Goal: Information Seeking & Learning: Compare options

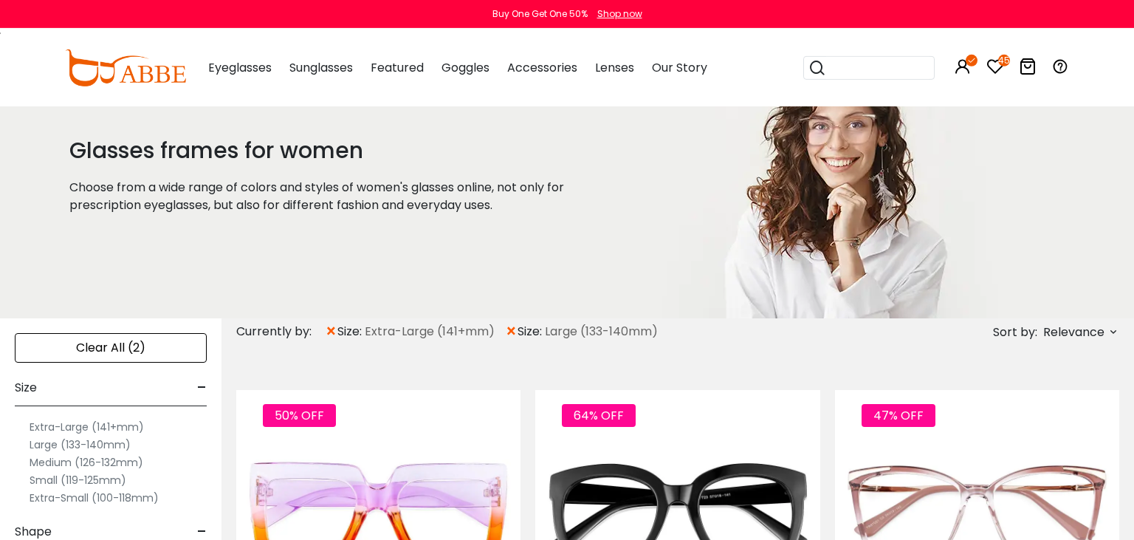
scroll to position [78, 0]
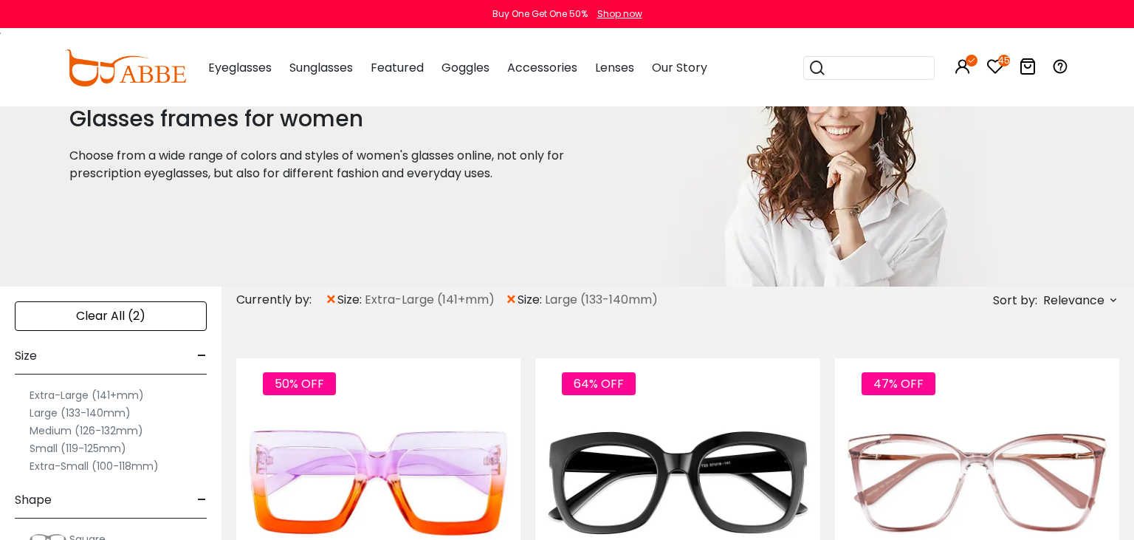
click at [61, 394] on label "Extra-Large (141+mm)" at bounding box center [87, 395] width 114 height 18
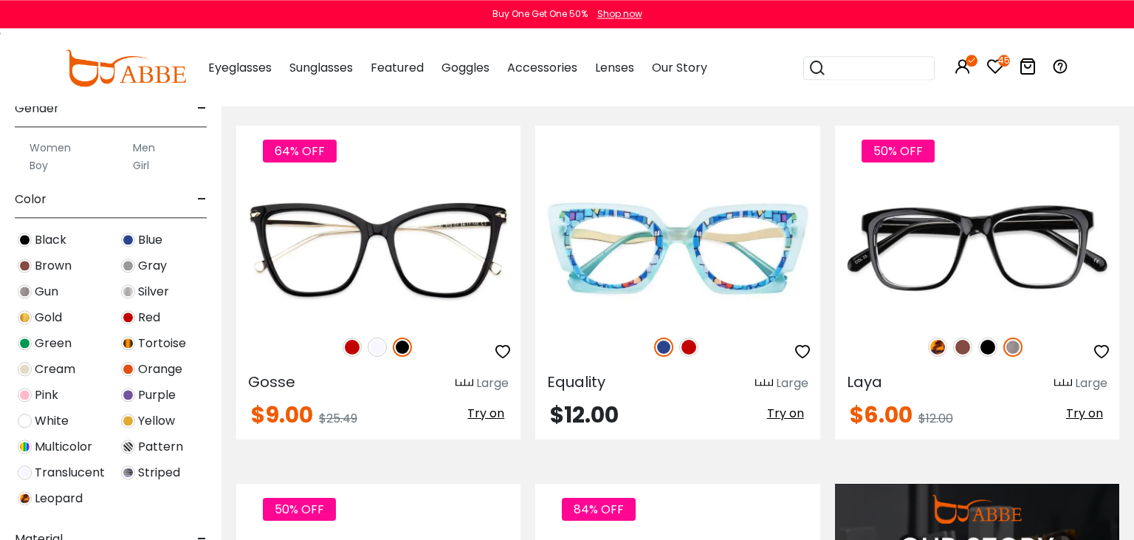
scroll to position [1091, 0]
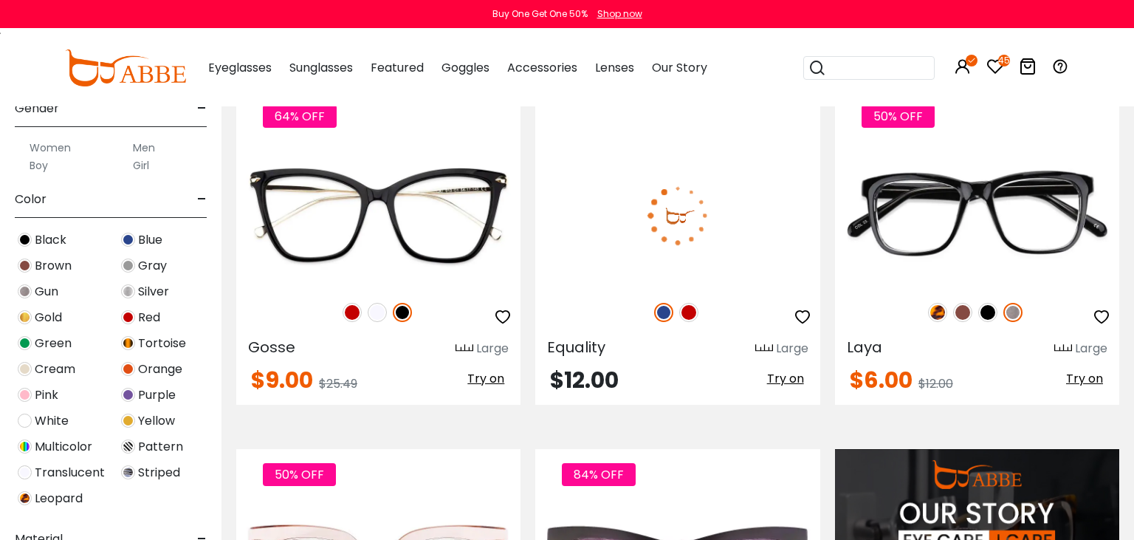
click at [791, 382] on span "Try on" at bounding box center [785, 378] width 37 height 17
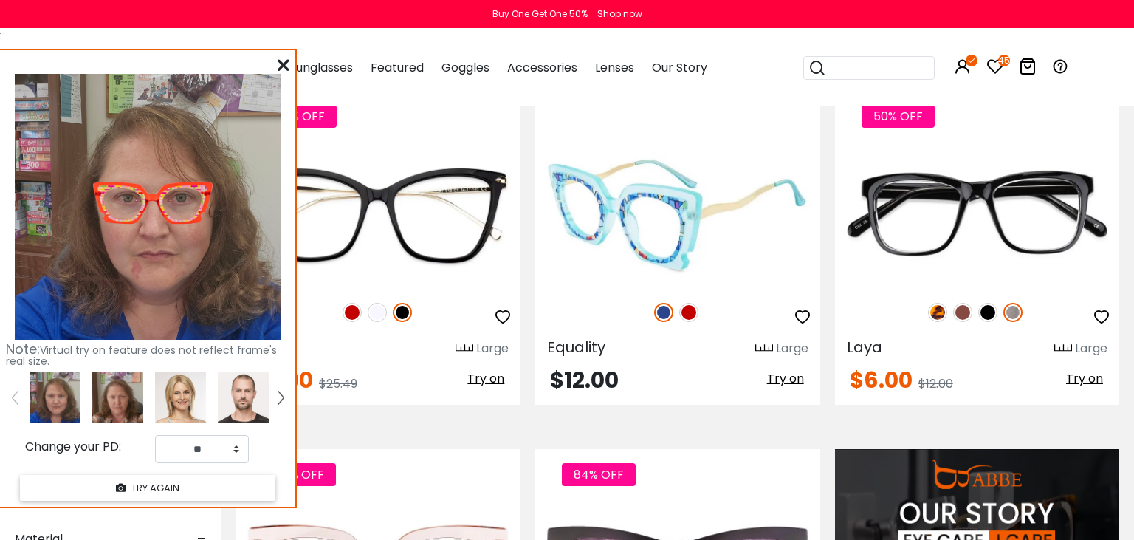
click at [616, 205] on img at bounding box center [677, 215] width 284 height 142
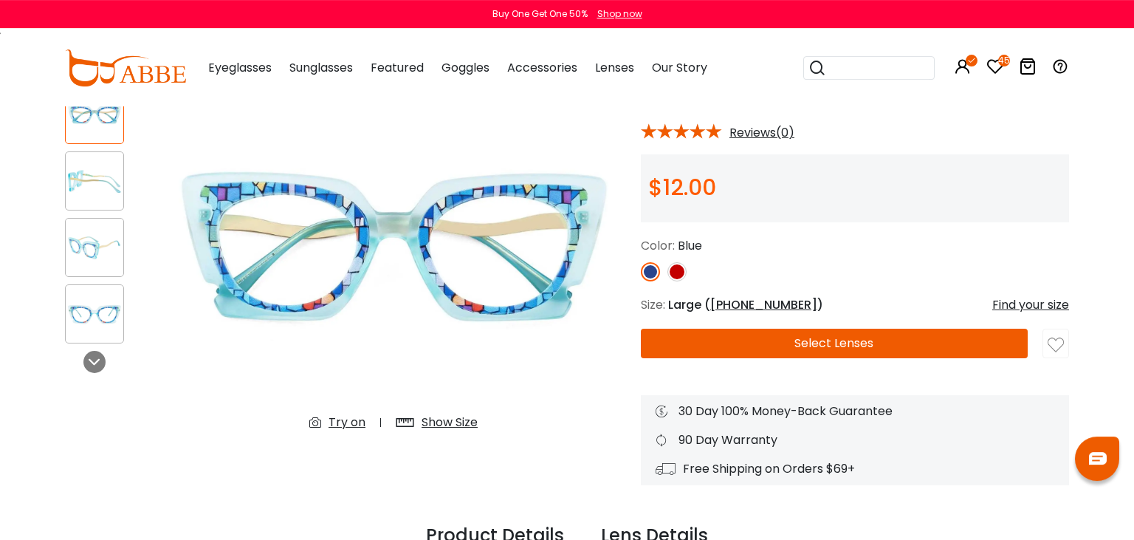
scroll to position [156, 0]
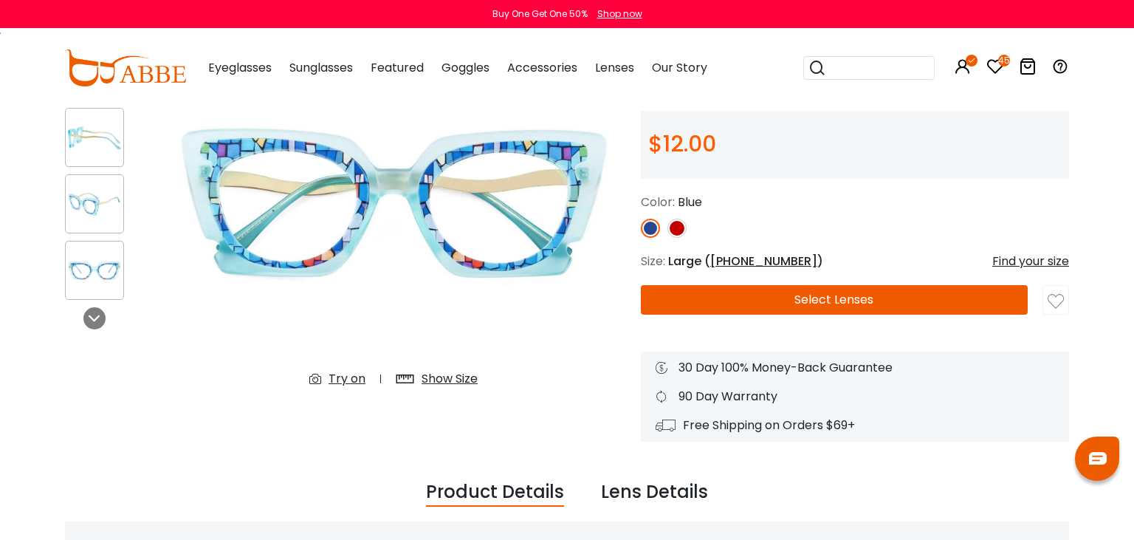
click at [347, 380] on div "Try on" at bounding box center [346, 379] width 37 height 18
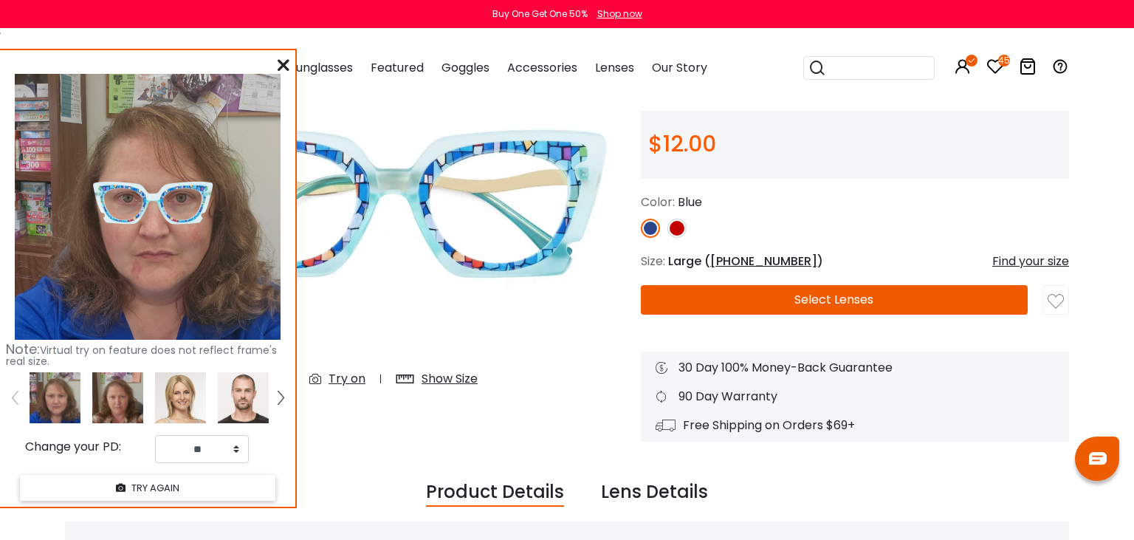
click at [443, 385] on div "Show Size" at bounding box center [449, 379] width 56 height 18
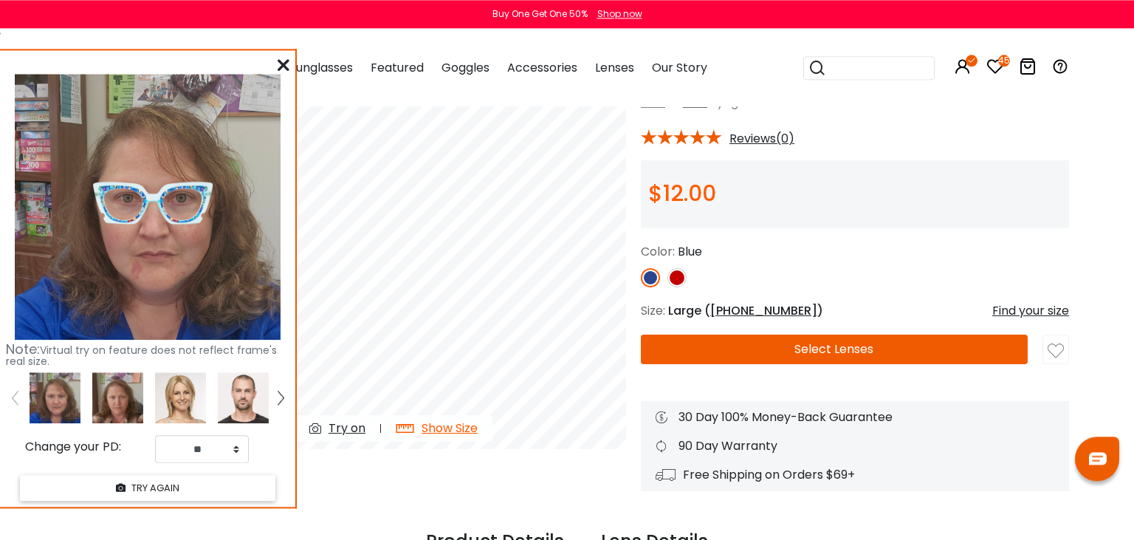
scroll to position [78, 0]
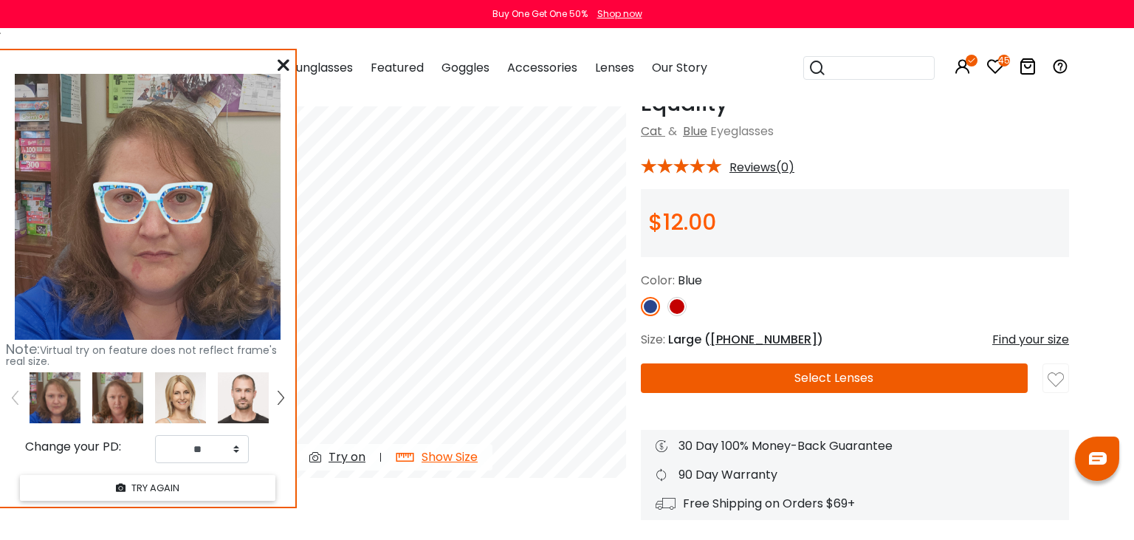
click at [111, 399] on img at bounding box center [117, 397] width 51 height 51
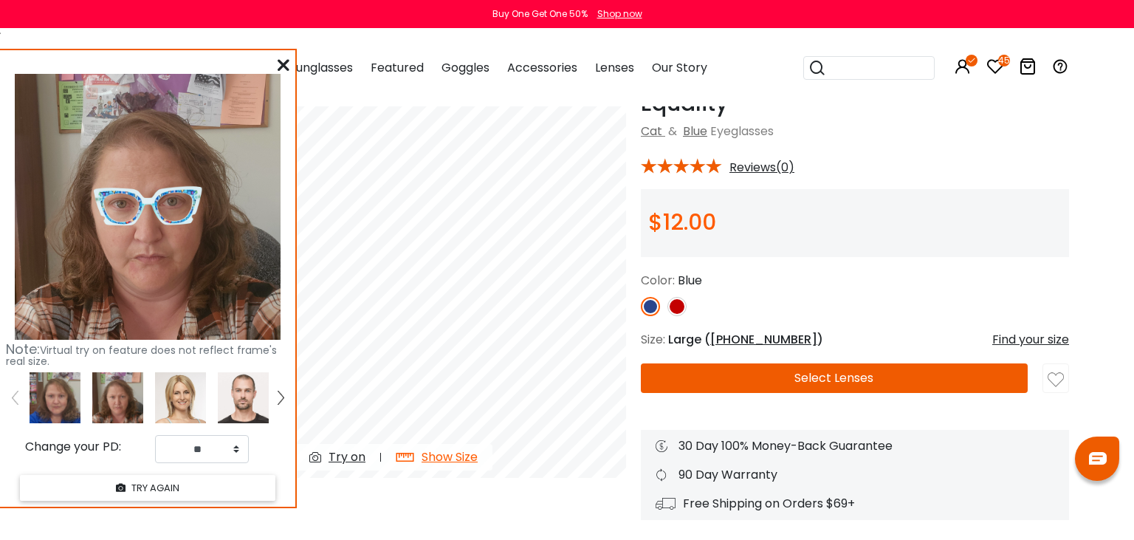
click at [74, 390] on img at bounding box center [55, 397] width 51 height 51
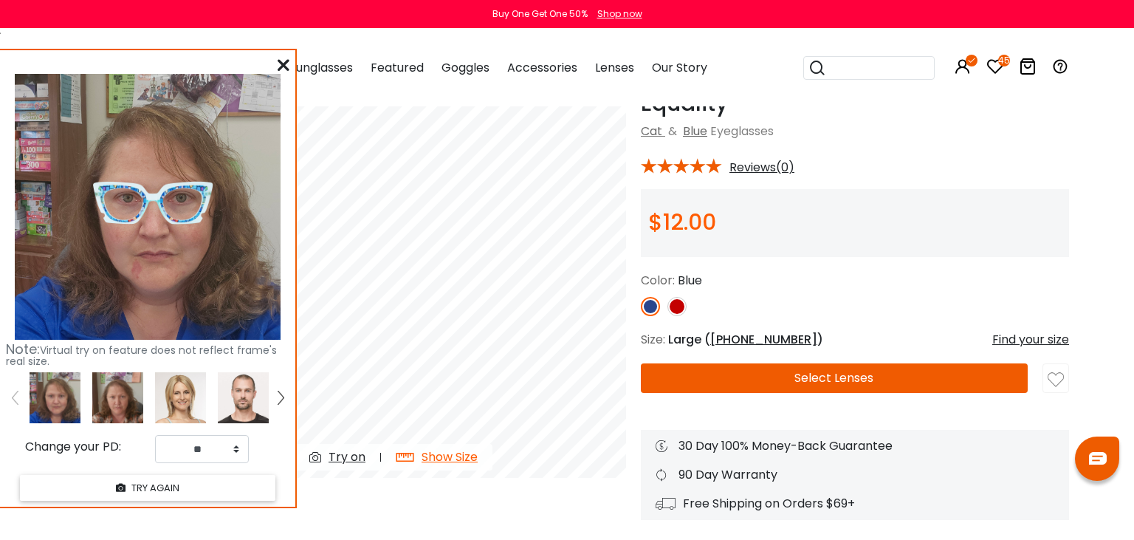
click at [278, 68] on icon at bounding box center [284, 65] width 12 height 12
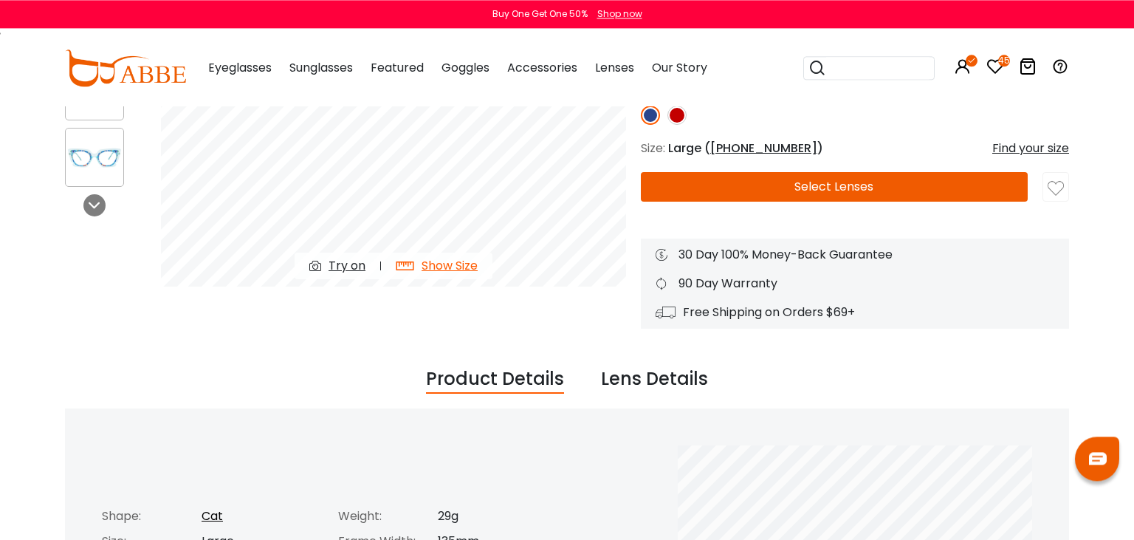
scroll to position [156, 0]
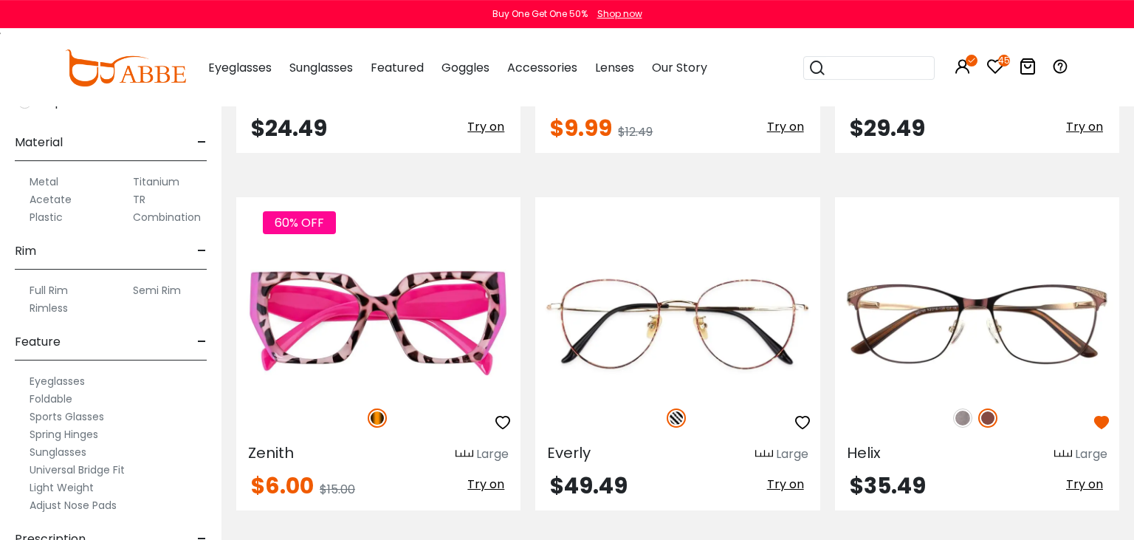
scroll to position [2494, 0]
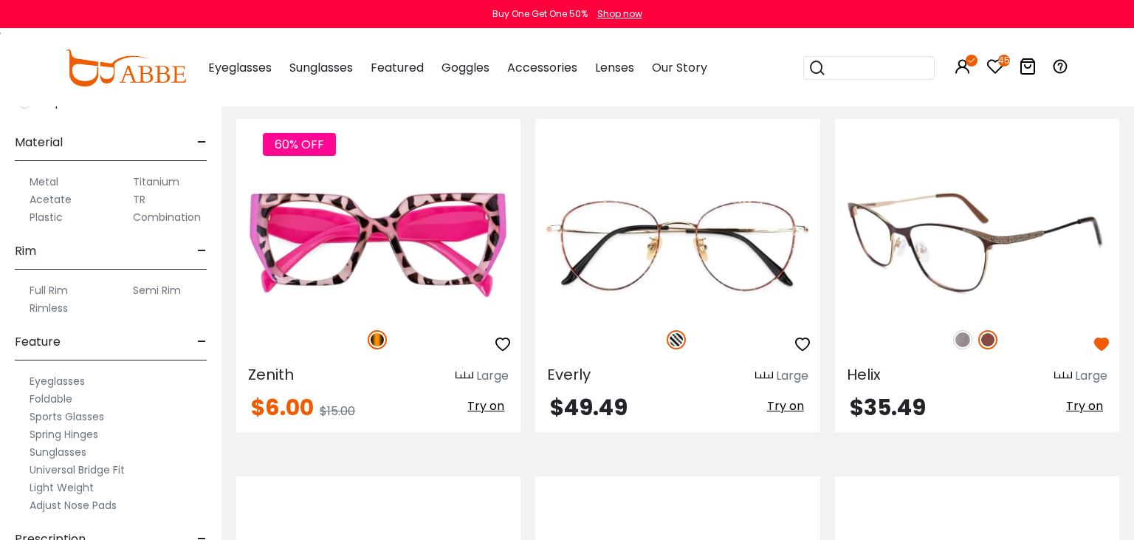
click at [962, 340] on img at bounding box center [962, 339] width 19 height 19
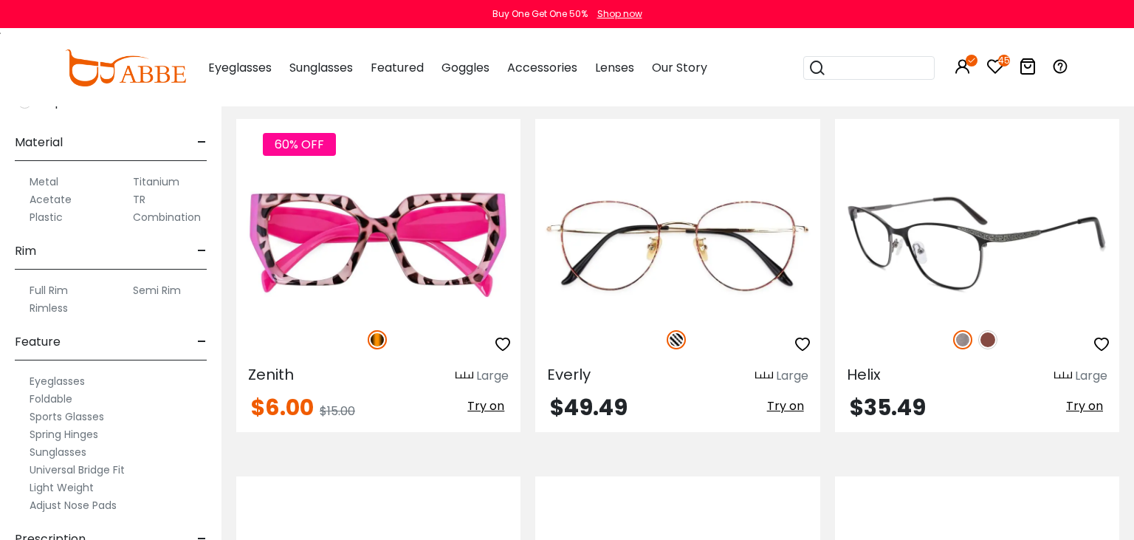
click at [969, 307] on img at bounding box center [977, 243] width 284 height 142
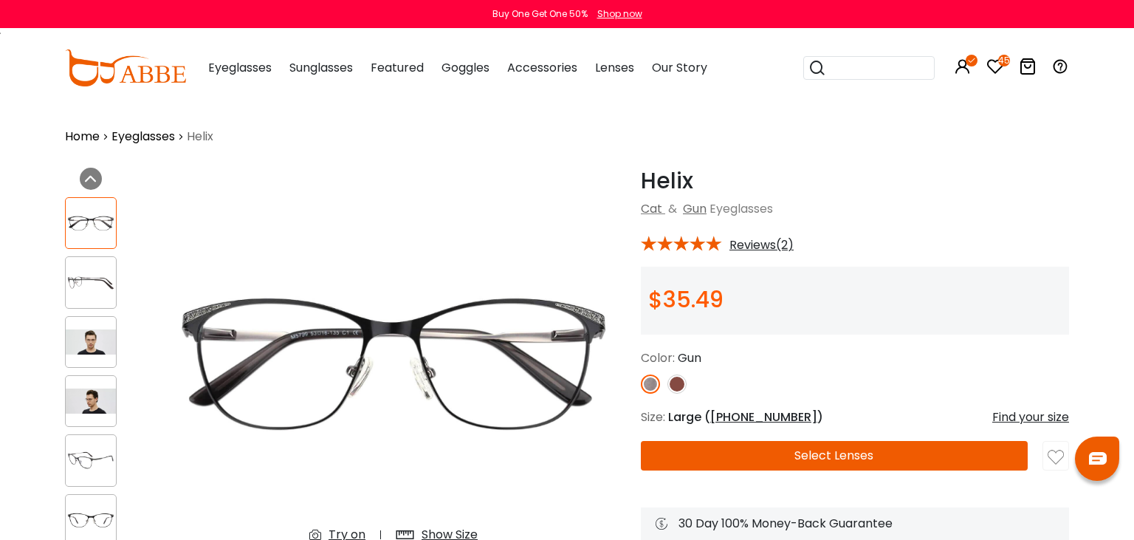
scroll to position [78, 0]
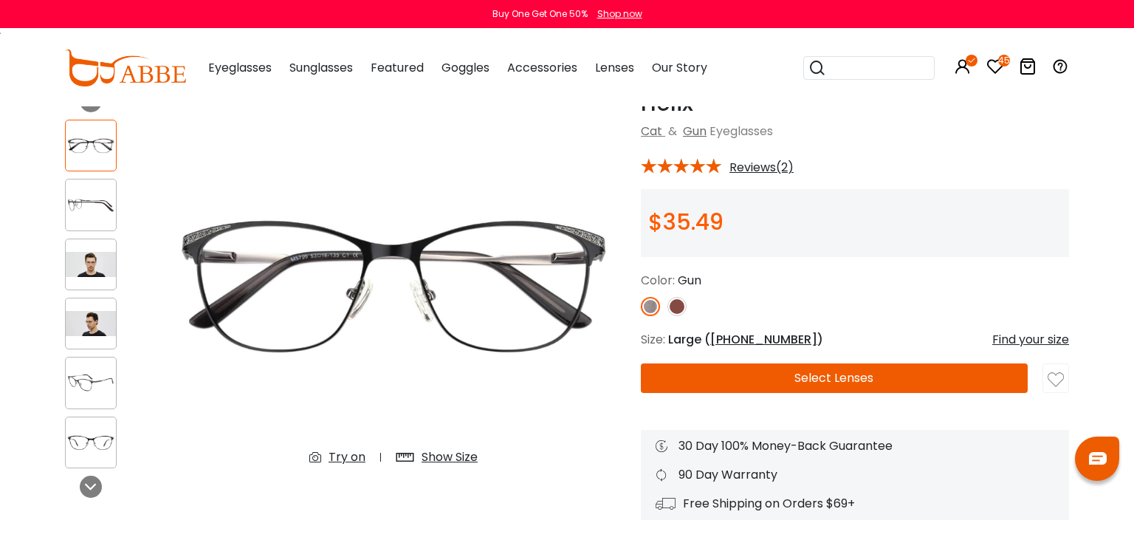
click at [344, 458] on div "Try on" at bounding box center [346, 457] width 37 height 18
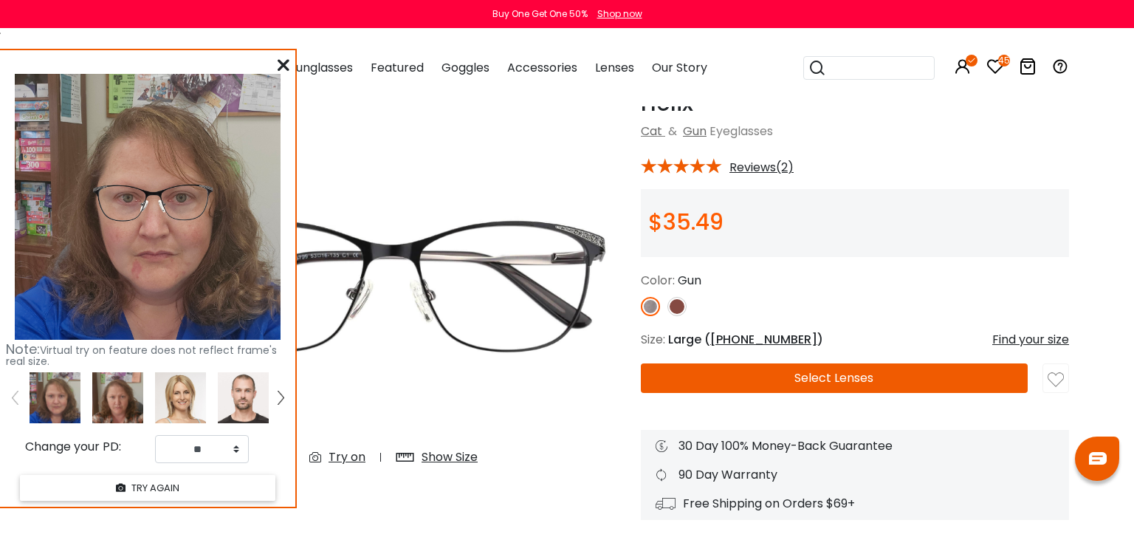
click at [275, 63] on div "Note: Virtual try on feature does not reflect frame's real size. Change your PD…" at bounding box center [147, 278] width 295 height 456
click at [286, 69] on icon at bounding box center [284, 65] width 12 height 12
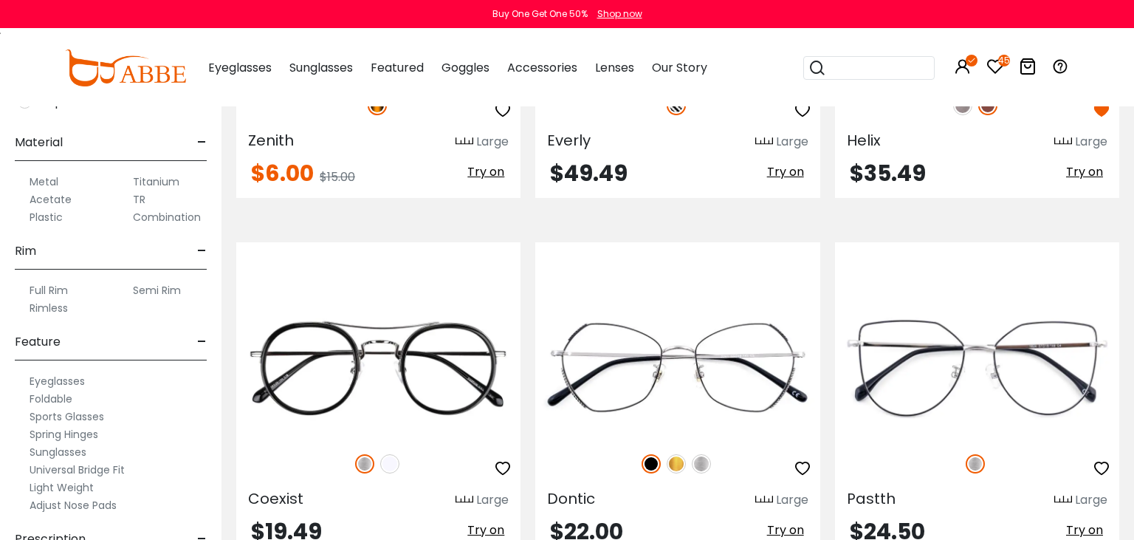
scroll to position [2806, 0]
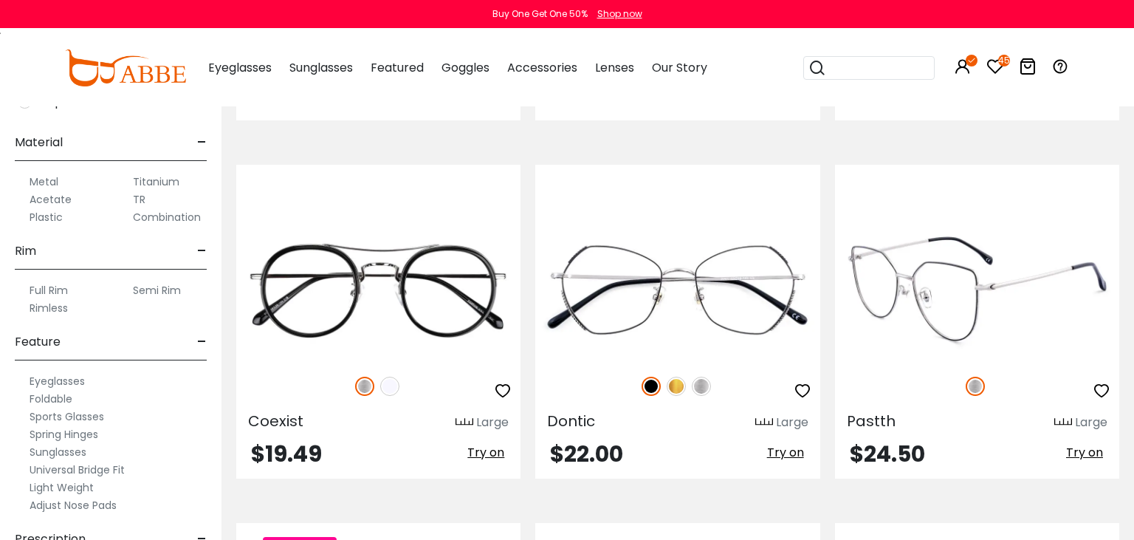
click at [867, 323] on img at bounding box center [977, 289] width 284 height 142
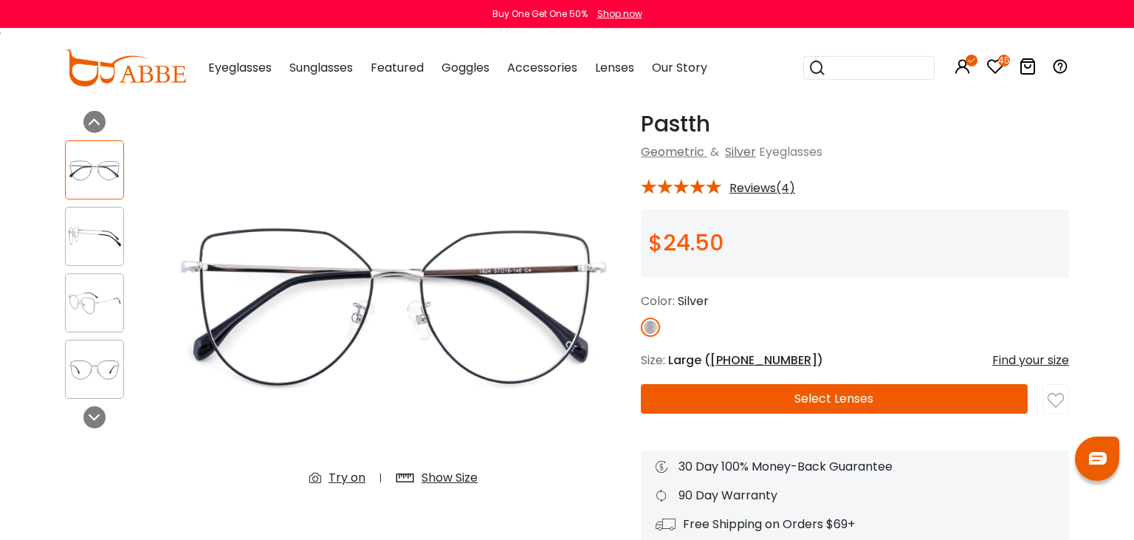
scroll to position [78, 0]
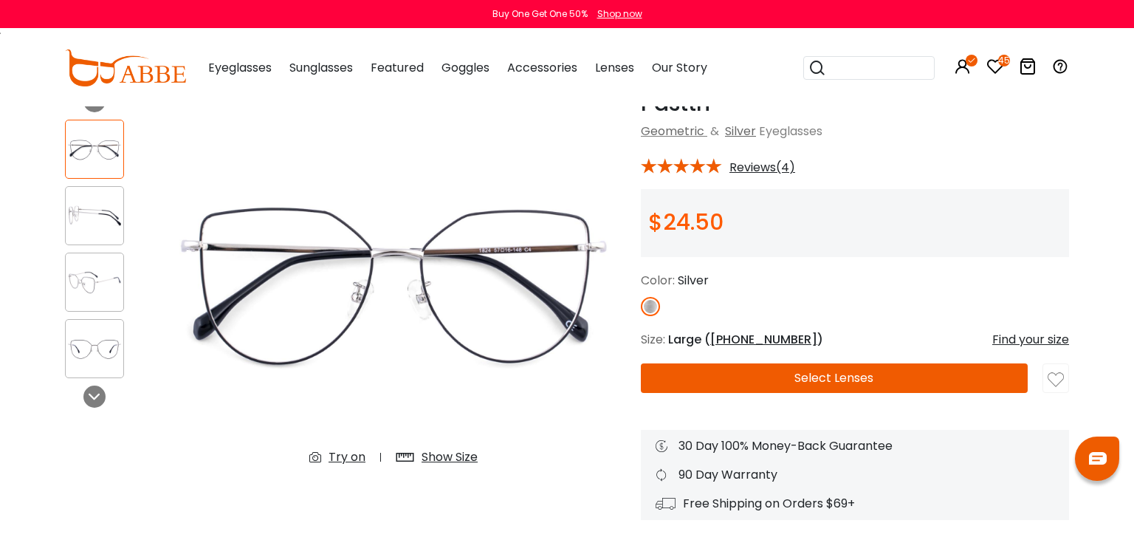
click at [337, 461] on div "Try on" at bounding box center [346, 457] width 37 height 18
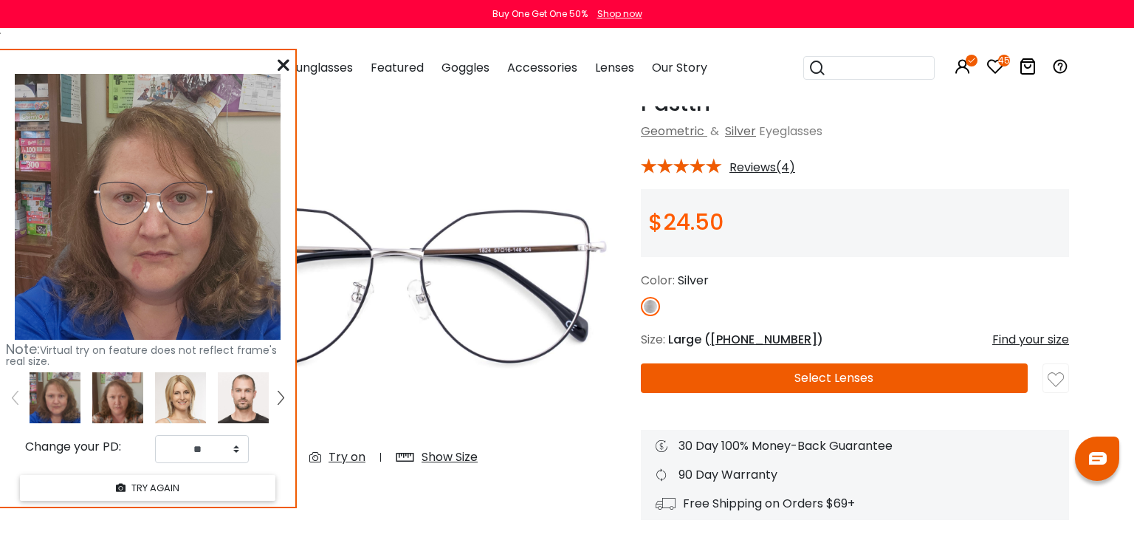
click at [284, 66] on icon at bounding box center [284, 65] width 12 height 12
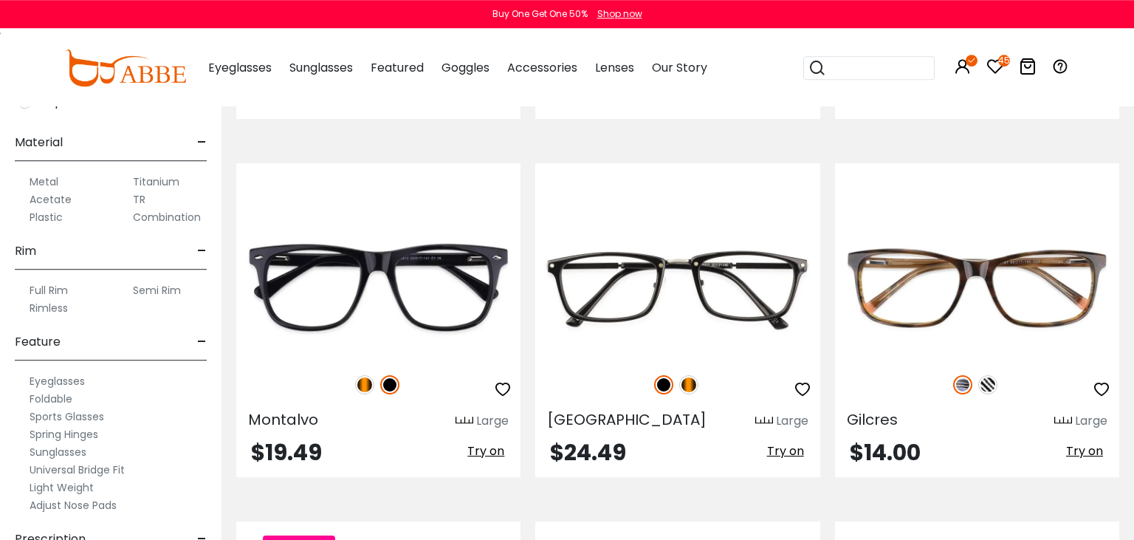
scroll to position [3897, 0]
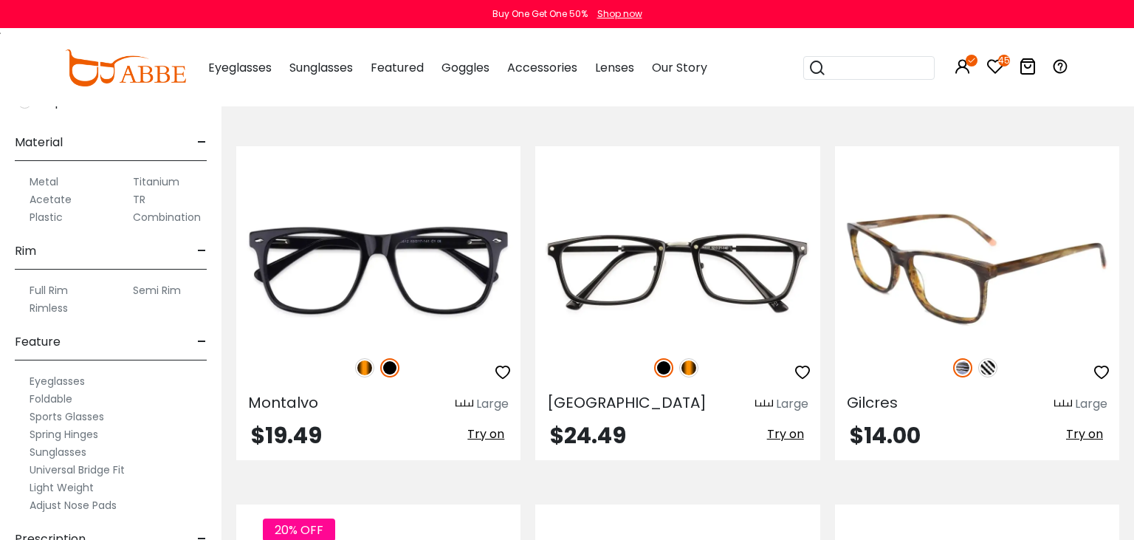
click at [991, 366] on img at bounding box center [987, 367] width 19 height 19
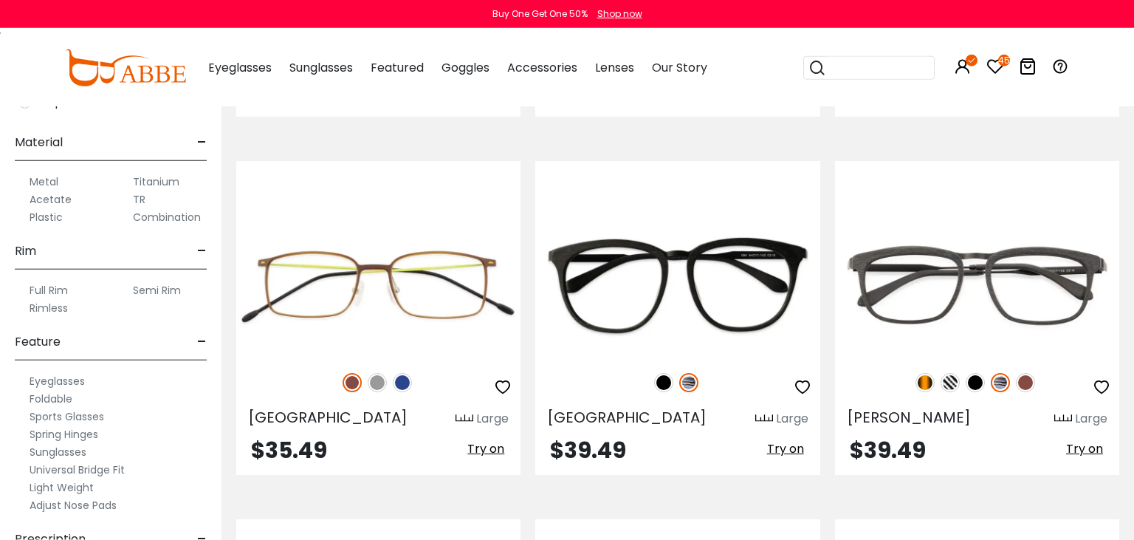
scroll to position [4599, 0]
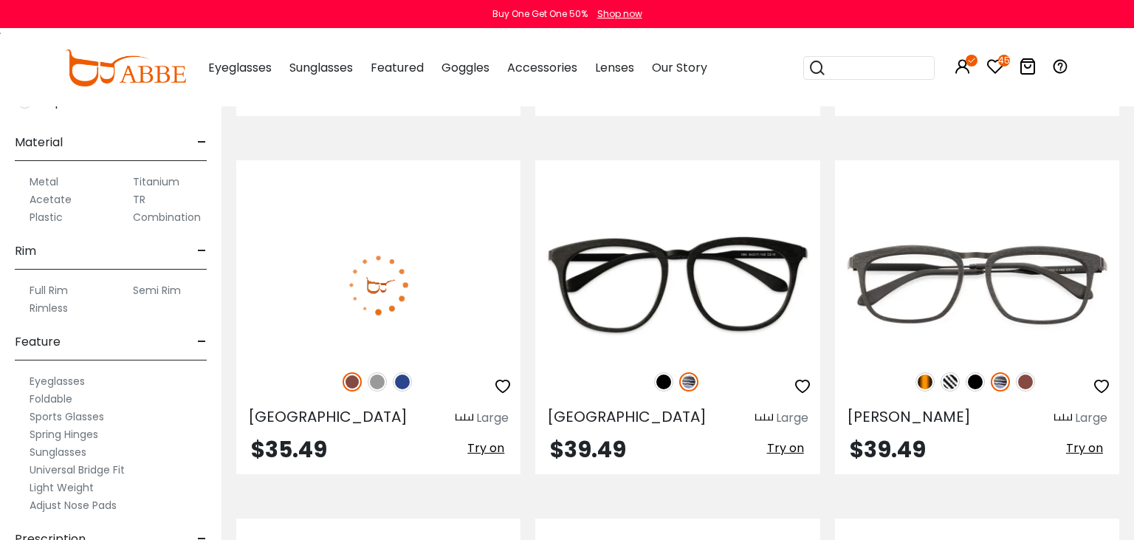
click at [403, 382] on img at bounding box center [402, 381] width 19 height 19
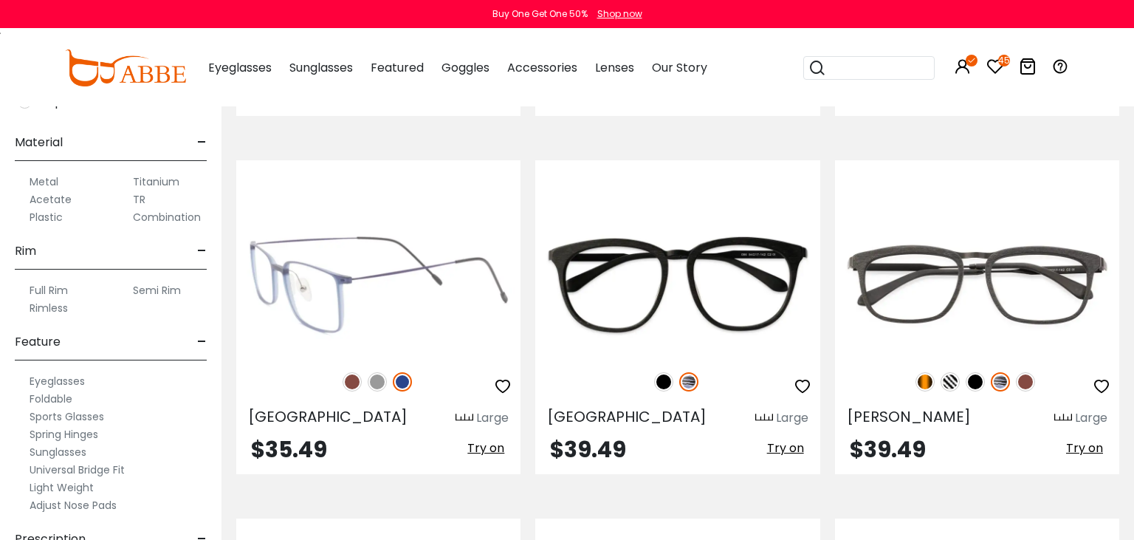
click at [328, 320] on img at bounding box center [378, 284] width 284 height 142
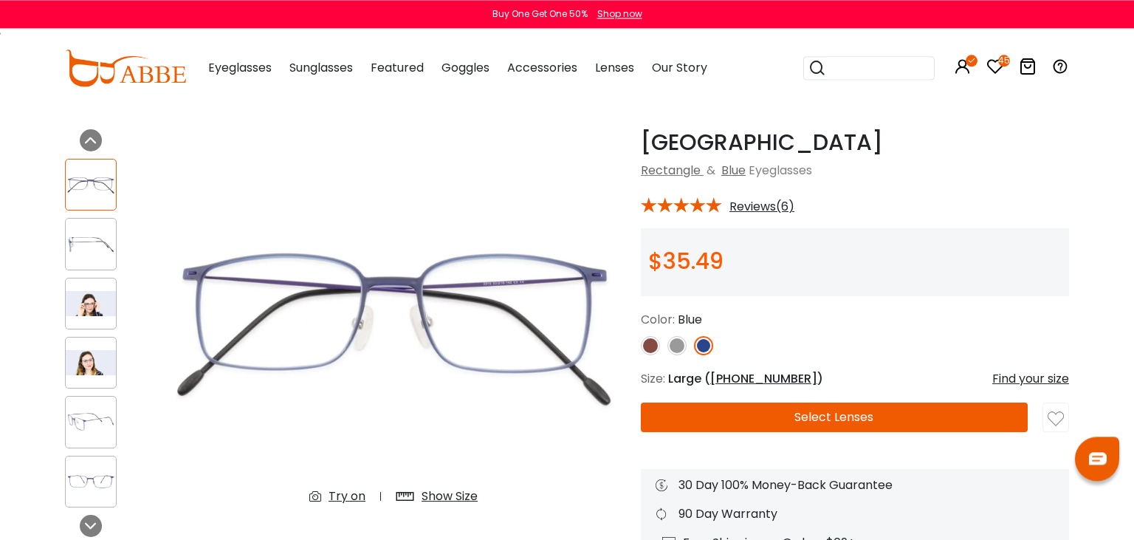
scroll to position [78, 0]
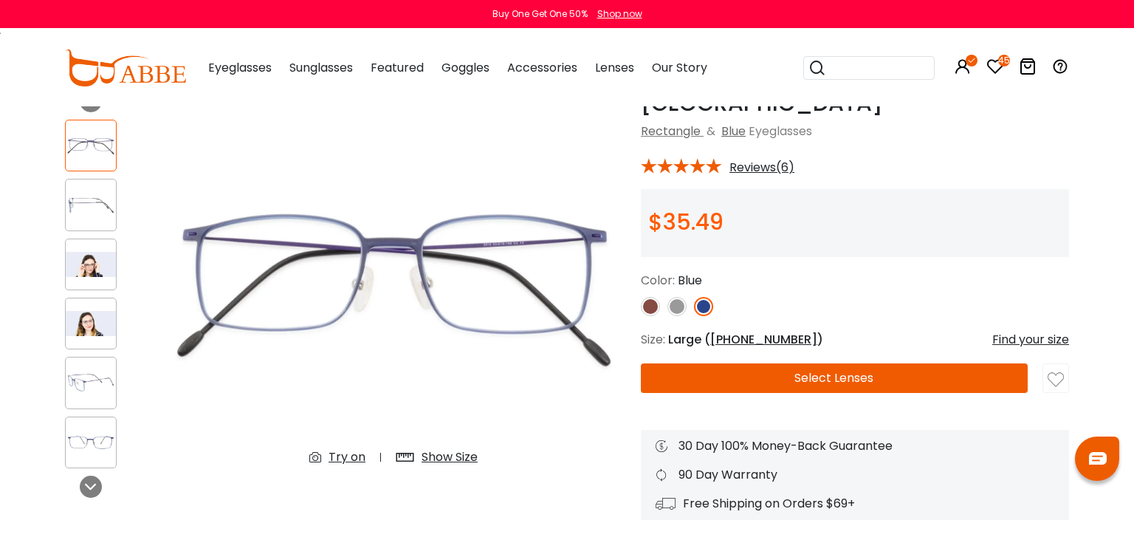
click at [345, 462] on div "Try on" at bounding box center [346, 457] width 37 height 18
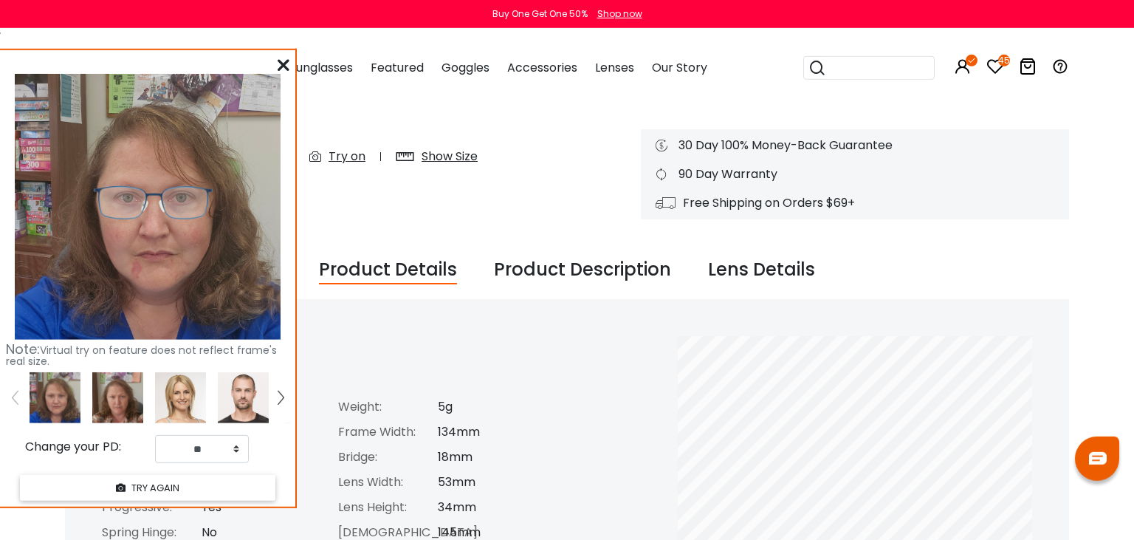
scroll to position [390, 0]
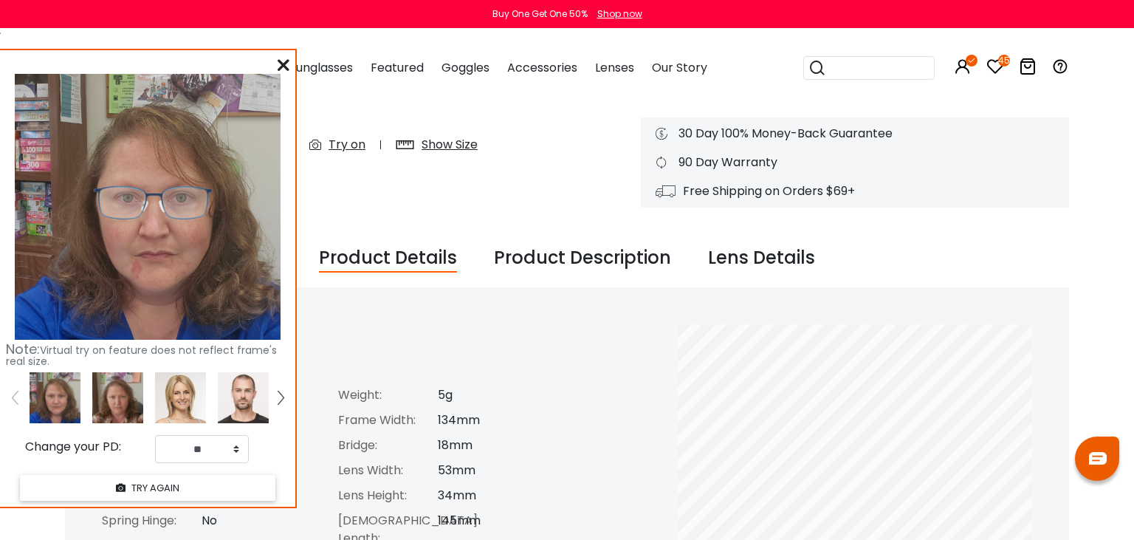
click at [108, 401] on img at bounding box center [117, 397] width 51 height 51
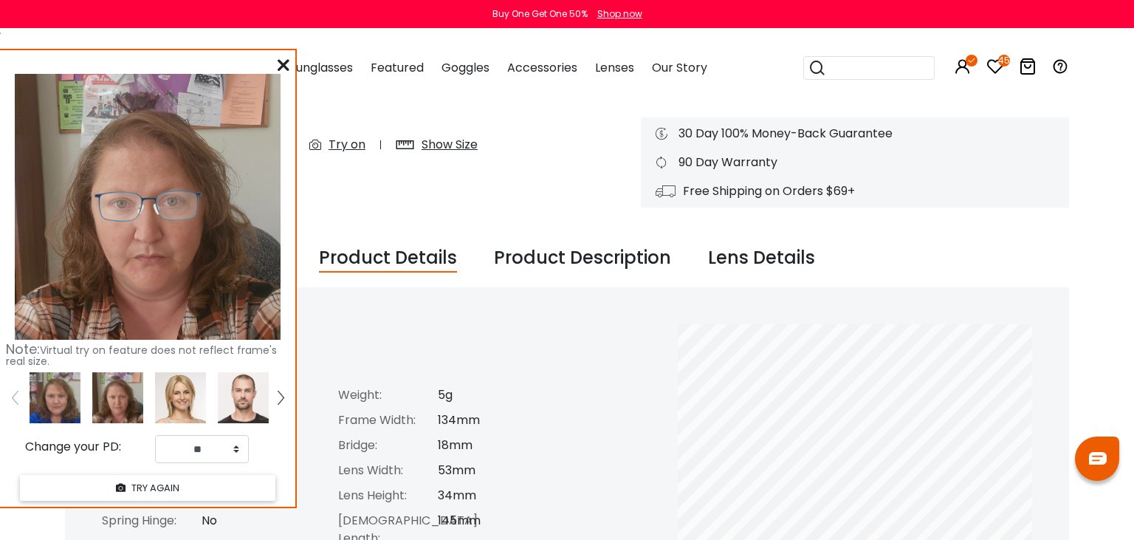
click at [286, 64] on icon at bounding box center [284, 65] width 12 height 12
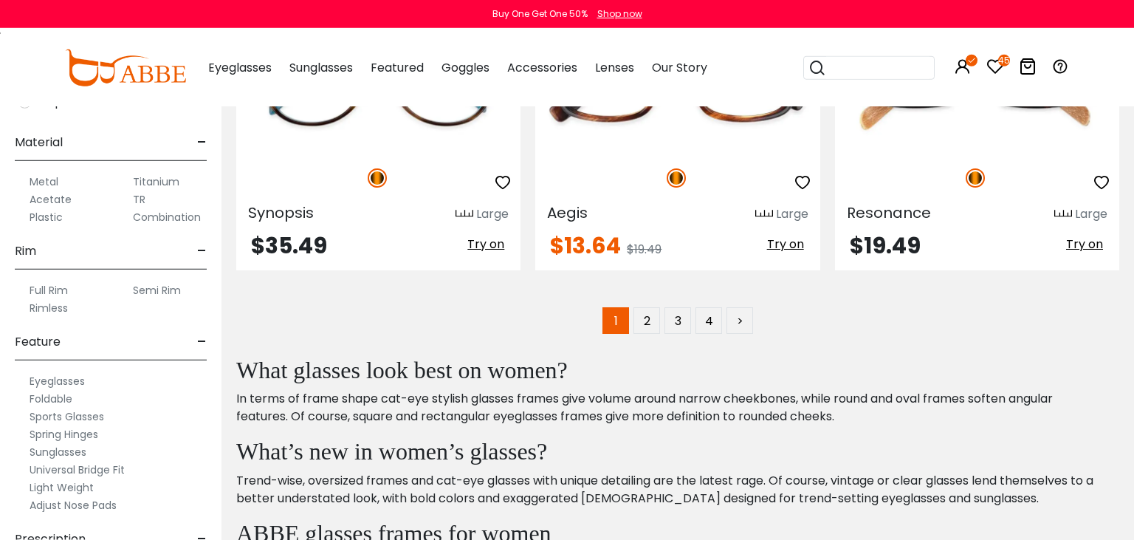
scroll to position [7327, 0]
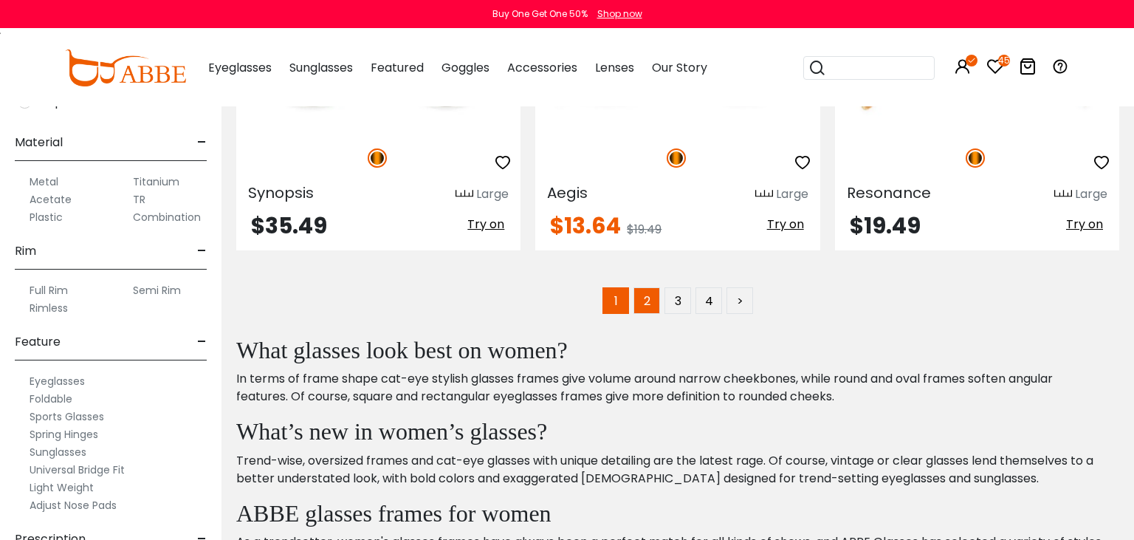
click at [644, 306] on link "2" at bounding box center [646, 300] width 27 height 27
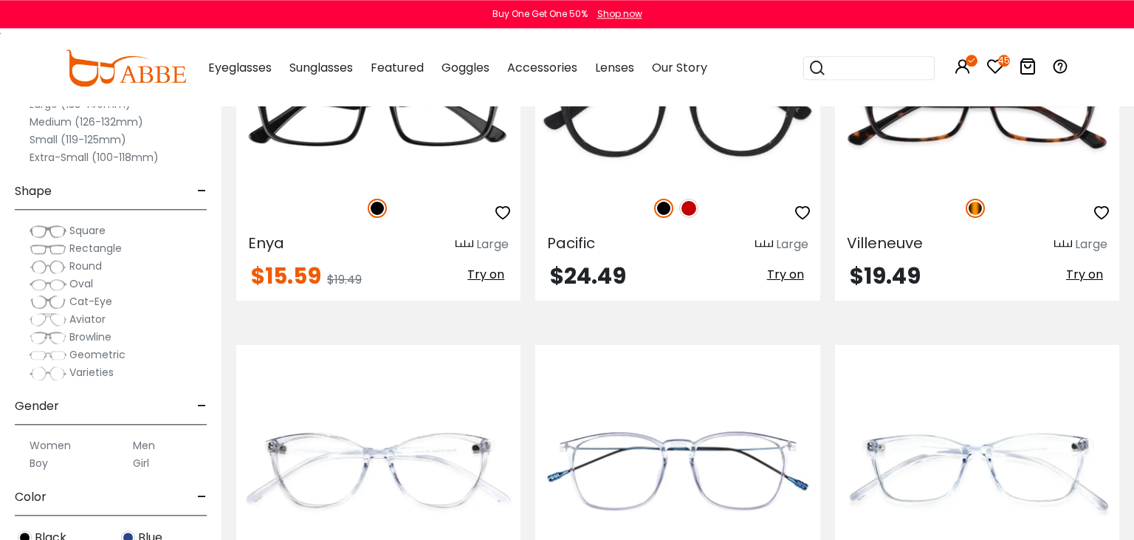
scroll to position [1325, 0]
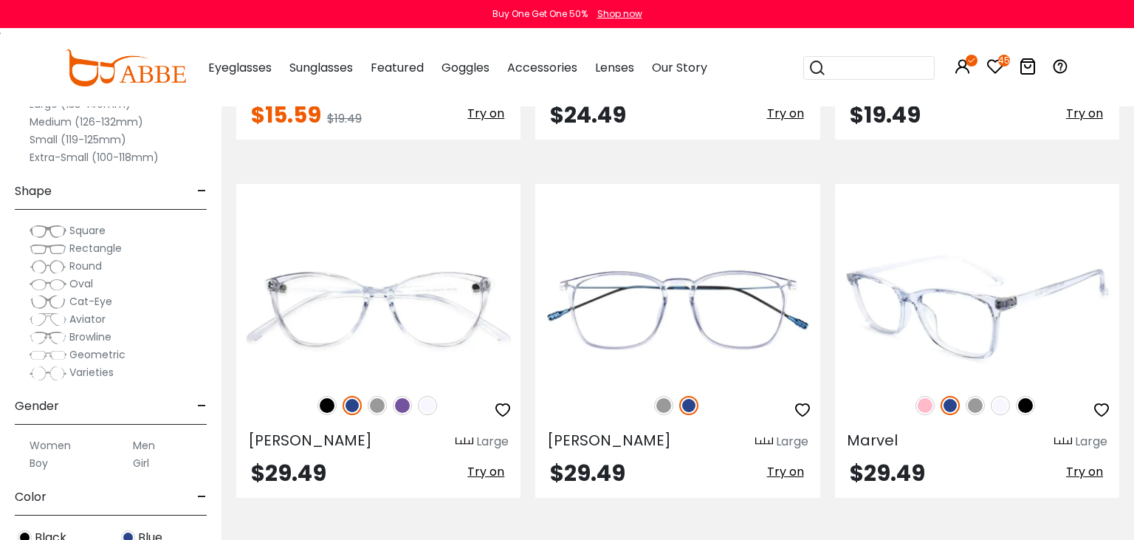
click at [968, 332] on img at bounding box center [977, 308] width 284 height 142
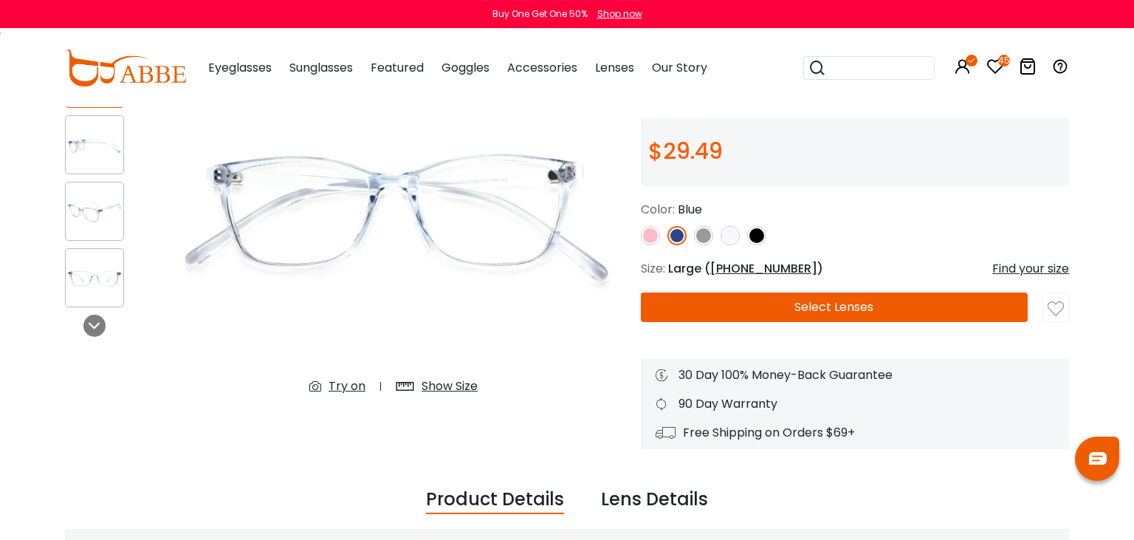
scroll to position [156, 0]
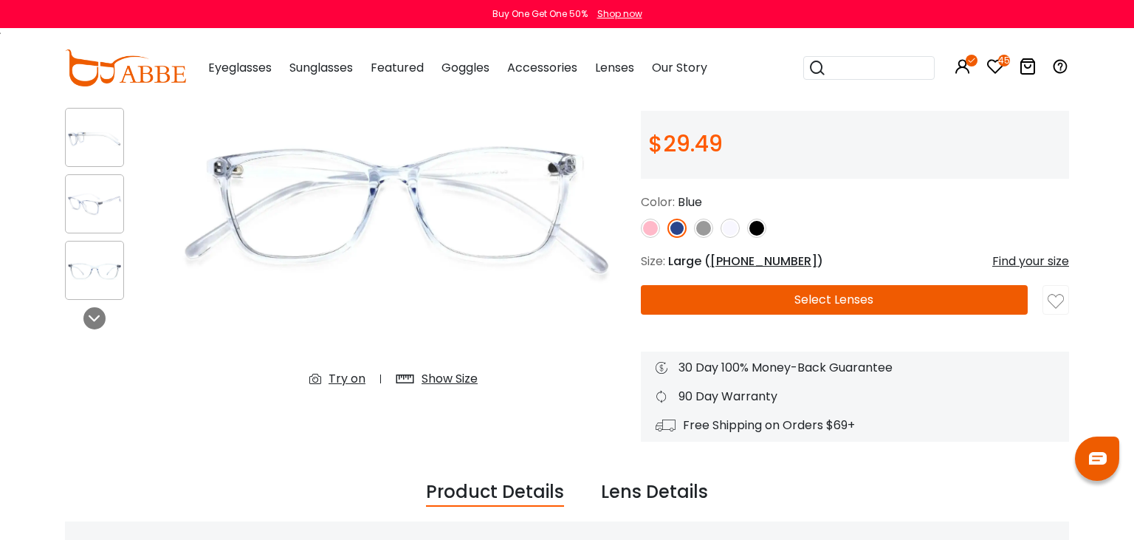
click at [458, 382] on div "Show Size" at bounding box center [449, 379] width 56 height 18
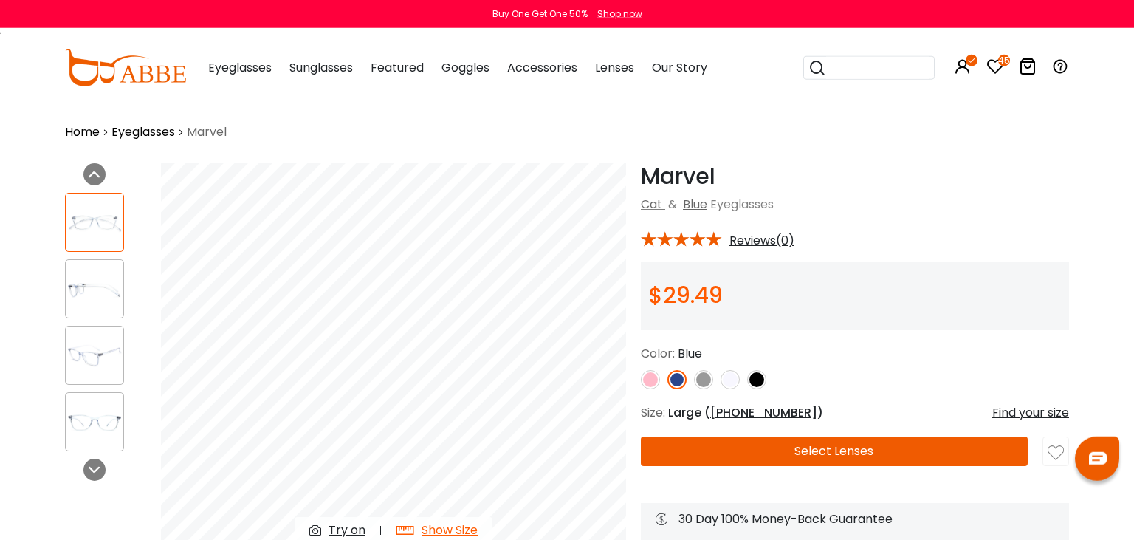
scroll to position [0, 0]
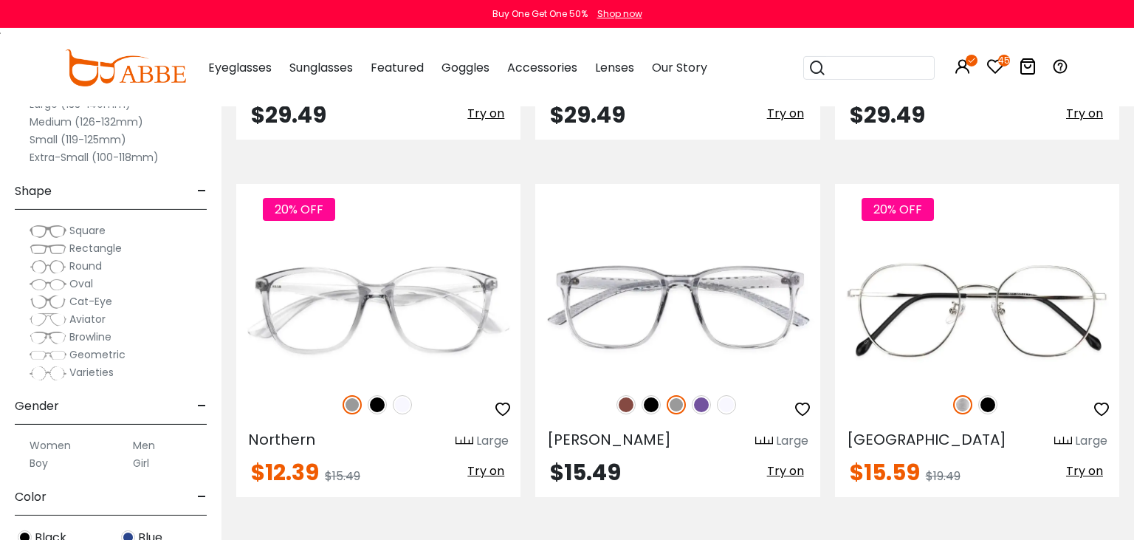
scroll to position [1715, 0]
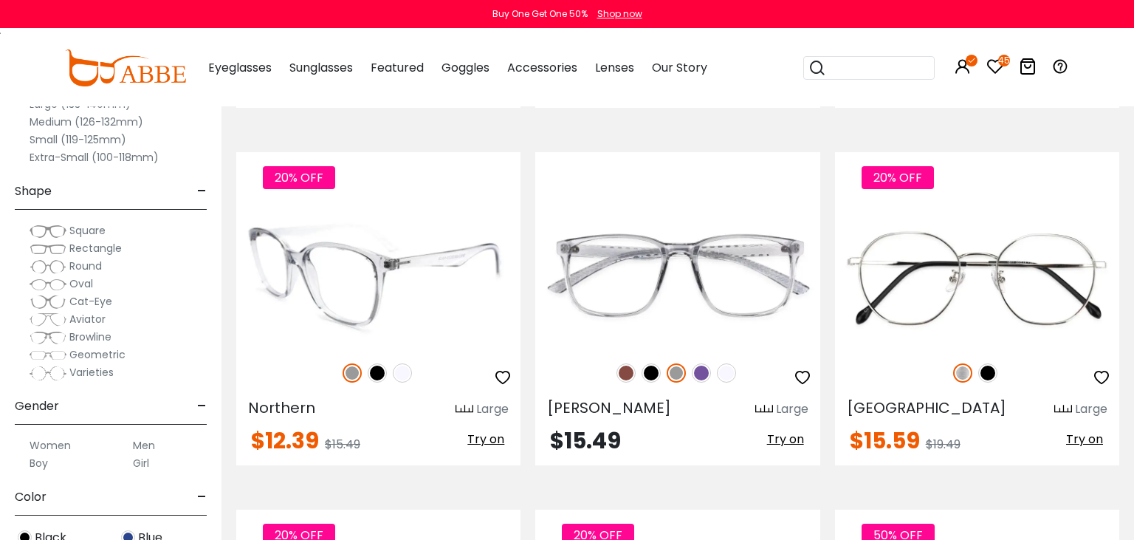
click at [371, 317] on img at bounding box center [378, 276] width 284 height 142
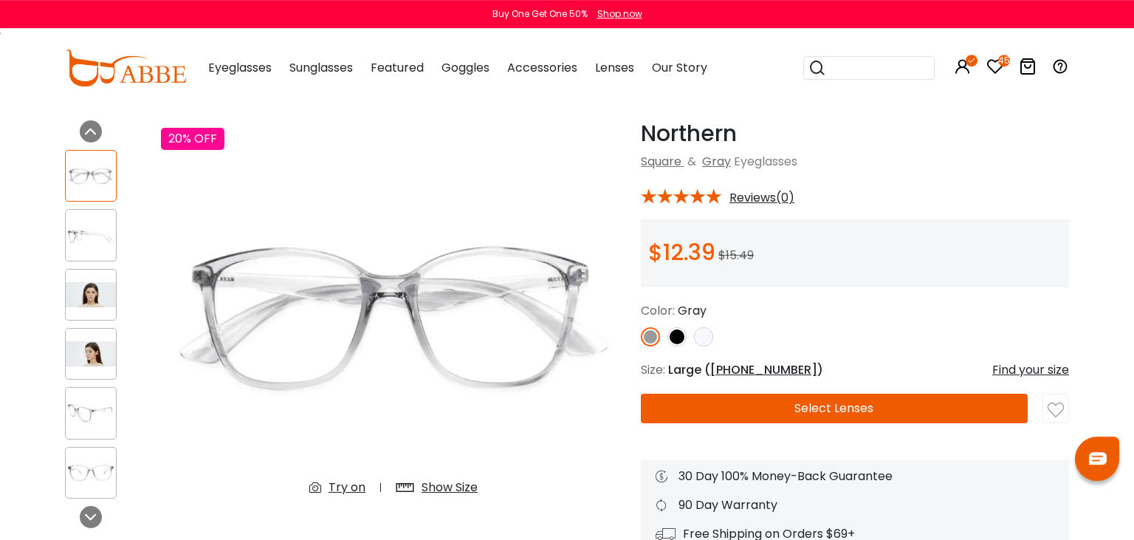
scroll to position [78, 0]
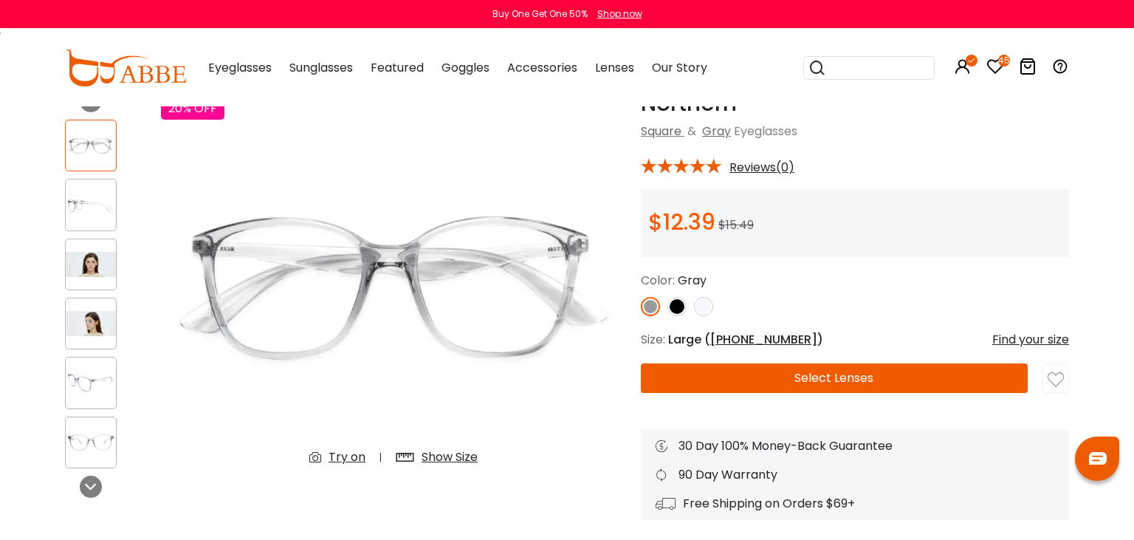
click at [710, 305] on img at bounding box center [703, 306] width 19 height 19
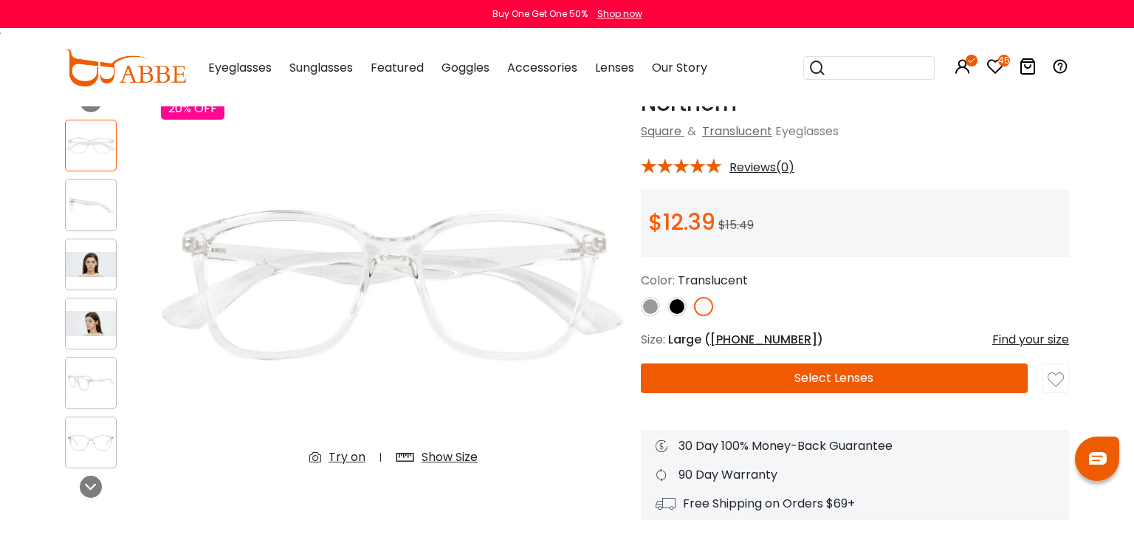
click at [681, 309] on img at bounding box center [676, 306] width 19 height 19
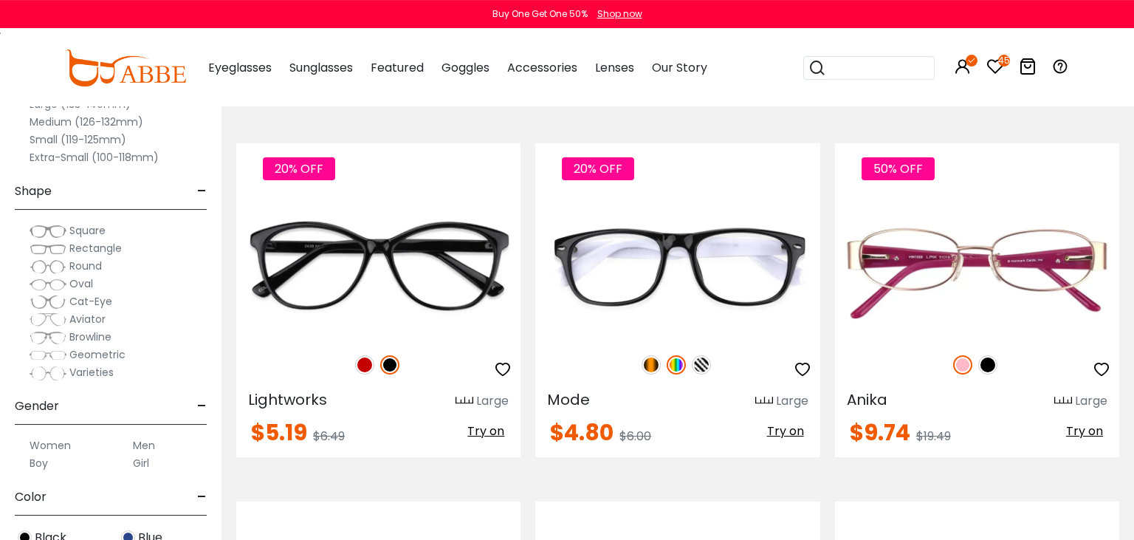
scroll to position [2104, 0]
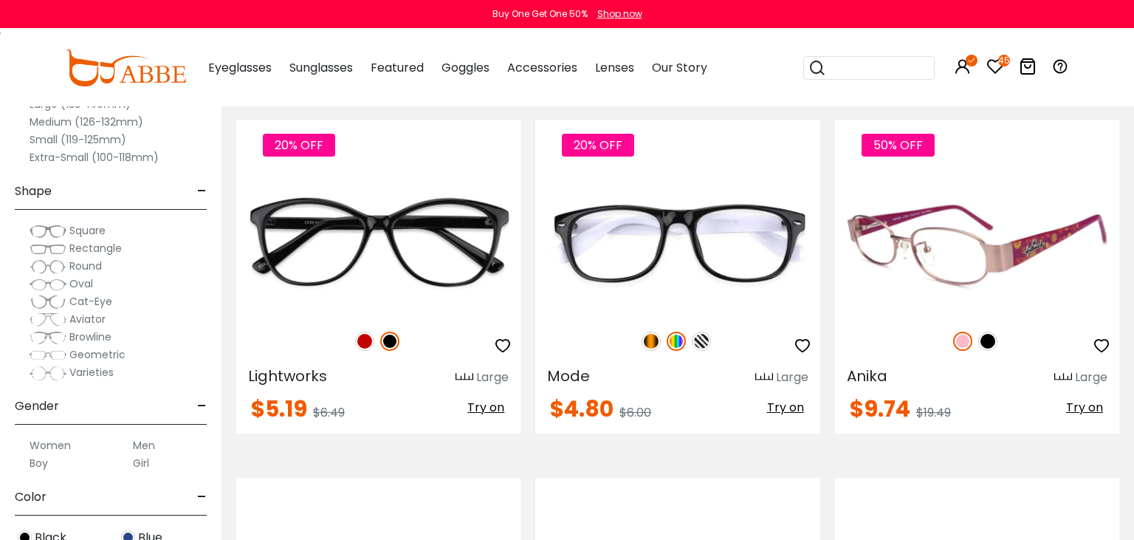
click at [997, 255] on img at bounding box center [977, 244] width 284 height 142
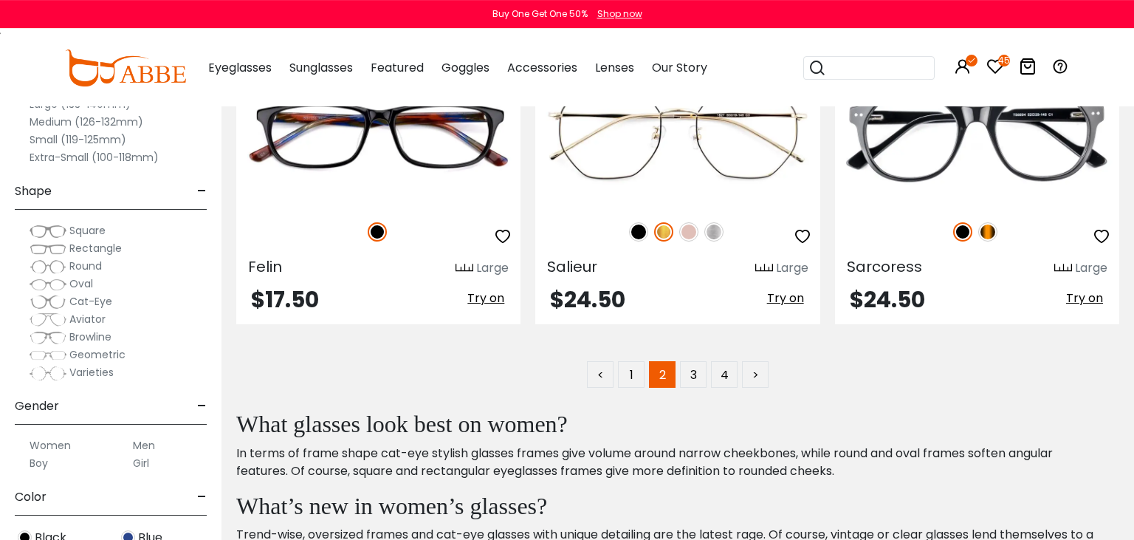
scroll to position [7249, 0]
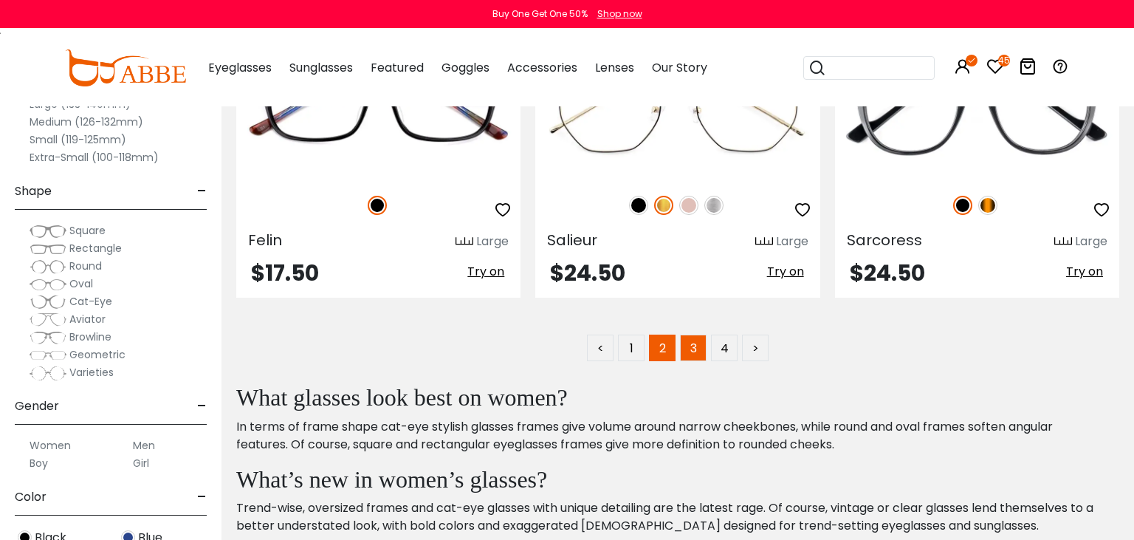
click at [695, 344] on link "3" at bounding box center [693, 347] width 27 height 27
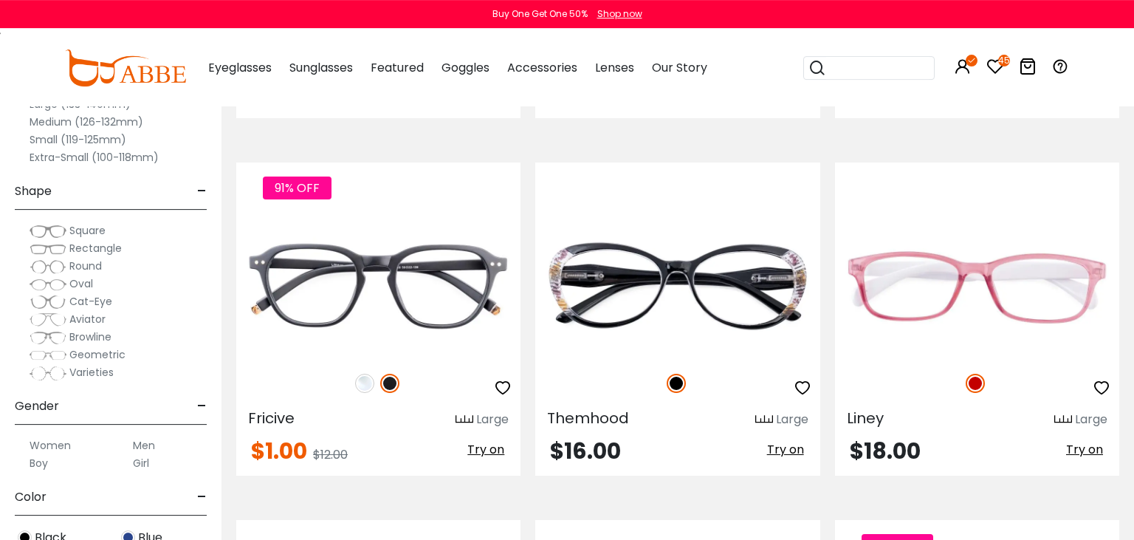
scroll to position [2806, 0]
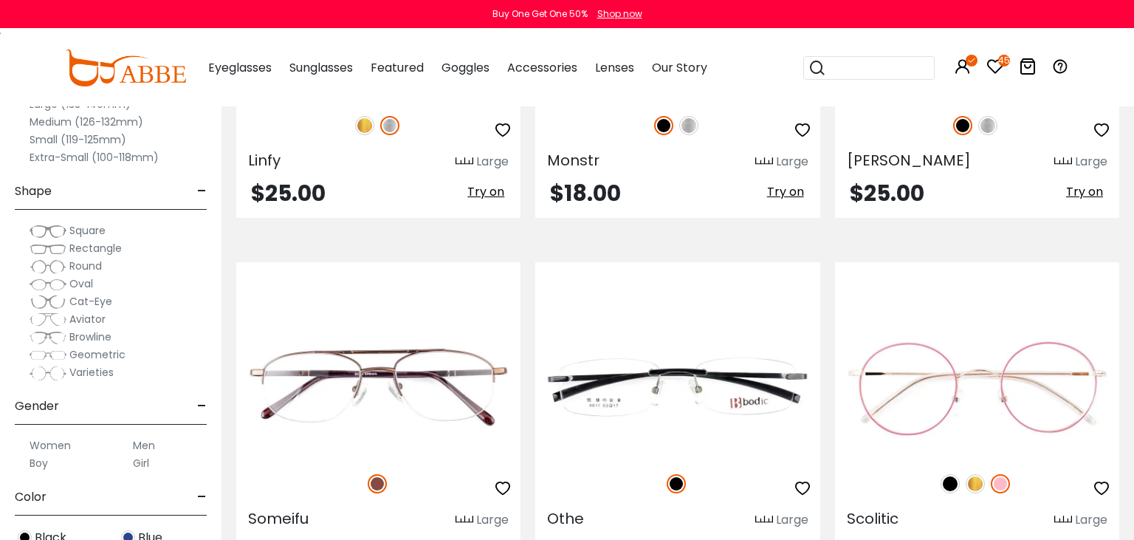
click at [0, 385] on div "Clear All (1) Size - Extra-Large (141+mm) Large (133-140mm) Medium (126-132mm) …" at bounding box center [110, 259] width 221 height 562
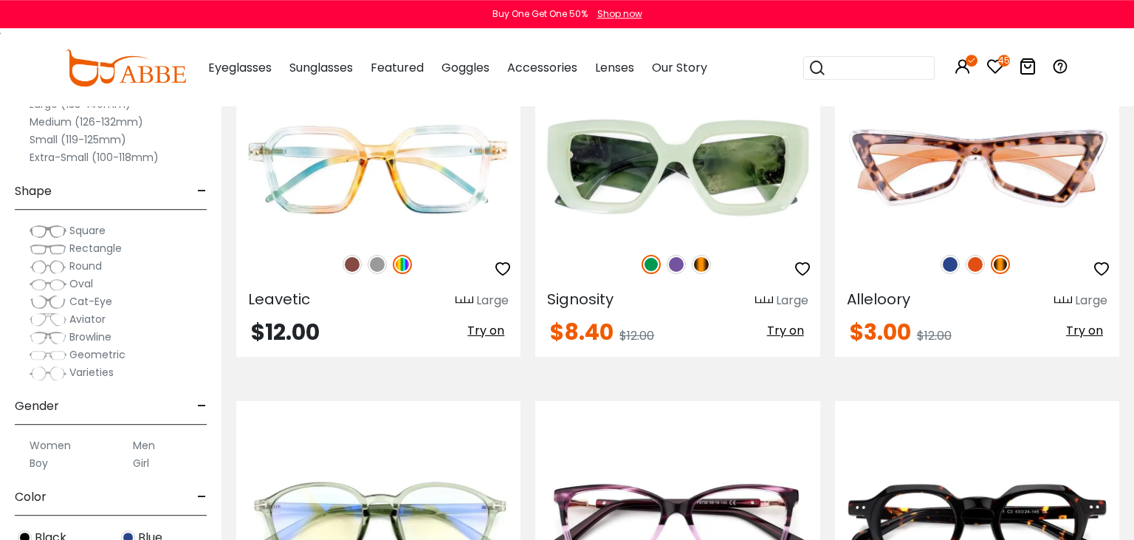
scroll to position [5768, 0]
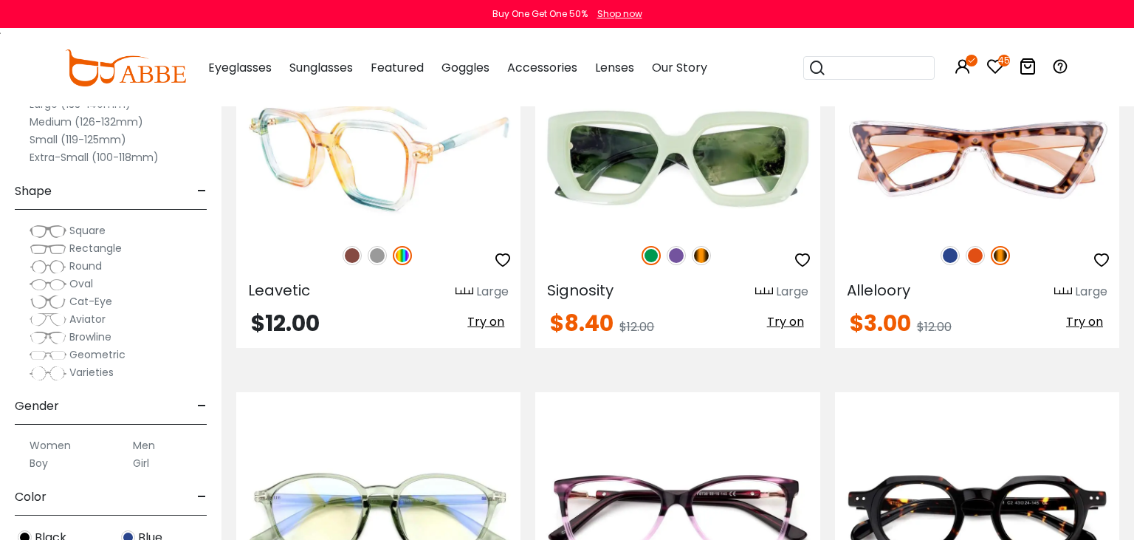
click at [365, 167] on img at bounding box center [378, 158] width 284 height 142
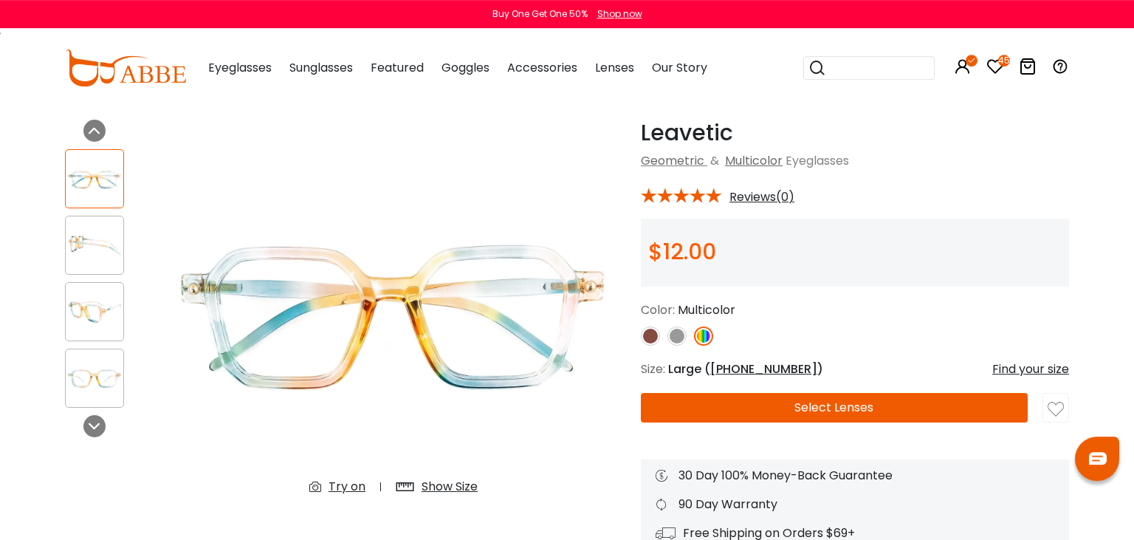
scroll to position [78, 0]
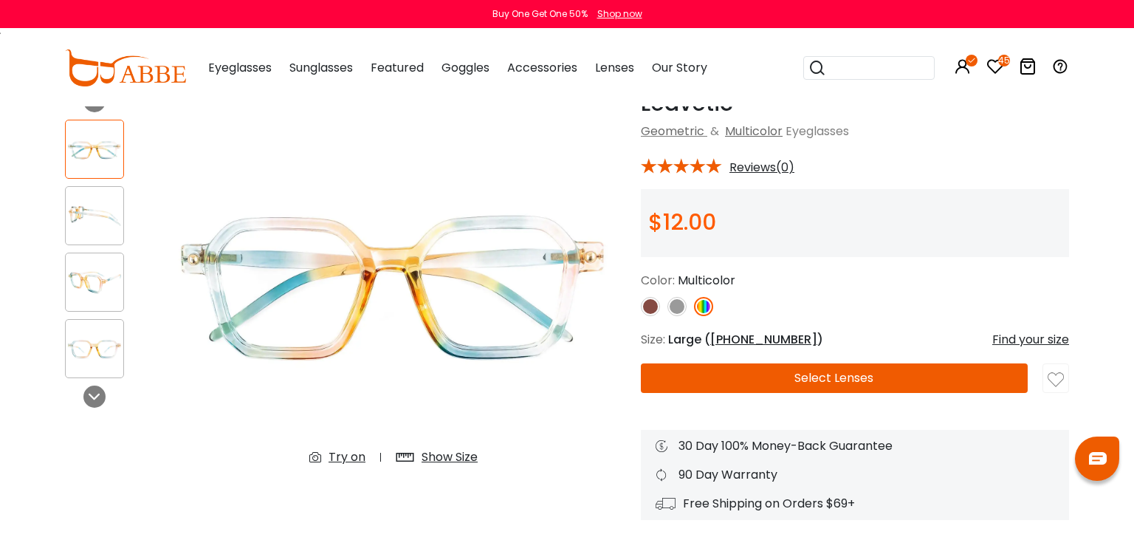
click at [345, 456] on div "Try on" at bounding box center [346, 457] width 37 height 18
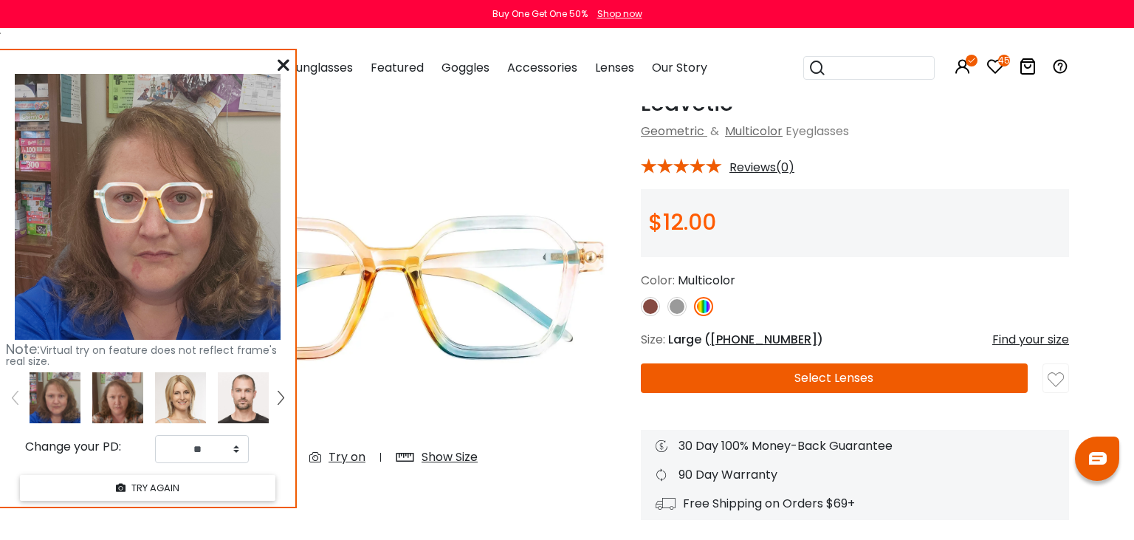
click at [285, 65] on icon at bounding box center [284, 65] width 12 height 12
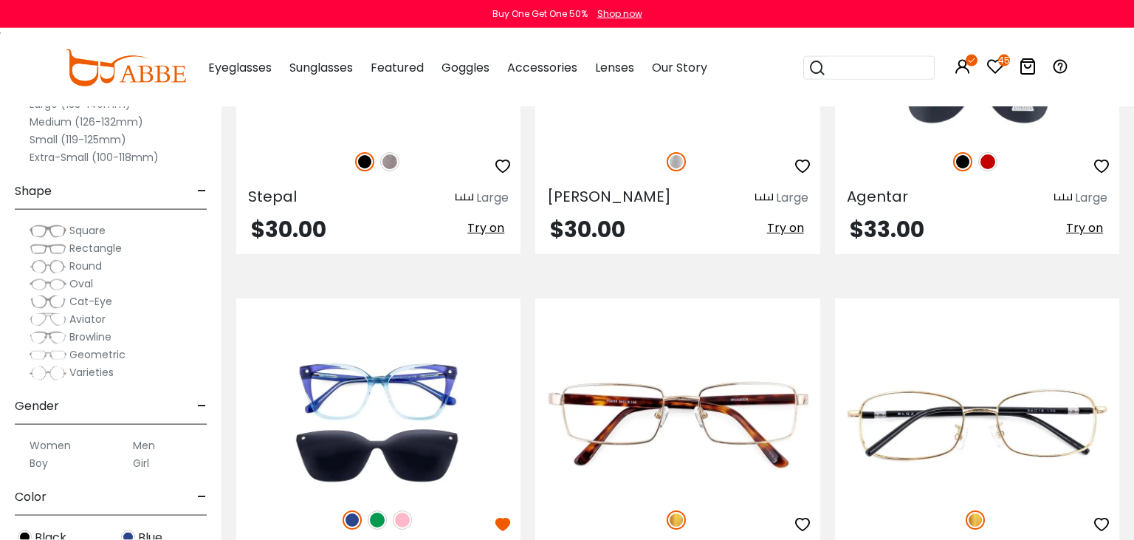
scroll to position [6703, 0]
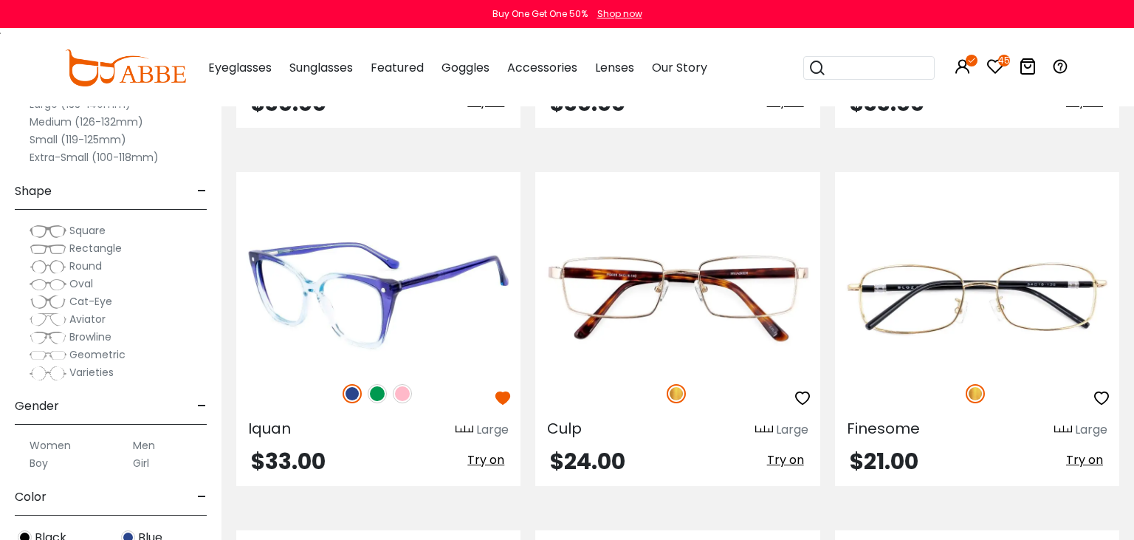
click at [401, 394] on img at bounding box center [402, 393] width 19 height 19
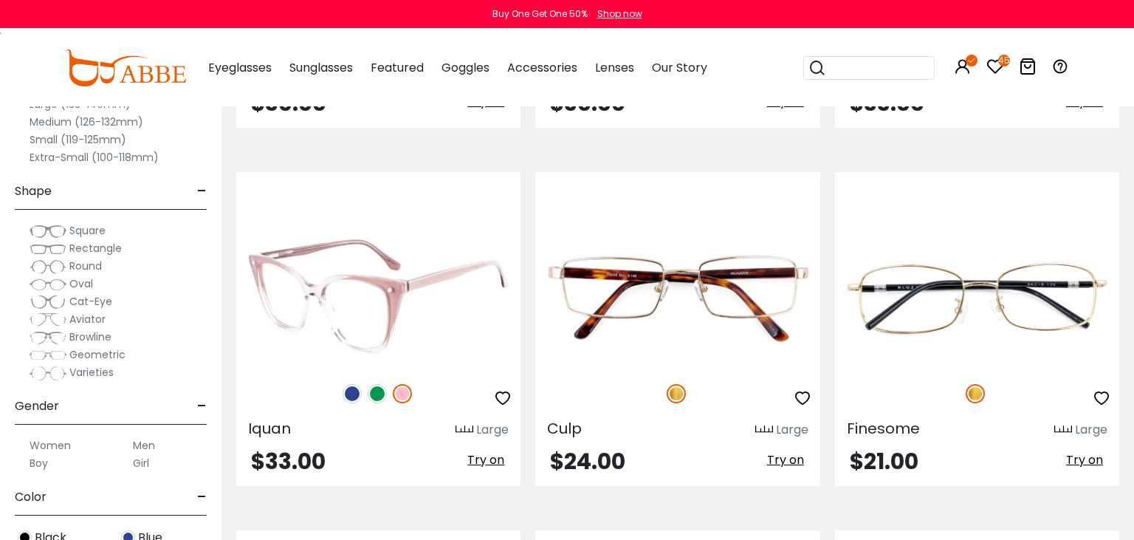
click at [382, 394] on img at bounding box center [377, 393] width 19 height 19
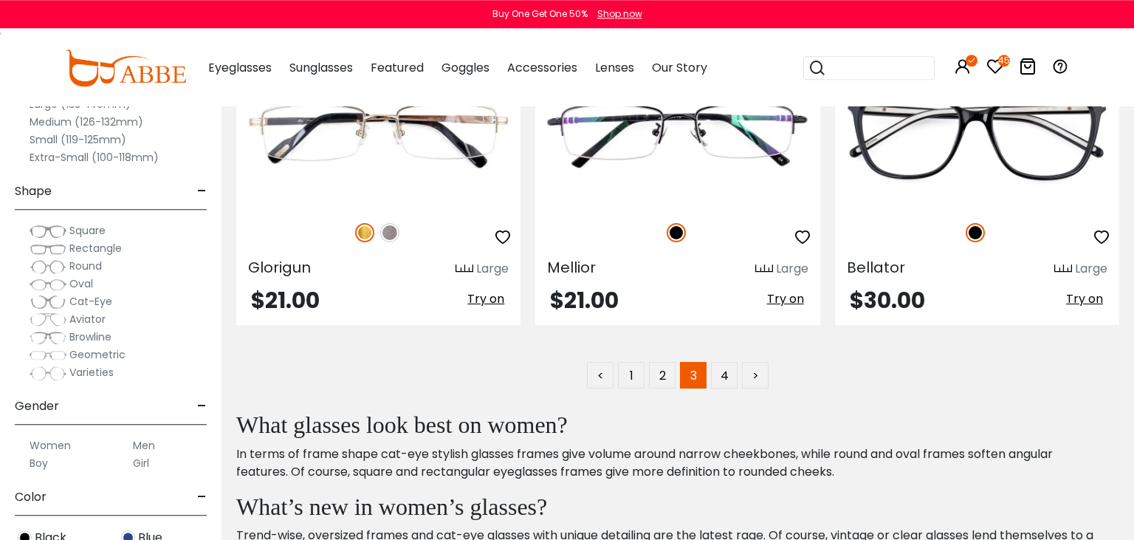
scroll to position [7249, 0]
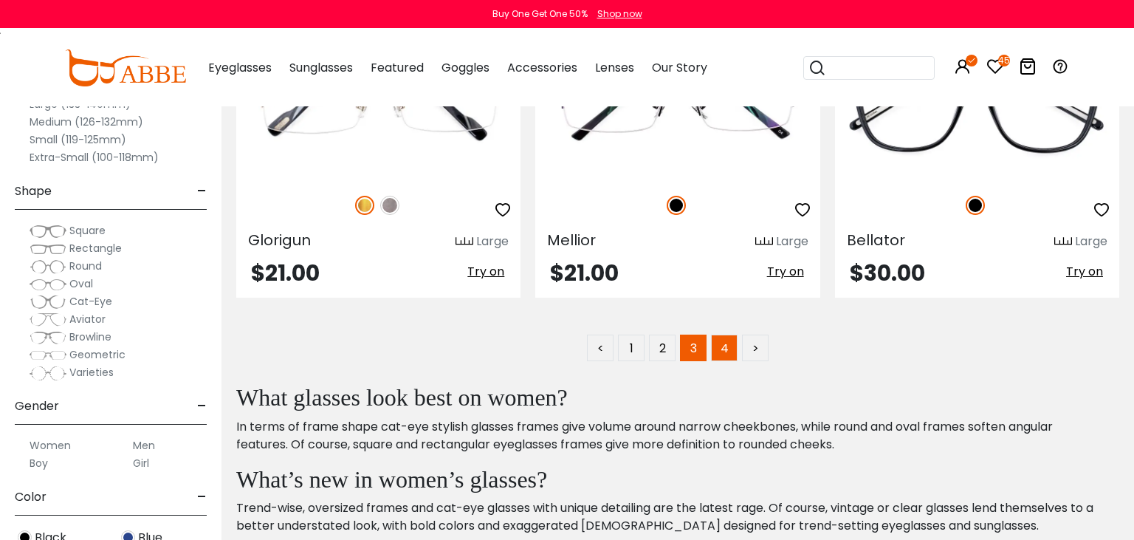
click at [722, 347] on link "4" at bounding box center [724, 347] width 27 height 27
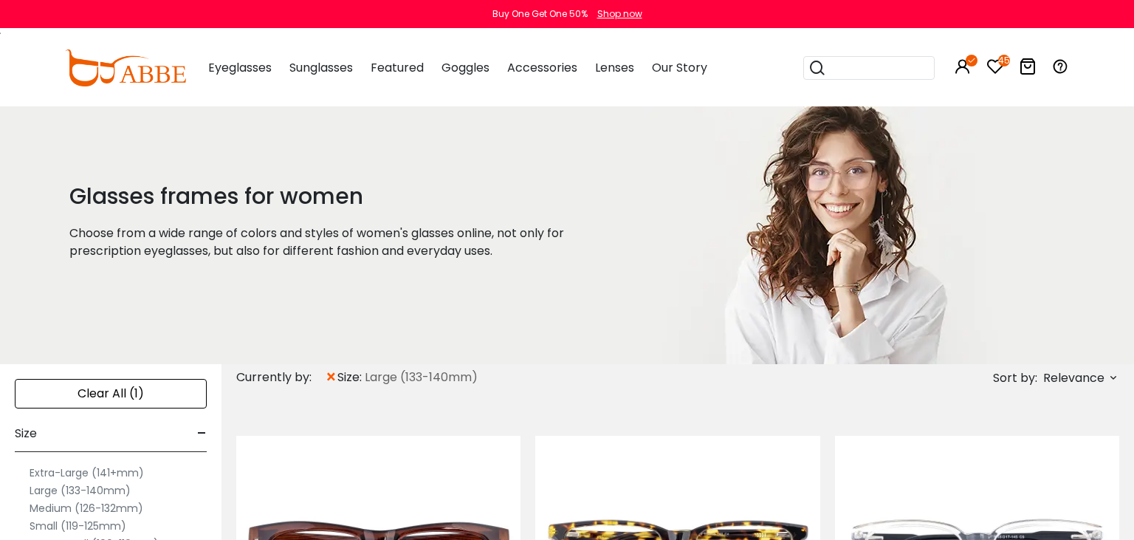
click at [137, 472] on label "Extra-Large (141+mm)" at bounding box center [87, 473] width 114 height 18
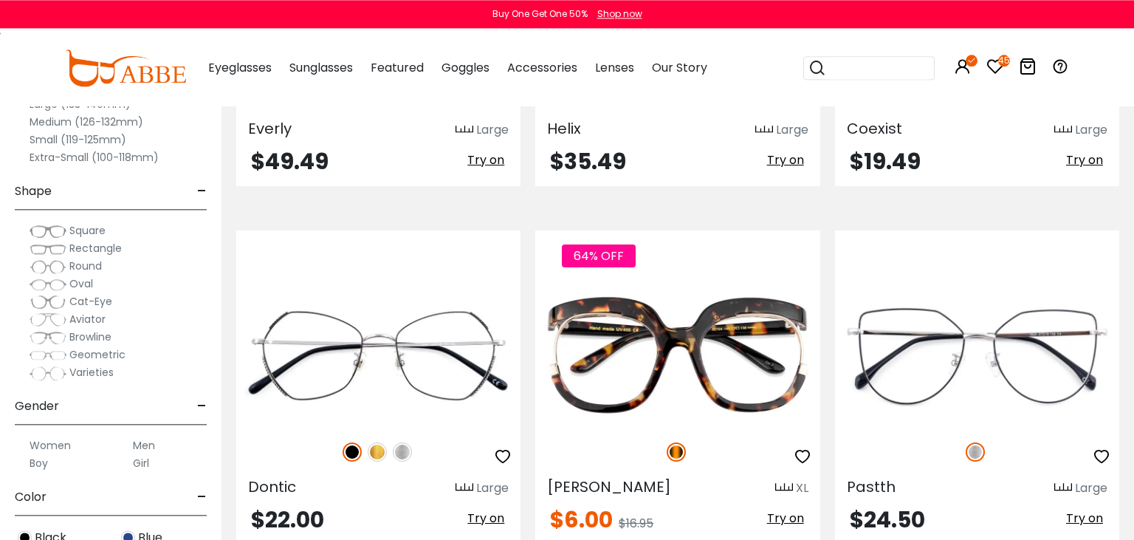
scroll to position [3118, 0]
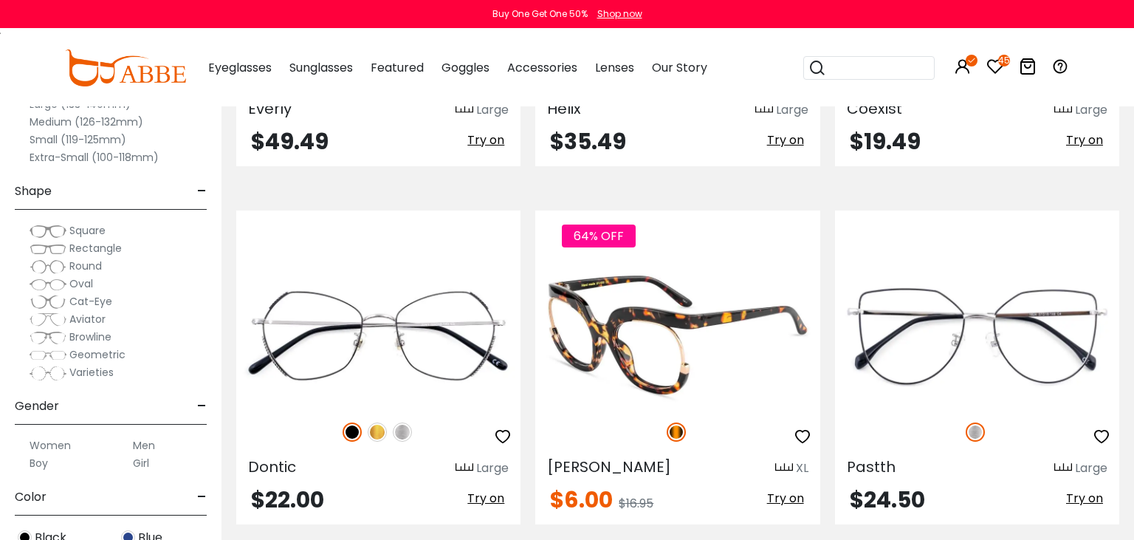
click at [794, 503] on span "Try on" at bounding box center [785, 497] width 37 height 17
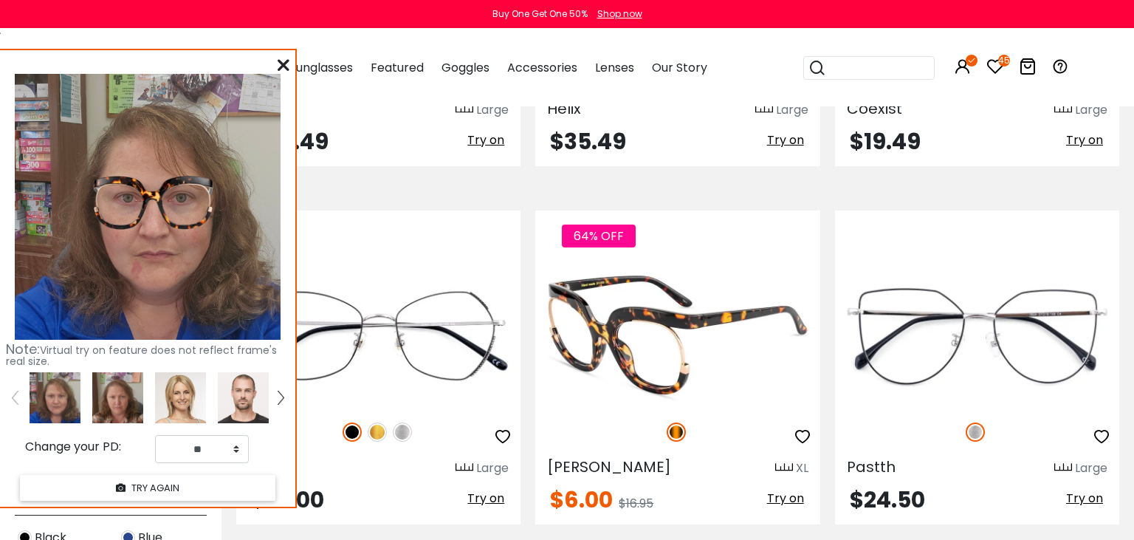
click at [794, 503] on span "Try on" at bounding box center [785, 497] width 37 height 17
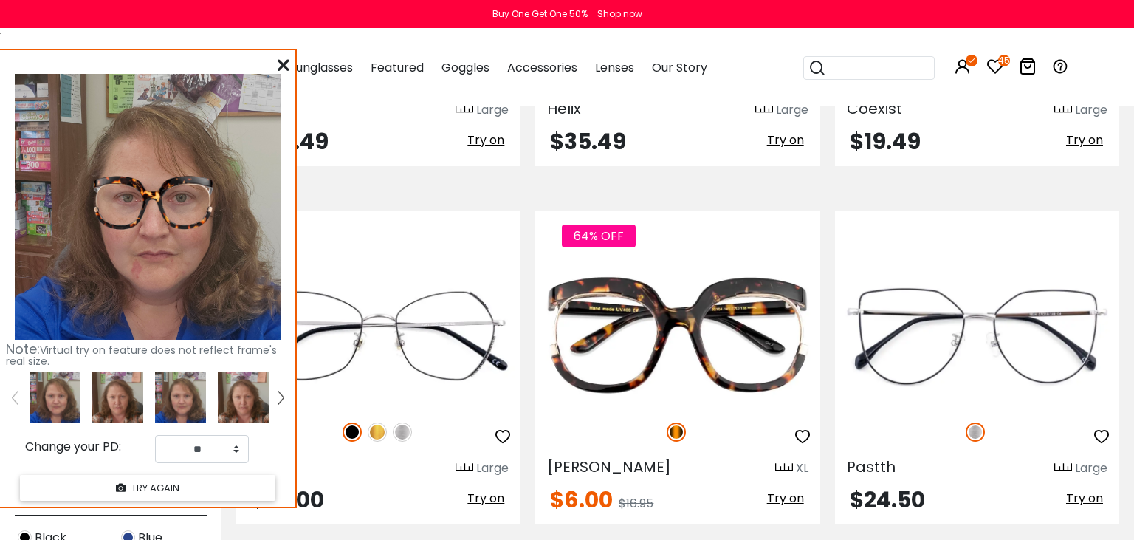
click at [288, 66] on icon at bounding box center [284, 65] width 12 height 12
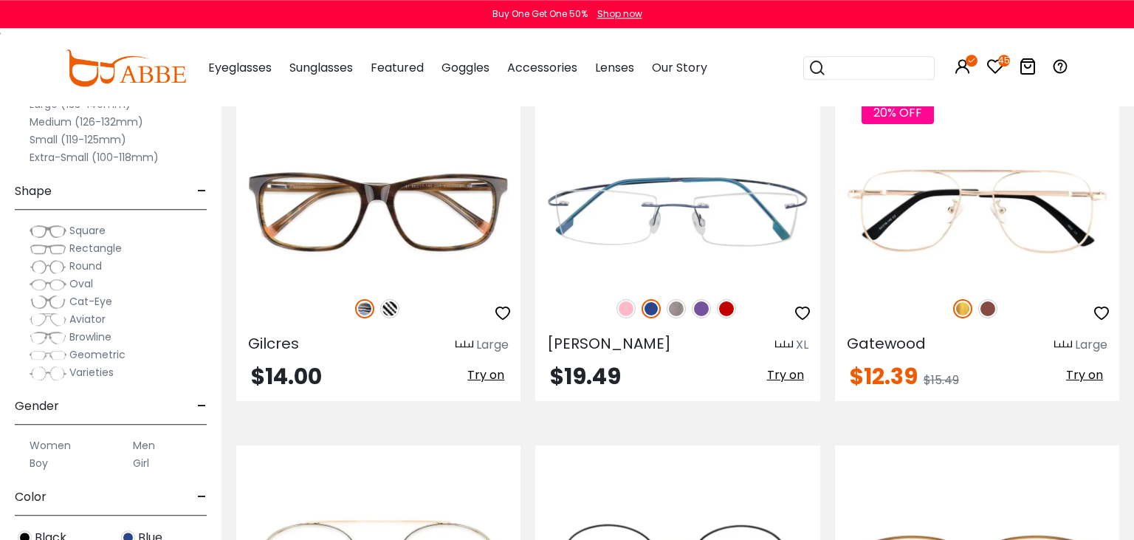
scroll to position [4677, 0]
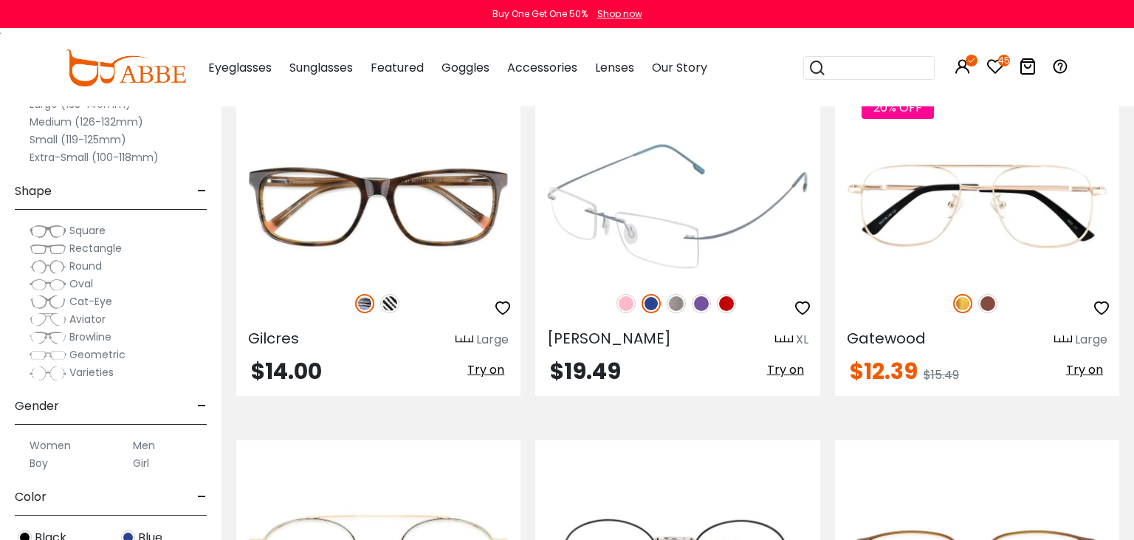
click at [650, 347] on div "Olivia XL" at bounding box center [677, 337] width 284 height 24
click at [574, 344] on span "Olivia" at bounding box center [609, 338] width 124 height 21
click at [664, 250] on img at bounding box center [677, 206] width 284 height 142
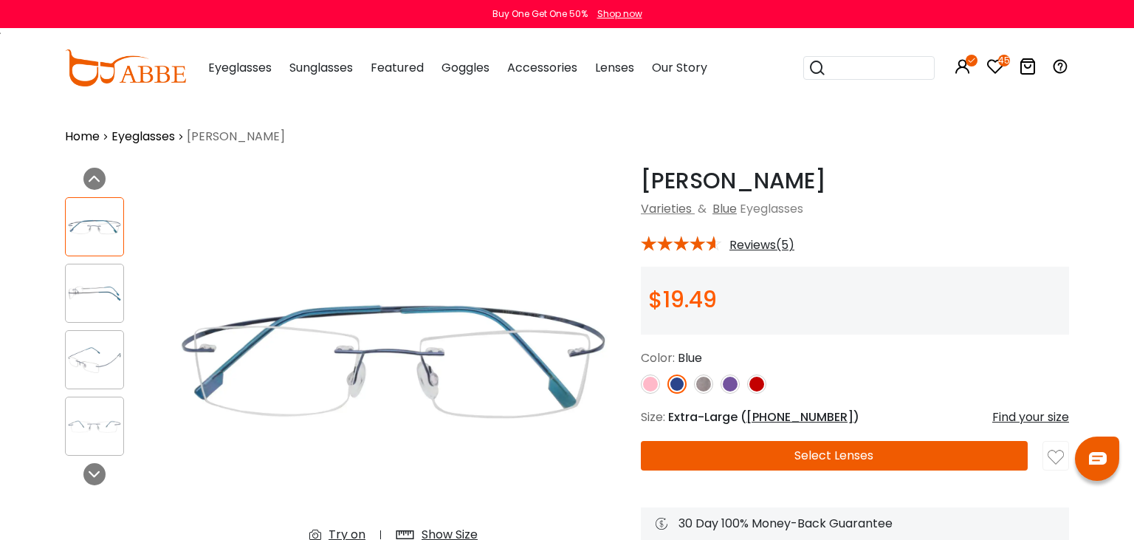
click at [651, 387] on img at bounding box center [650, 383] width 19 height 19
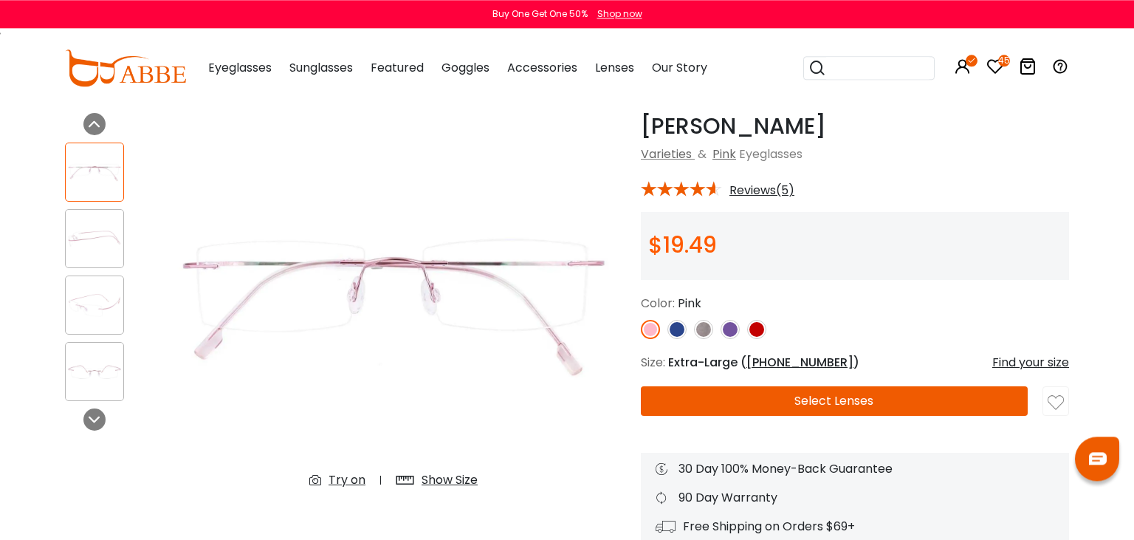
scroll to position [78, 0]
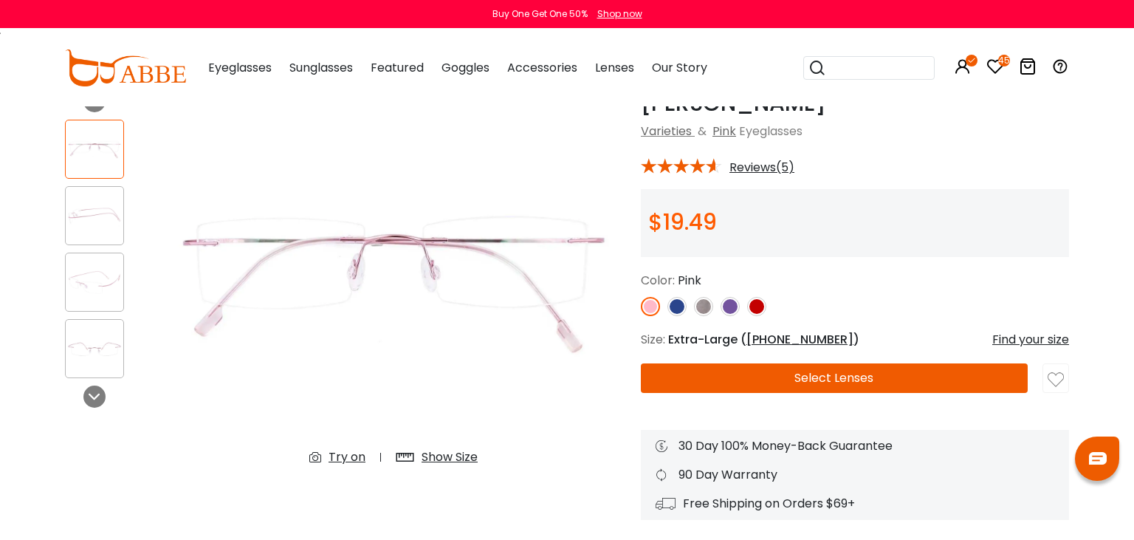
click at [359, 459] on div "Try on" at bounding box center [346, 457] width 37 height 18
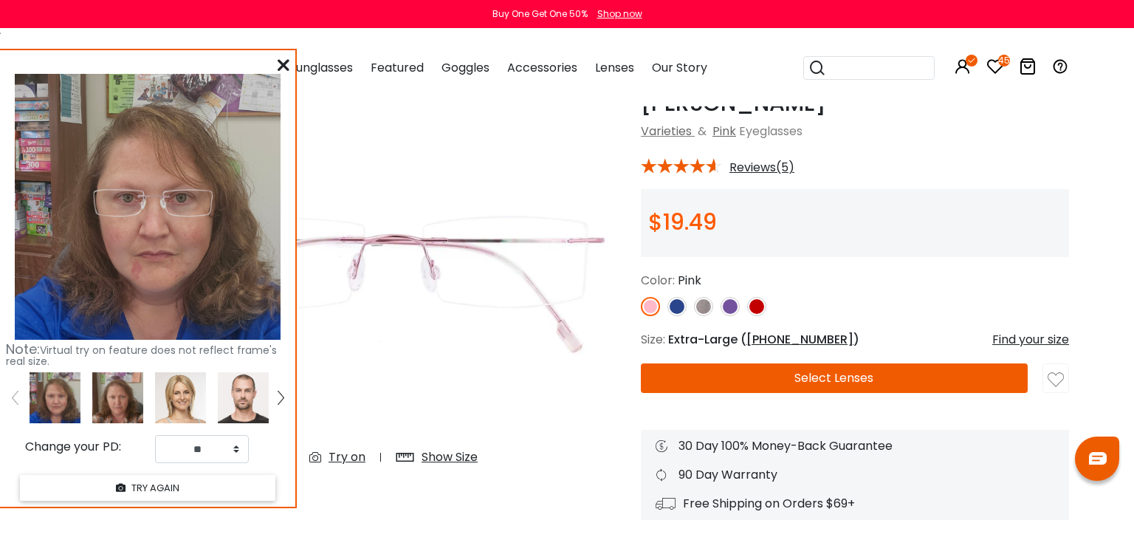
click at [115, 403] on img at bounding box center [117, 397] width 51 height 51
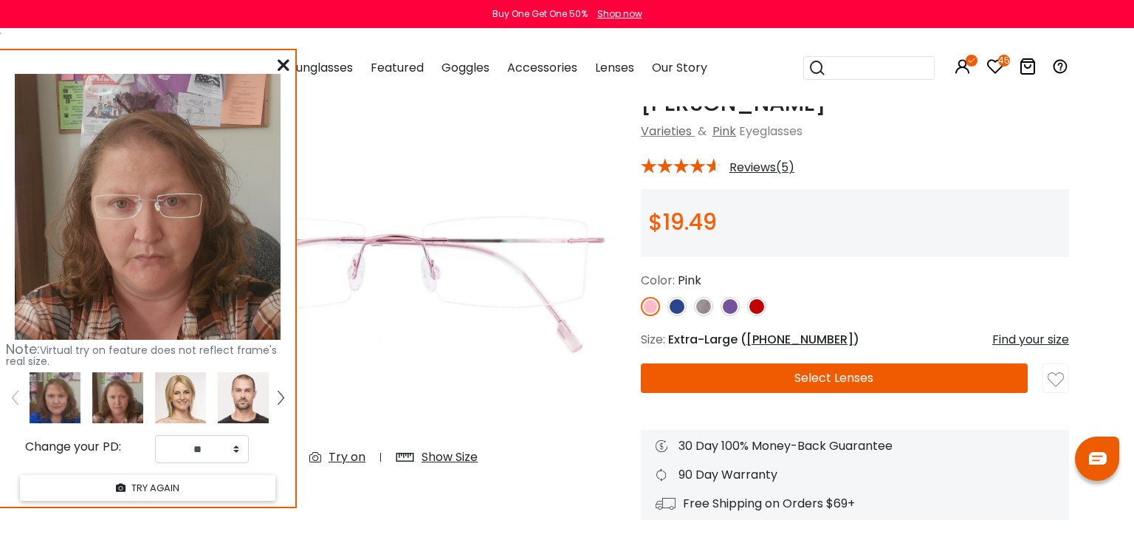
click at [283, 63] on icon at bounding box center [284, 65] width 12 height 12
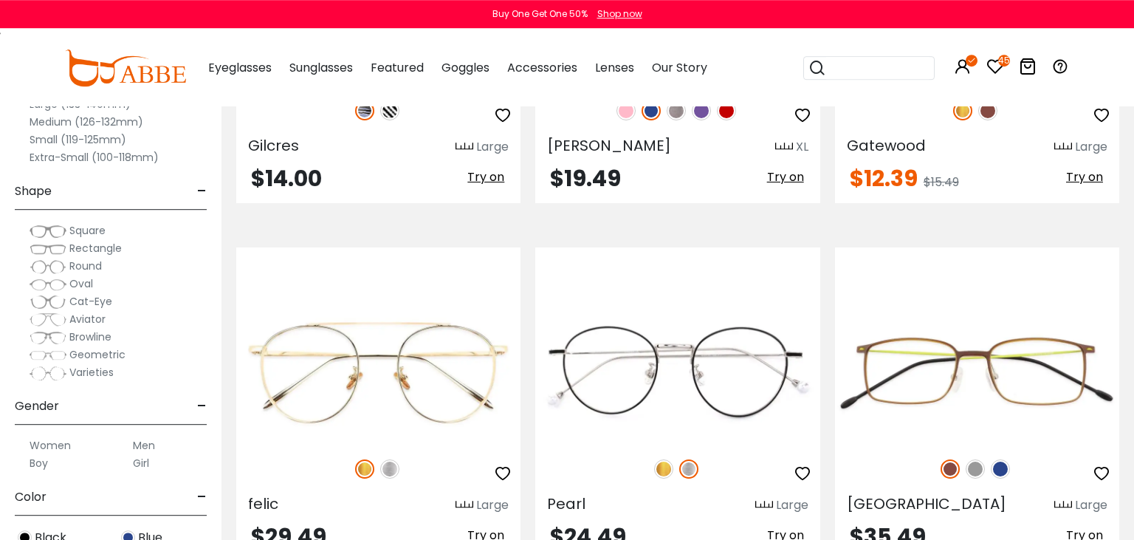
scroll to position [4988, 0]
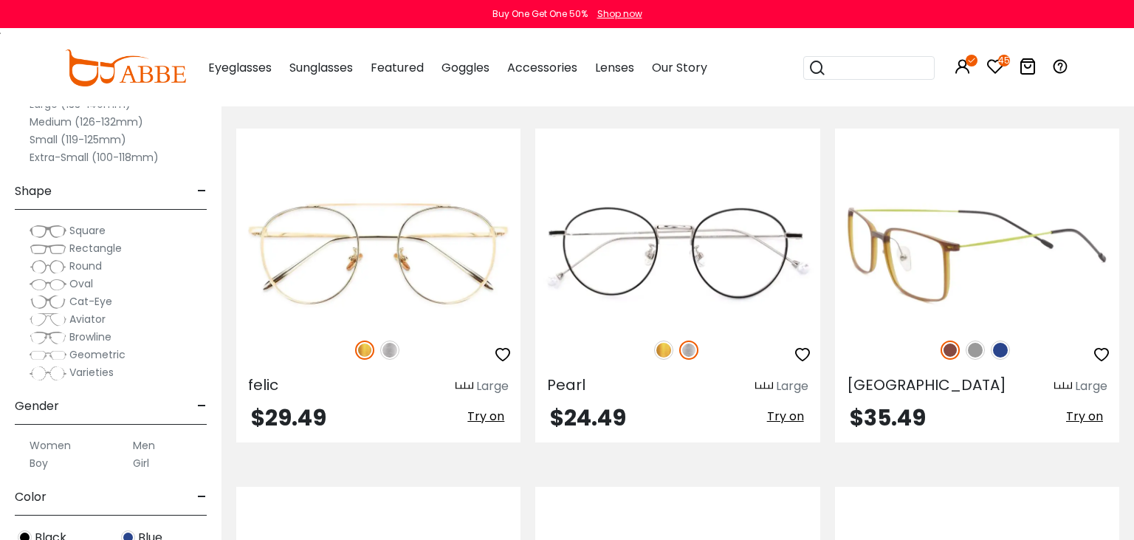
click at [1002, 351] on img at bounding box center [1000, 349] width 19 height 19
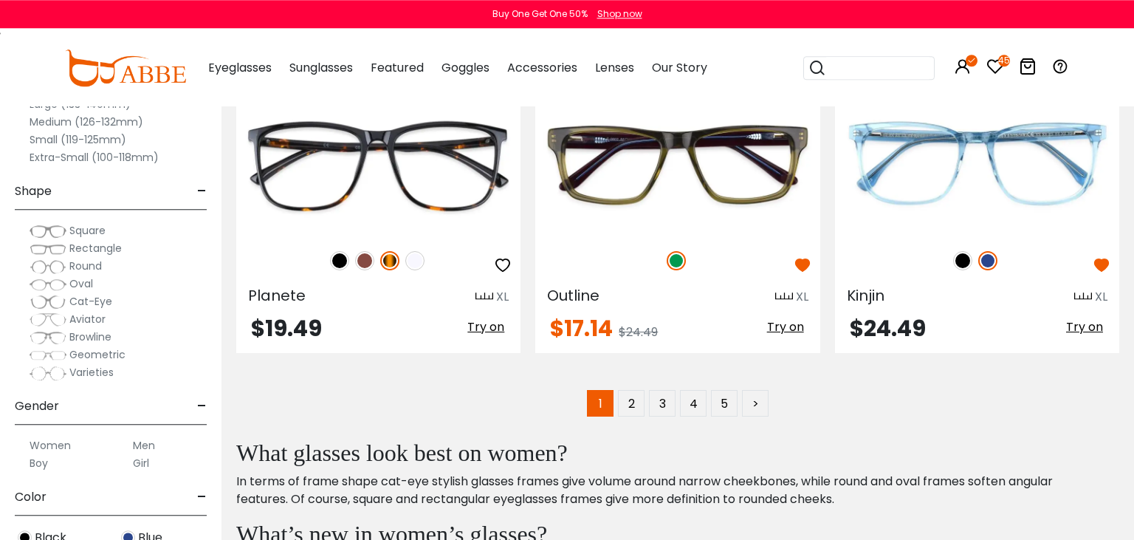
scroll to position [7327, 0]
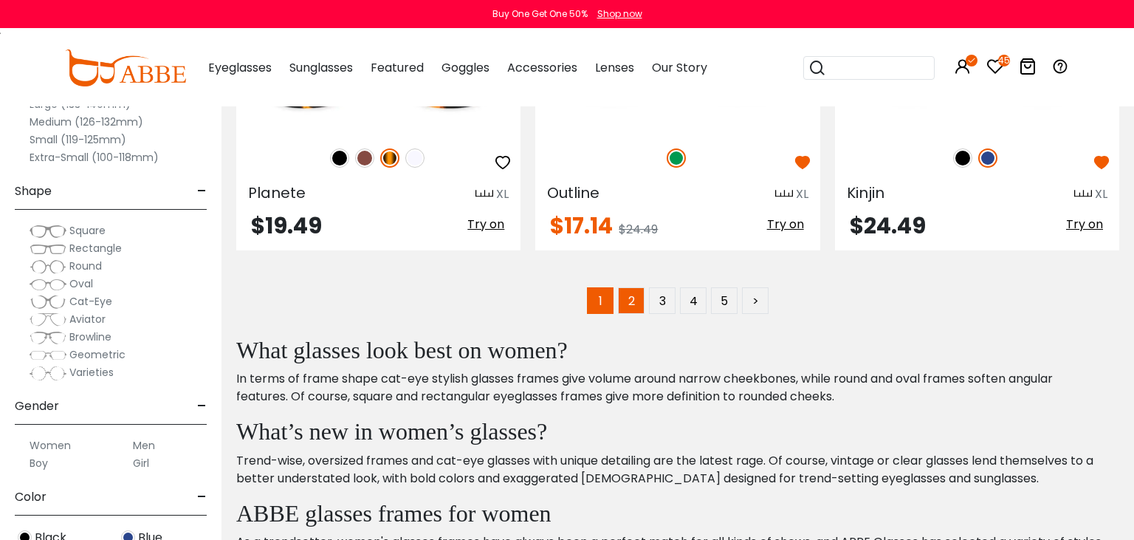
click at [624, 303] on link "2" at bounding box center [631, 300] width 27 height 27
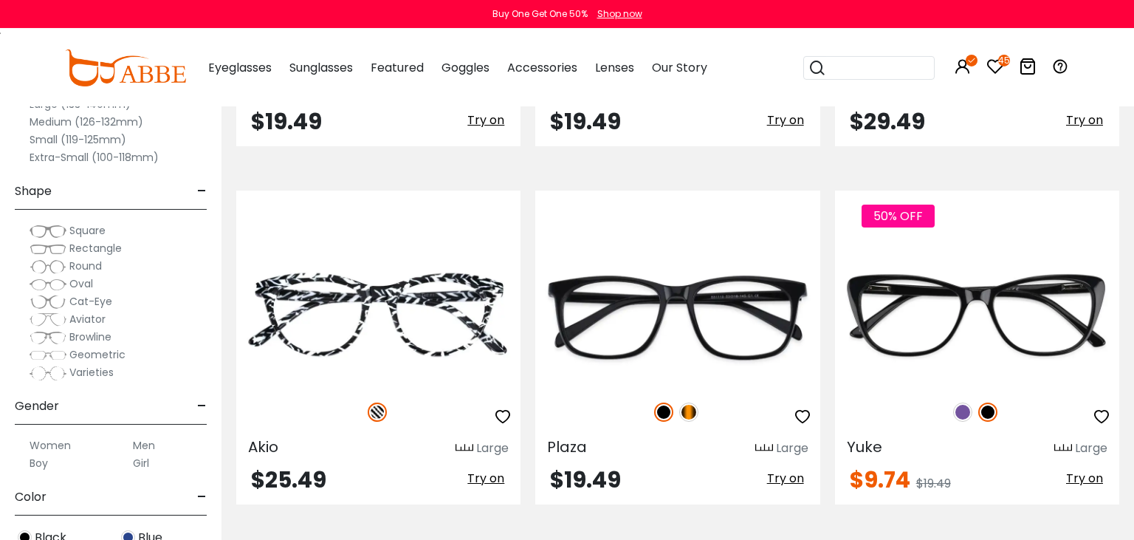
scroll to position [4209, 0]
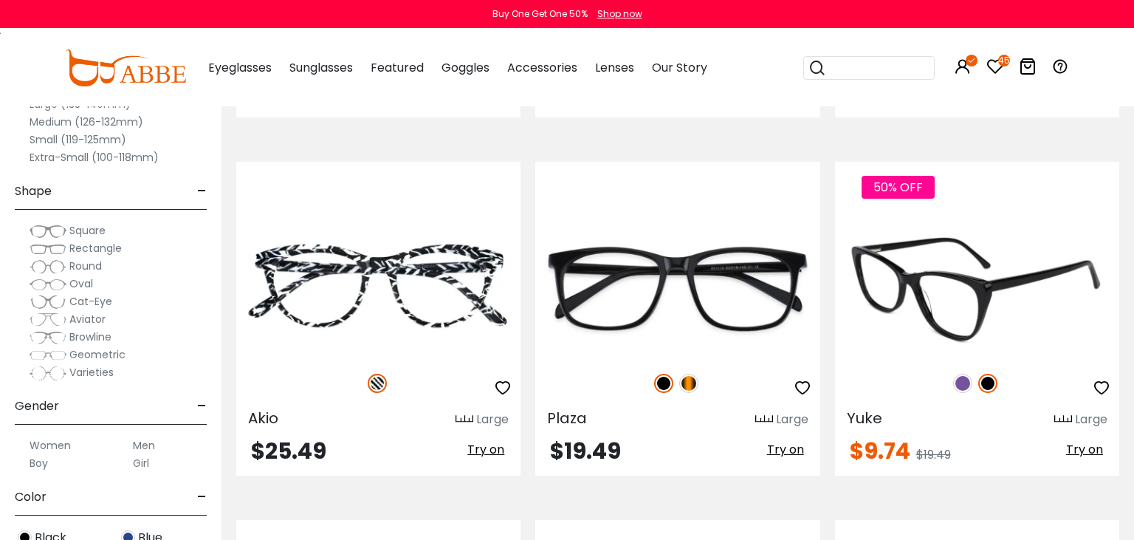
click at [966, 382] on img at bounding box center [962, 383] width 19 height 19
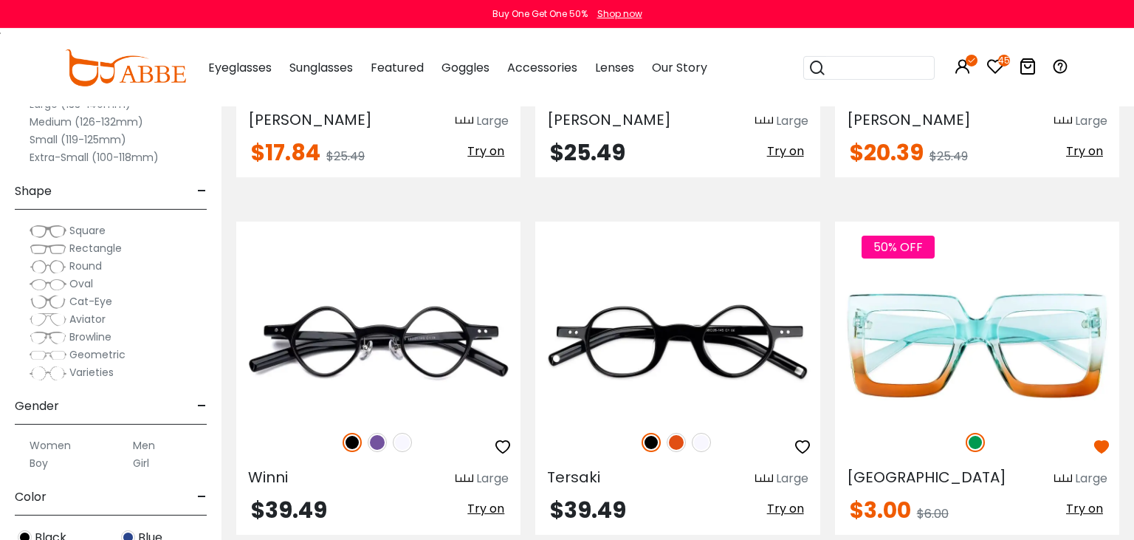
scroll to position [7093, 0]
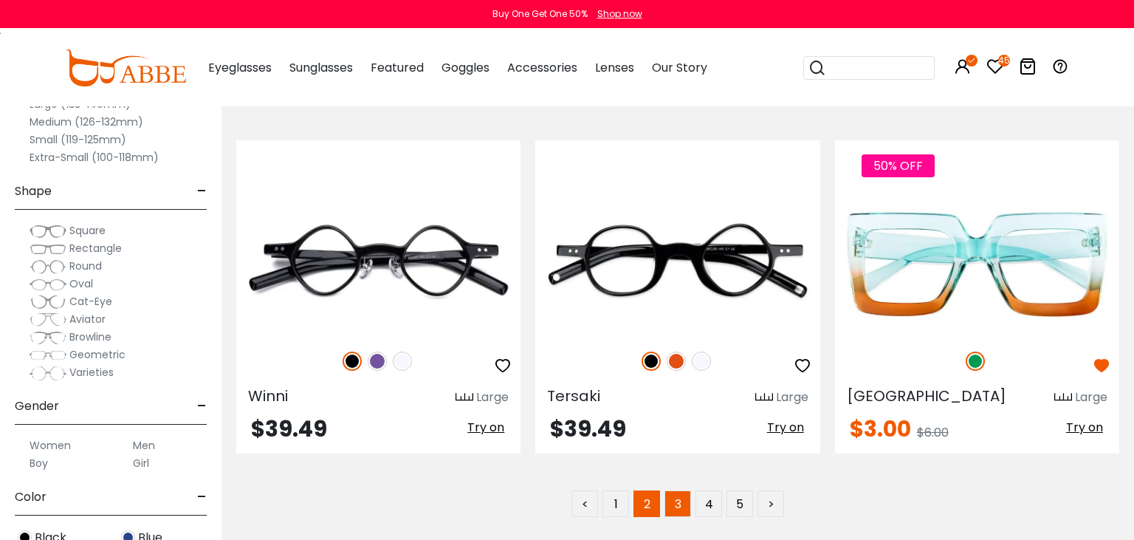
click at [681, 501] on link "3" at bounding box center [677, 503] width 27 height 27
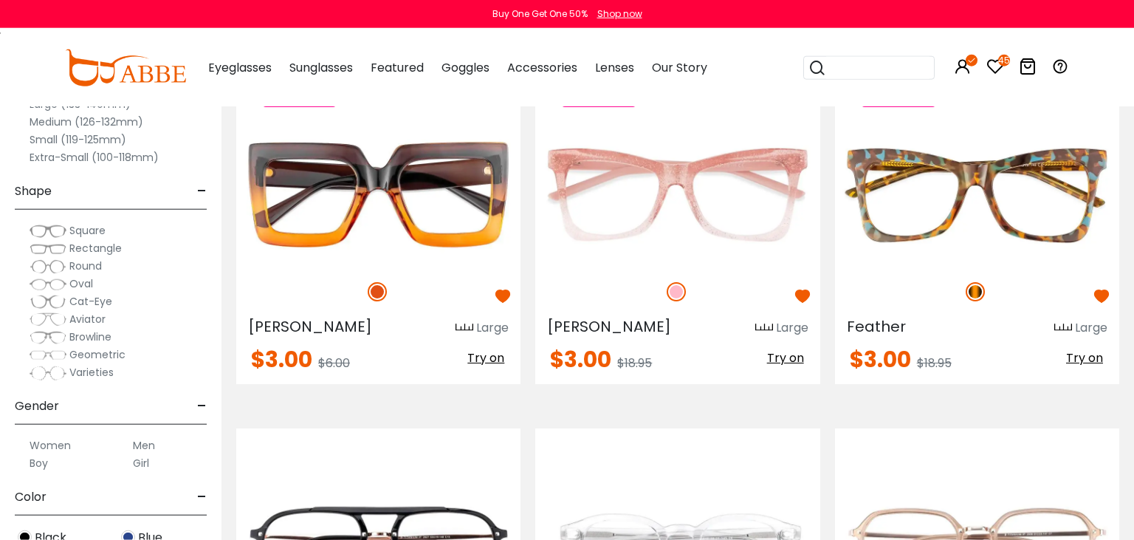
scroll to position [390, 0]
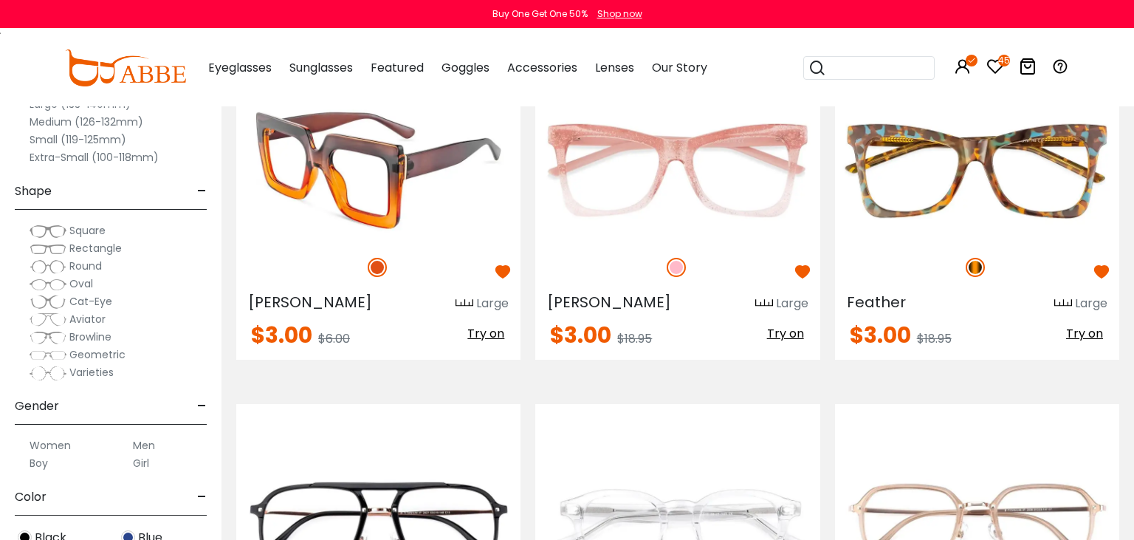
click at [478, 340] on span "Try on" at bounding box center [485, 333] width 37 height 17
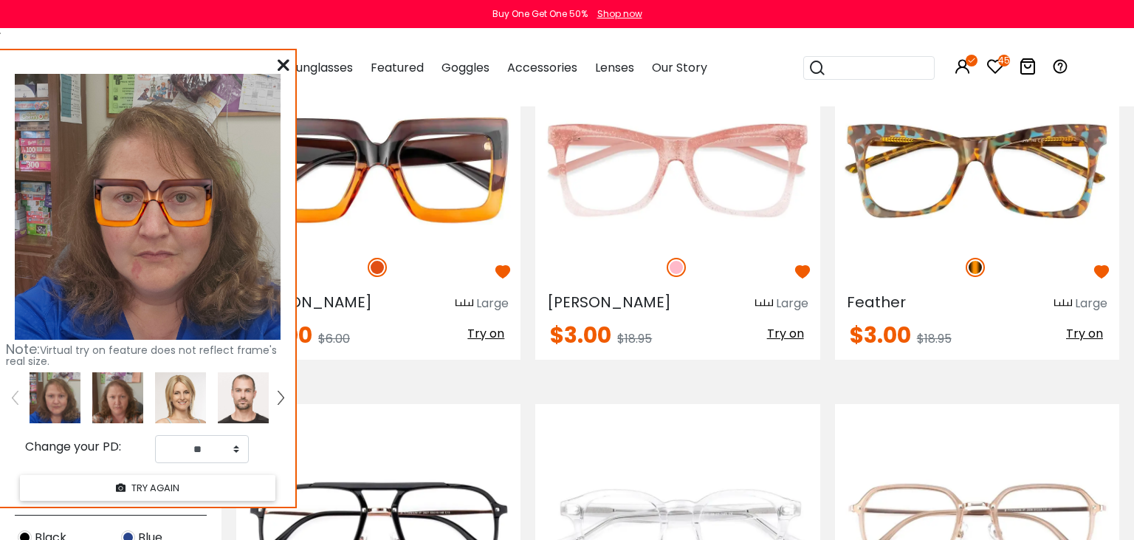
click at [279, 69] on icon at bounding box center [284, 65] width 12 height 12
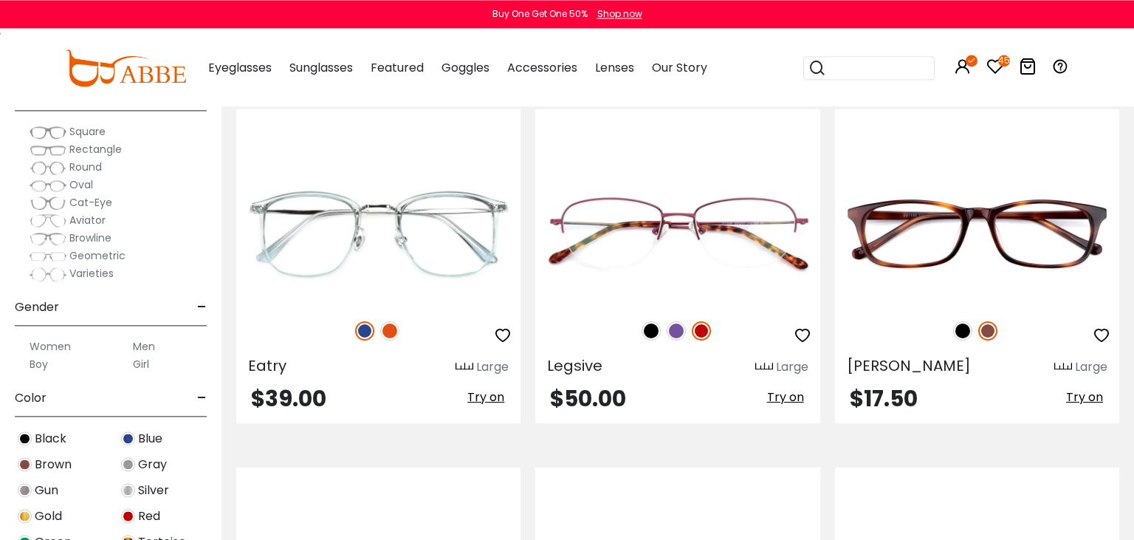
scroll to position [1403, 0]
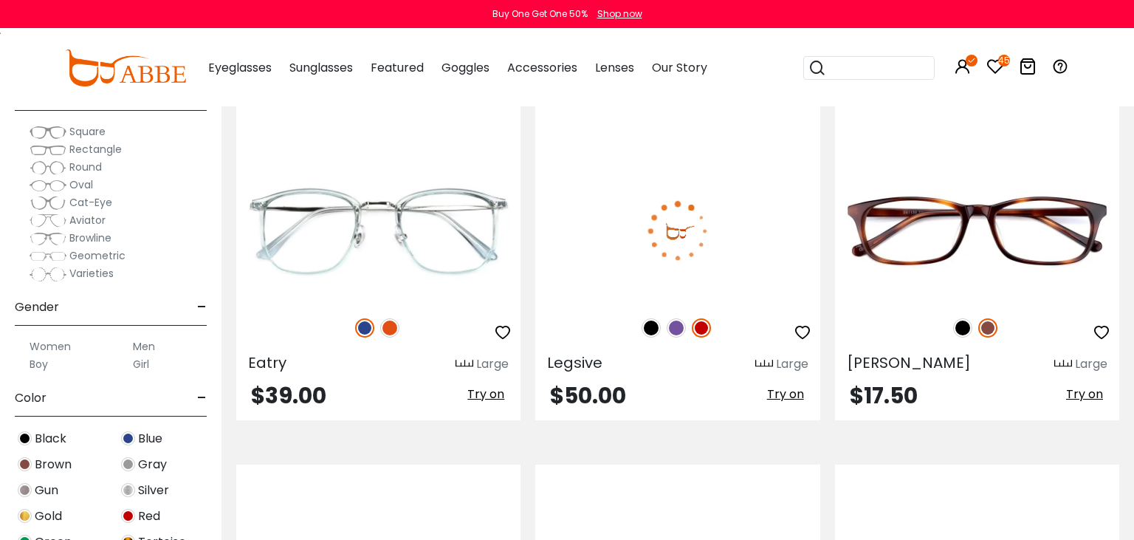
click at [676, 325] on img at bounding box center [676, 327] width 19 height 19
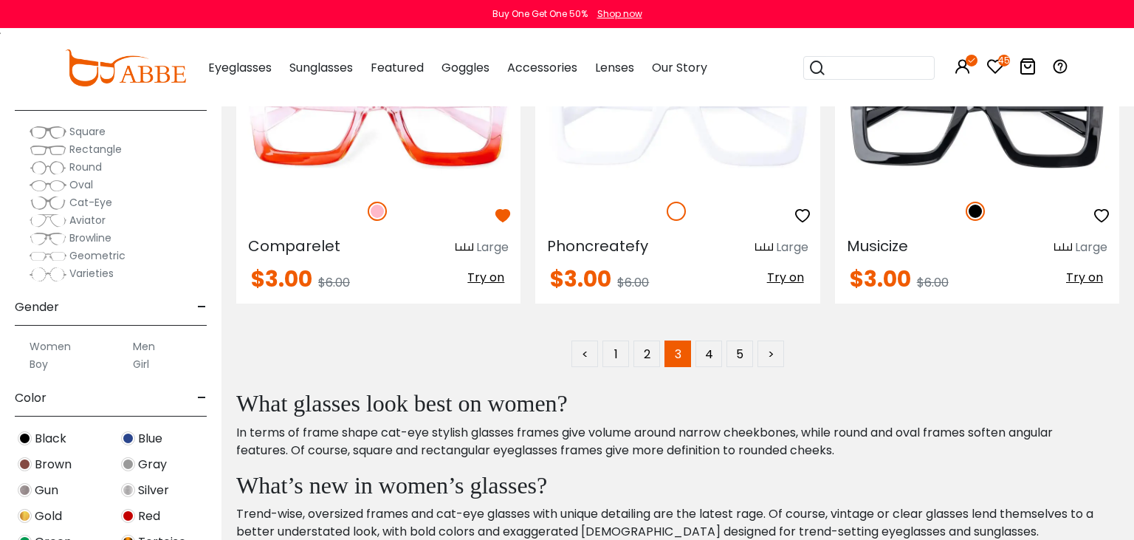
scroll to position [7249, 0]
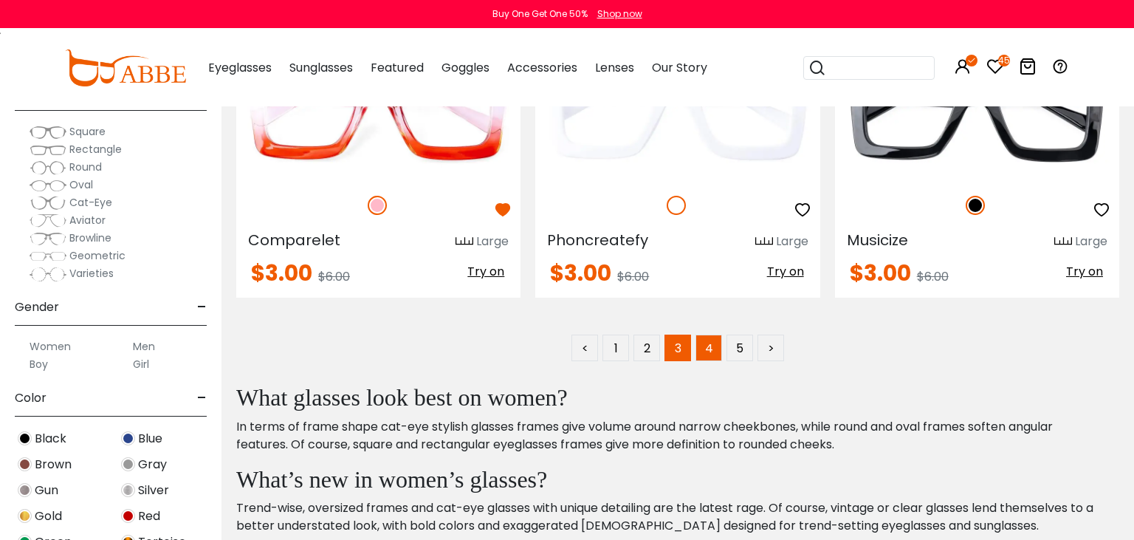
click at [706, 343] on link "4" at bounding box center [708, 347] width 27 height 27
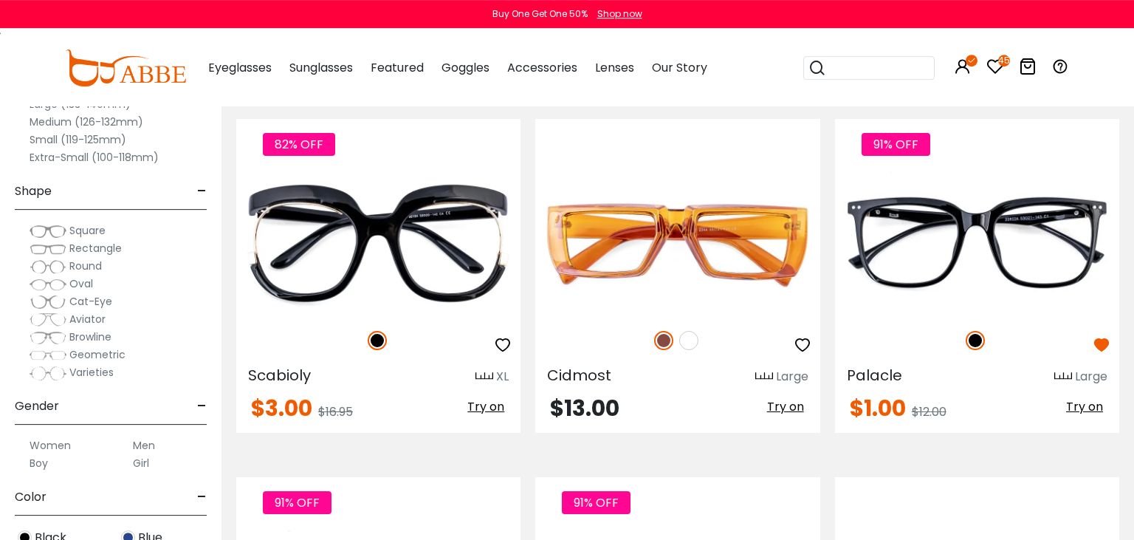
scroll to position [390, 0]
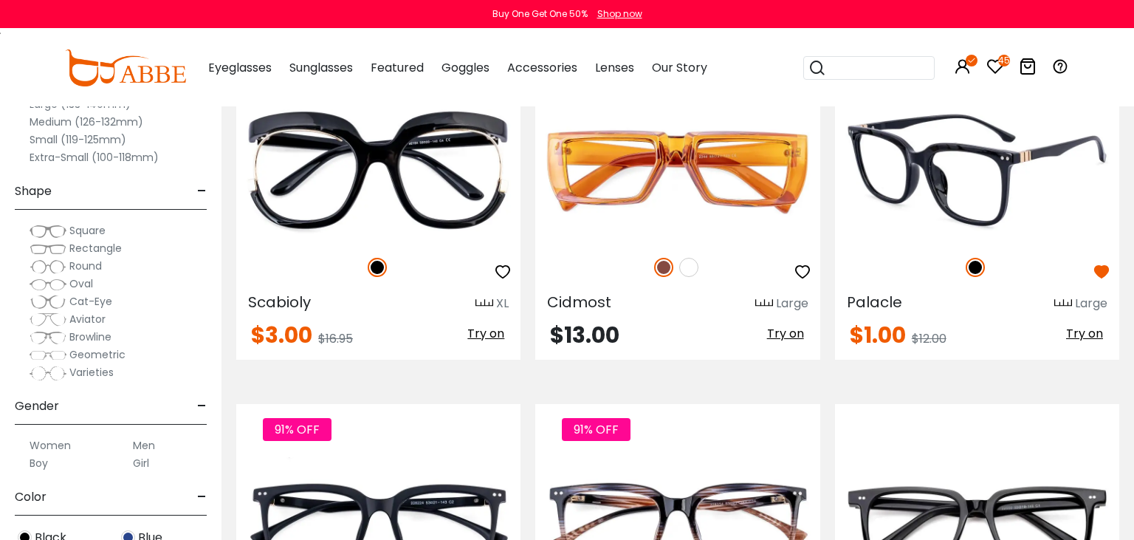
click at [970, 190] on img at bounding box center [977, 170] width 284 height 142
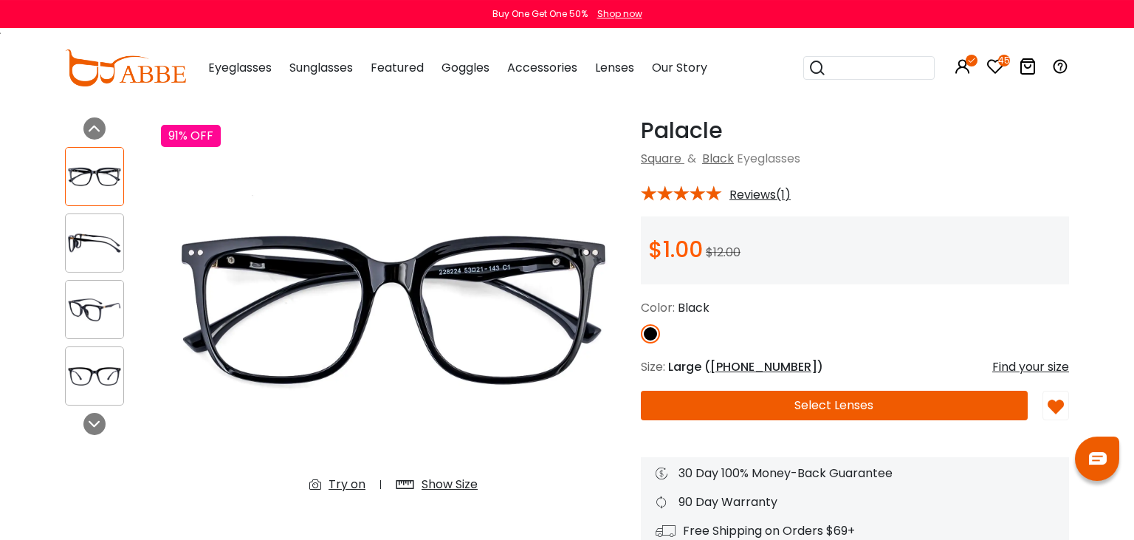
scroll to position [78, 0]
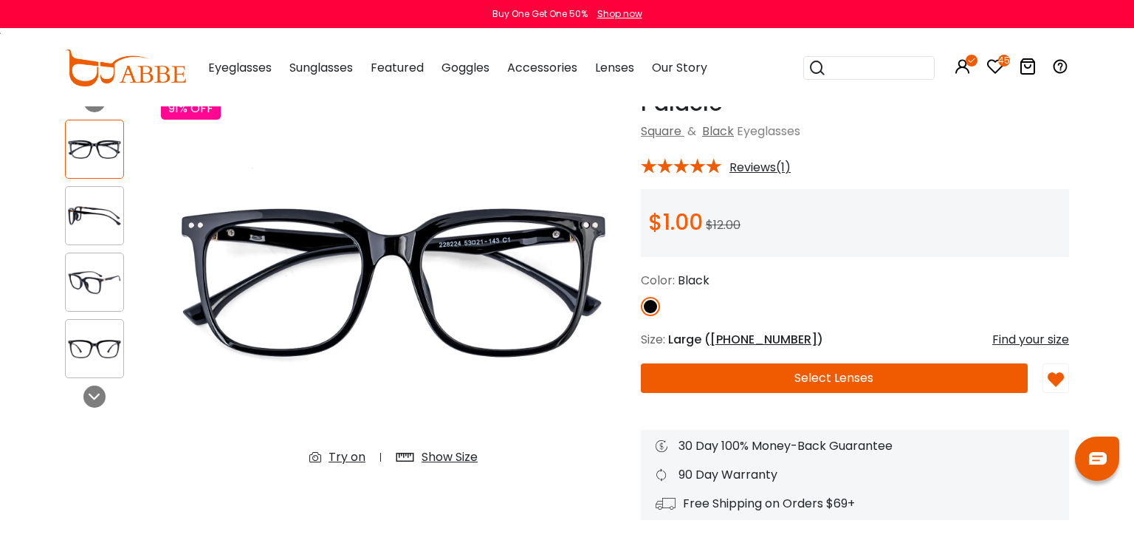
click at [351, 458] on div "Try on" at bounding box center [346, 457] width 37 height 18
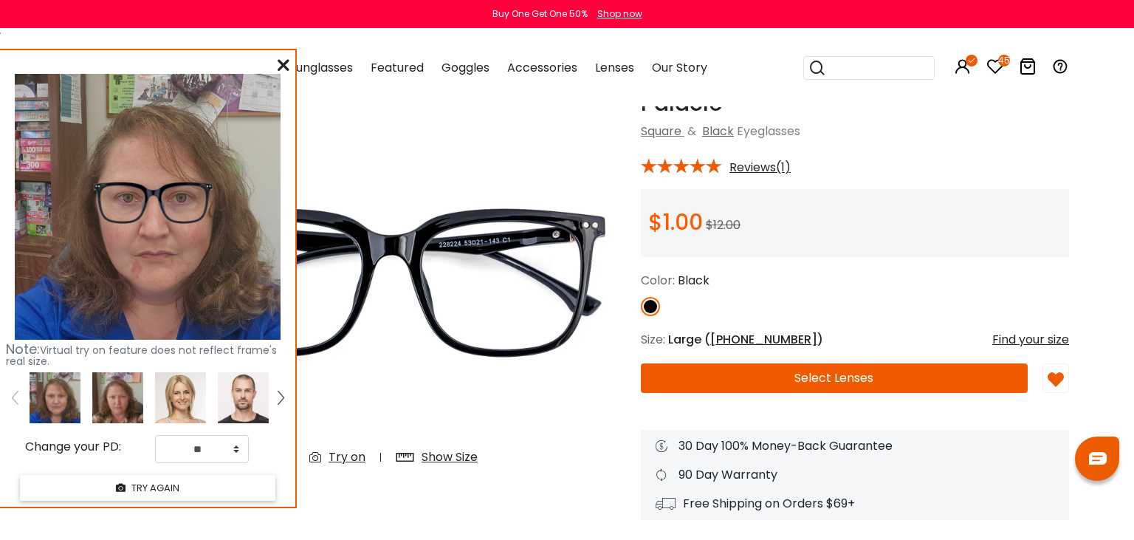
click at [285, 58] on div at bounding box center [284, 65] width 12 height 18
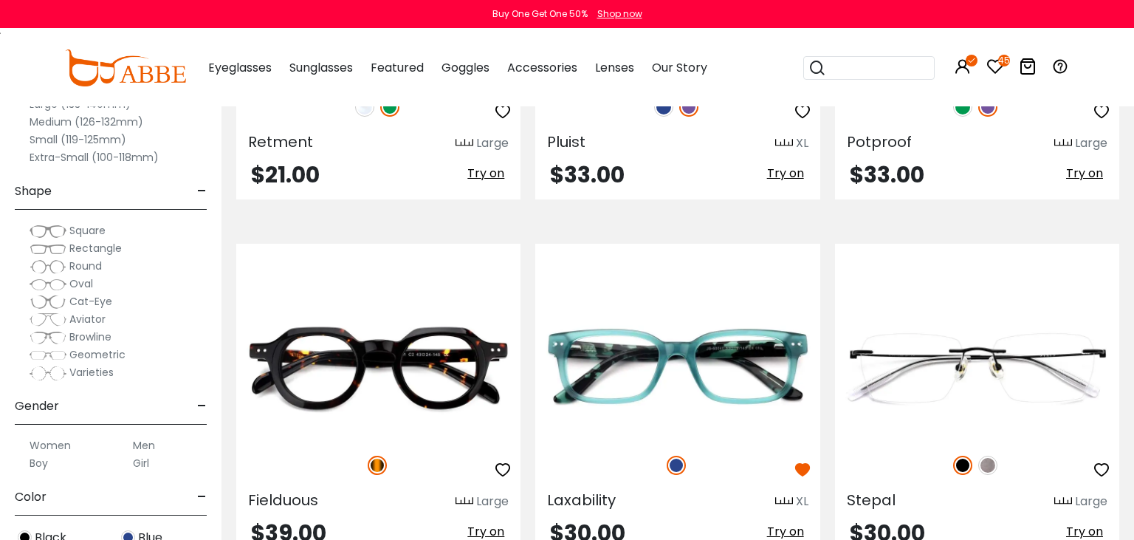
scroll to position [2104, 0]
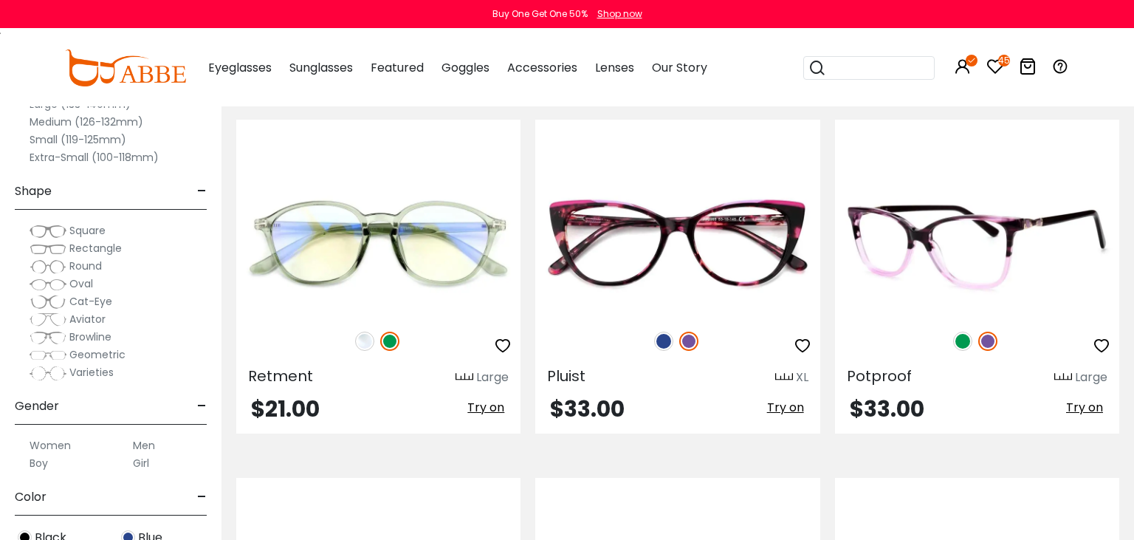
click at [966, 343] on img at bounding box center [962, 340] width 19 height 19
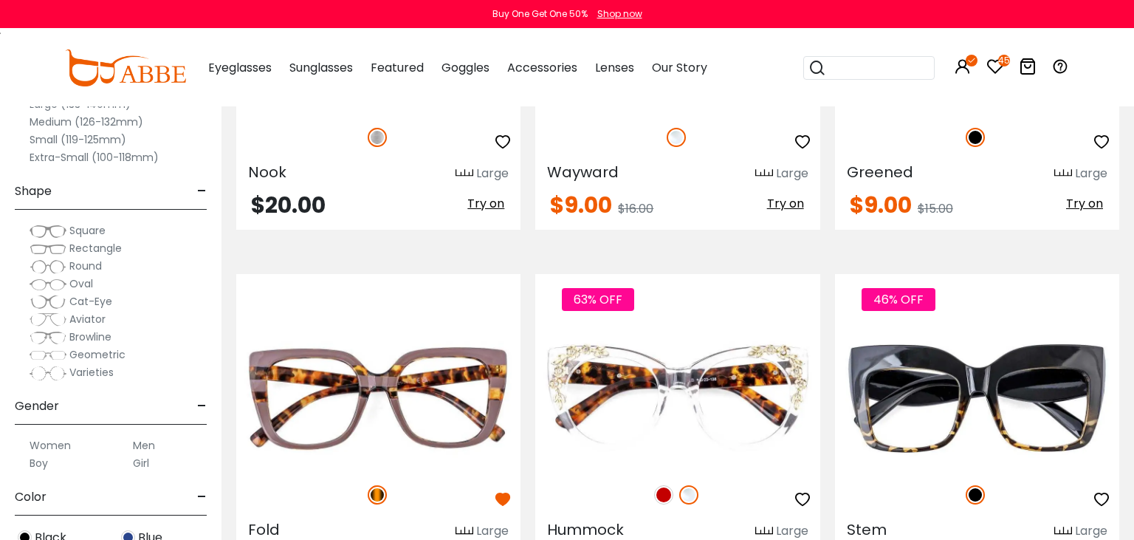
scroll to position [7093, 0]
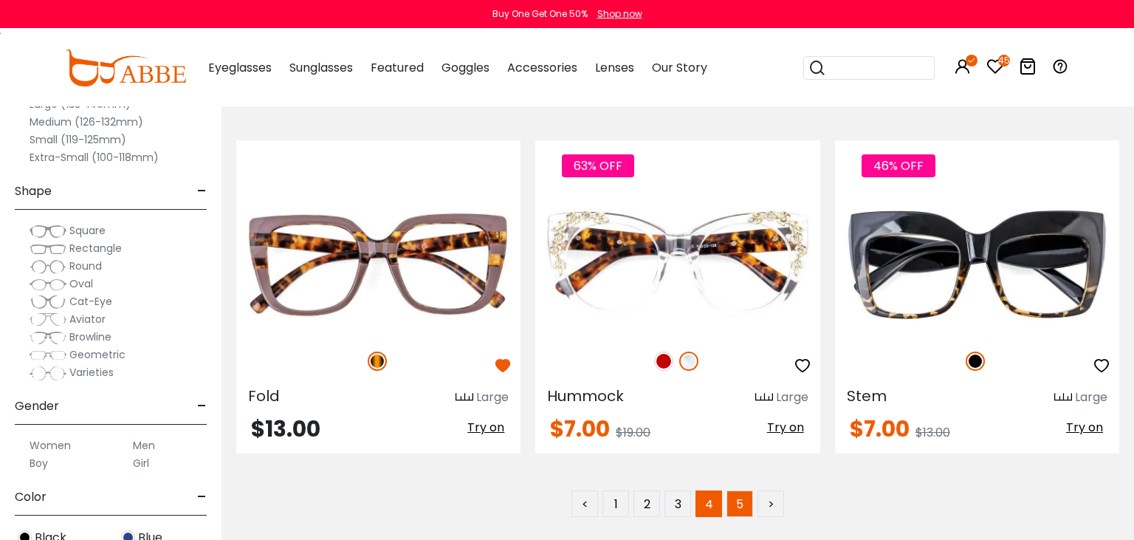
click at [738, 500] on link "5" at bounding box center [739, 503] width 27 height 27
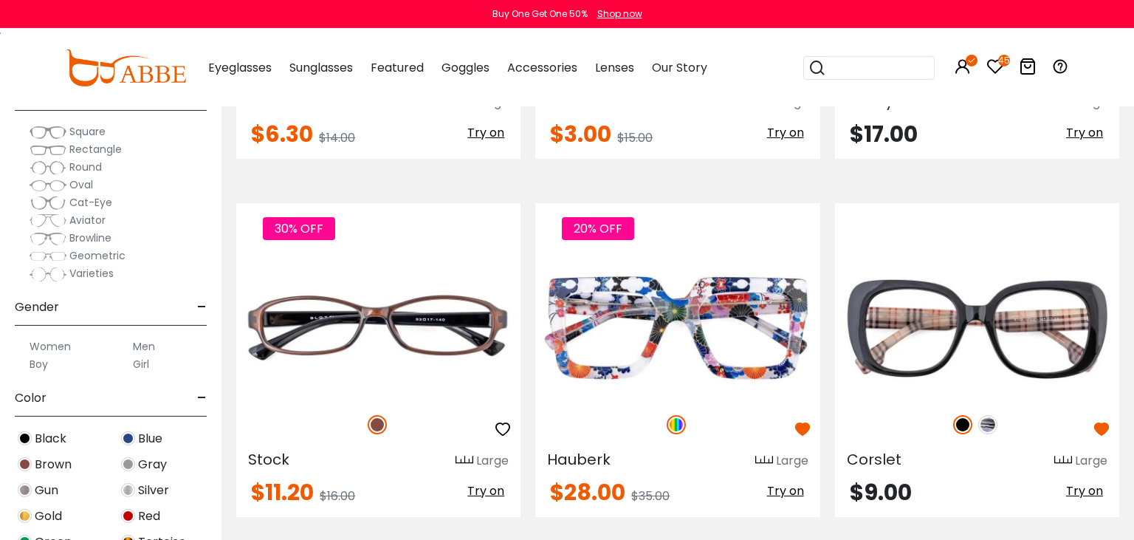
scroll to position [623, 0]
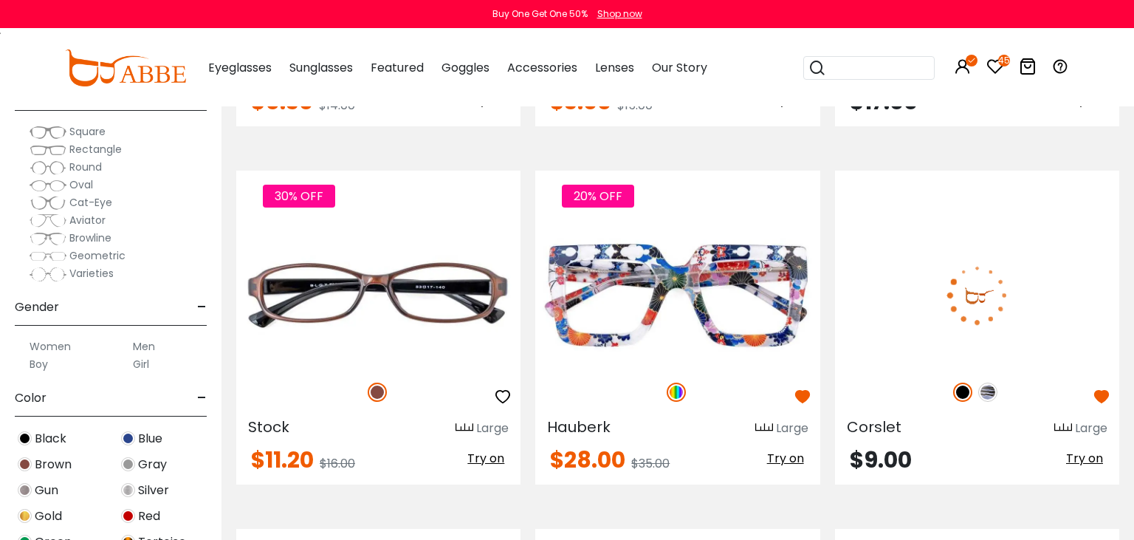
click at [991, 393] on img at bounding box center [987, 391] width 19 height 19
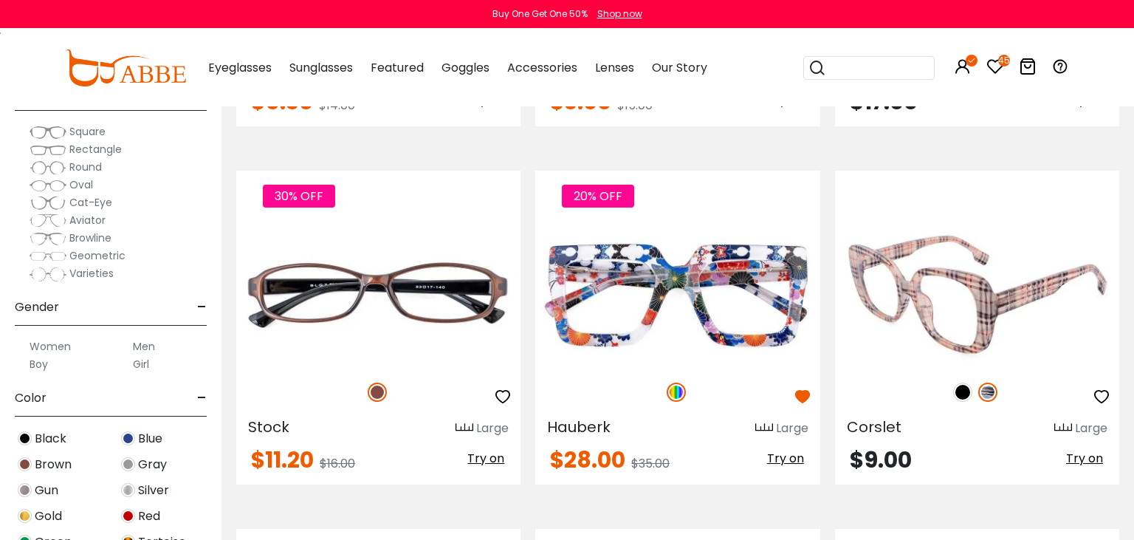
click at [1084, 459] on span "Try on" at bounding box center [1084, 458] width 37 height 17
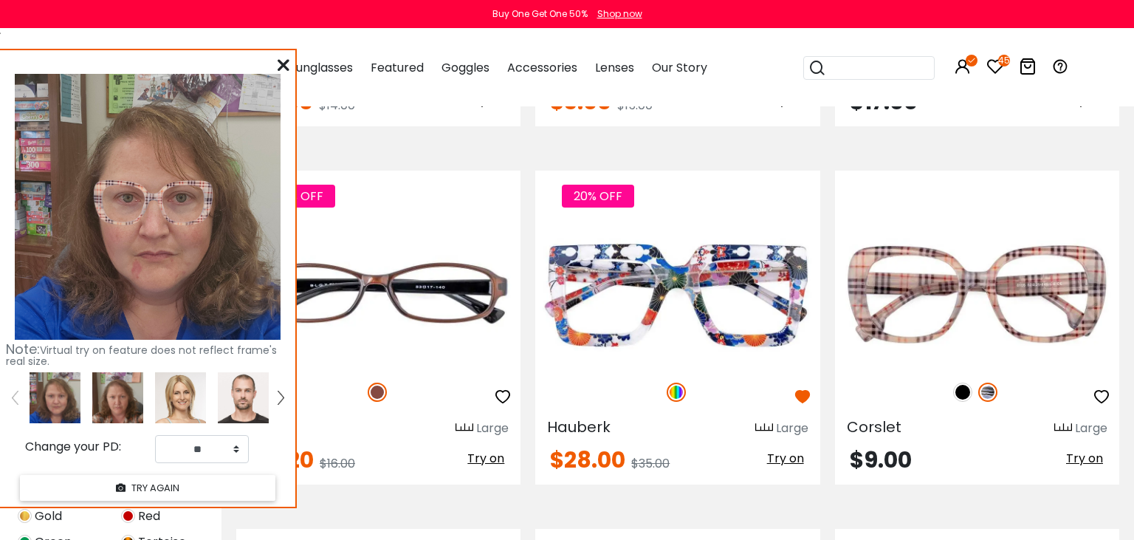
click at [285, 63] on icon at bounding box center [284, 65] width 12 height 12
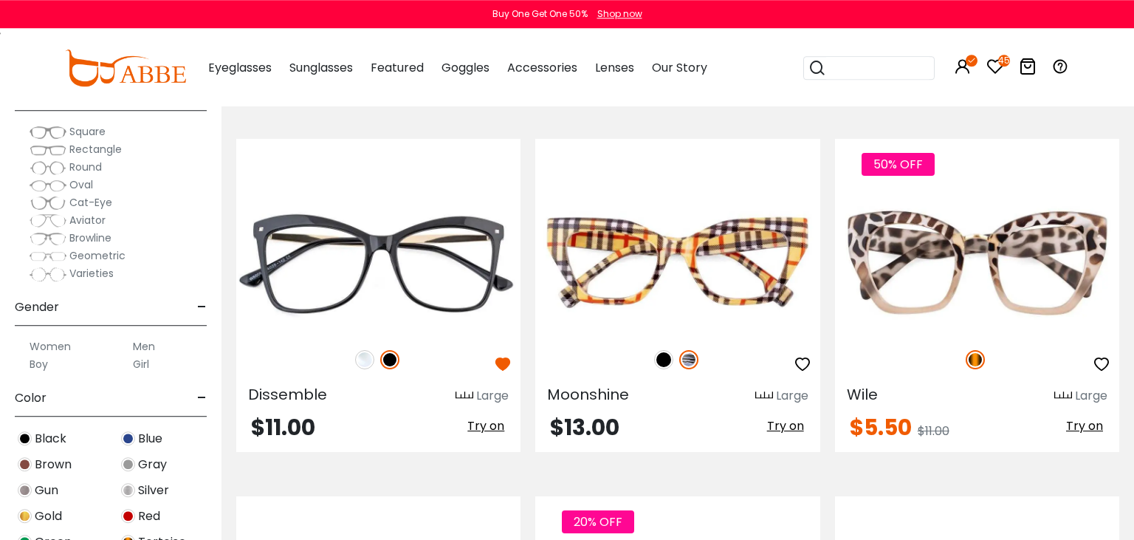
scroll to position [1013, 0]
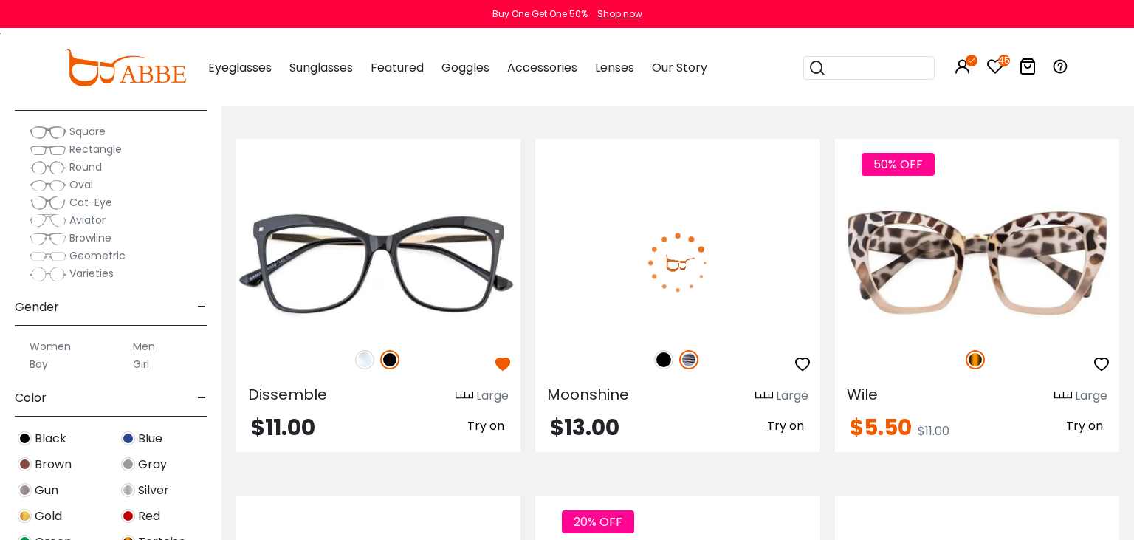
click at [692, 358] on img at bounding box center [688, 359] width 19 height 19
click at [663, 356] on img at bounding box center [663, 359] width 19 height 19
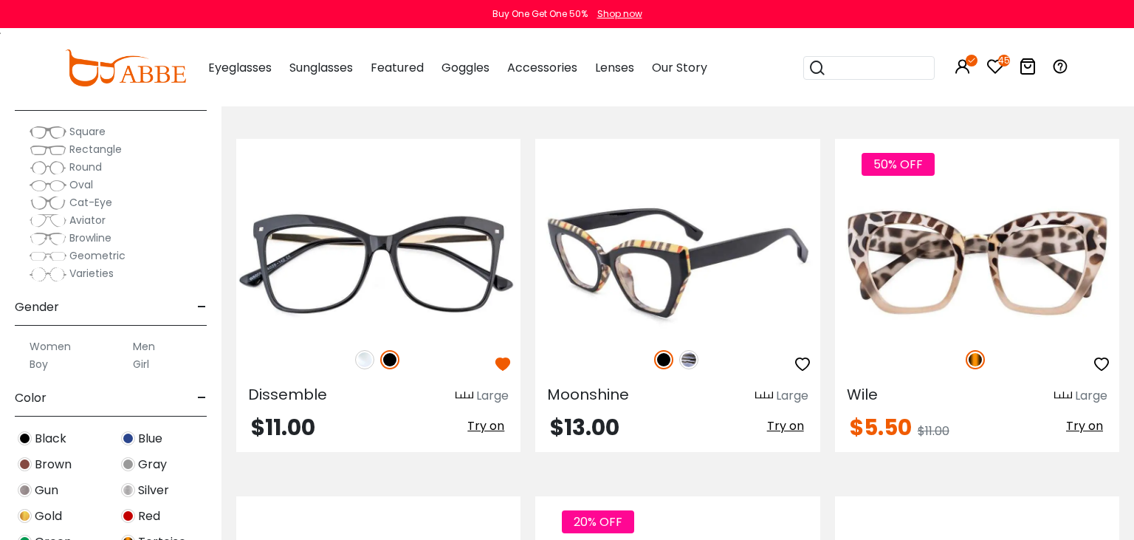
click at [796, 424] on span "Try on" at bounding box center [785, 425] width 37 height 17
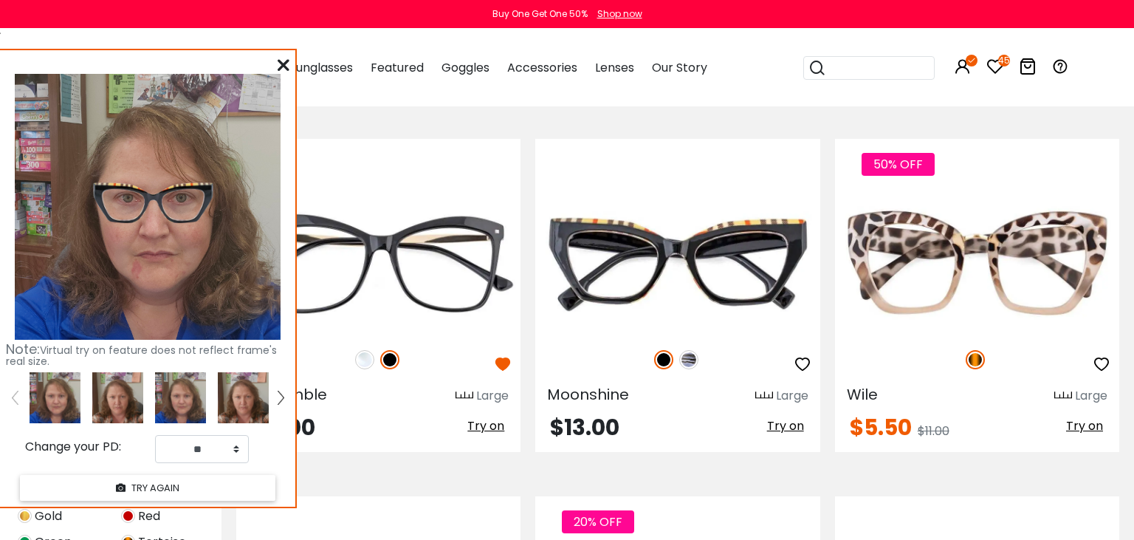
click at [283, 62] on icon at bounding box center [284, 65] width 12 height 12
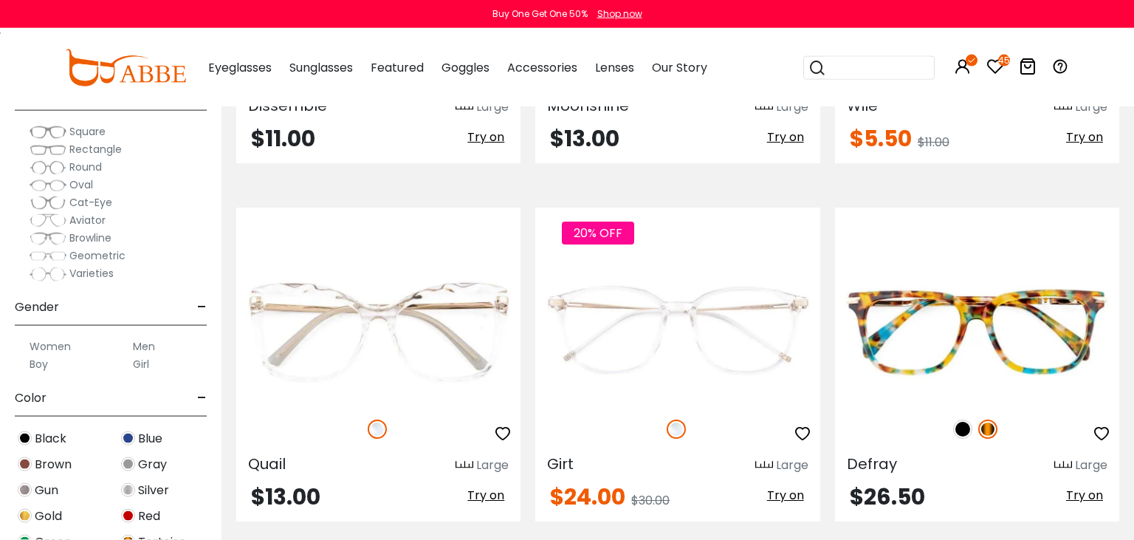
scroll to position [1325, 0]
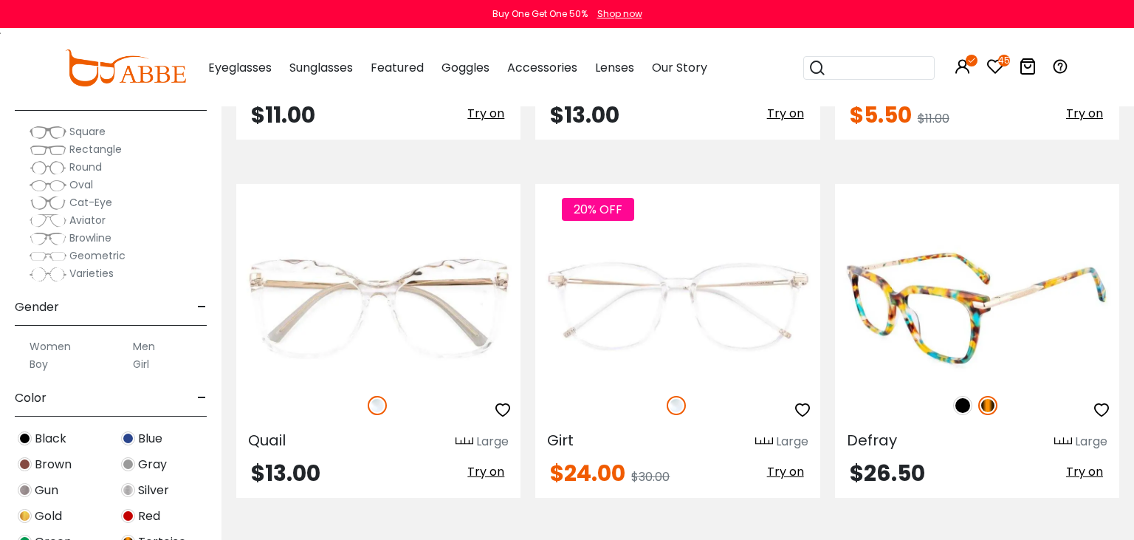
click at [1020, 369] on img at bounding box center [977, 308] width 284 height 142
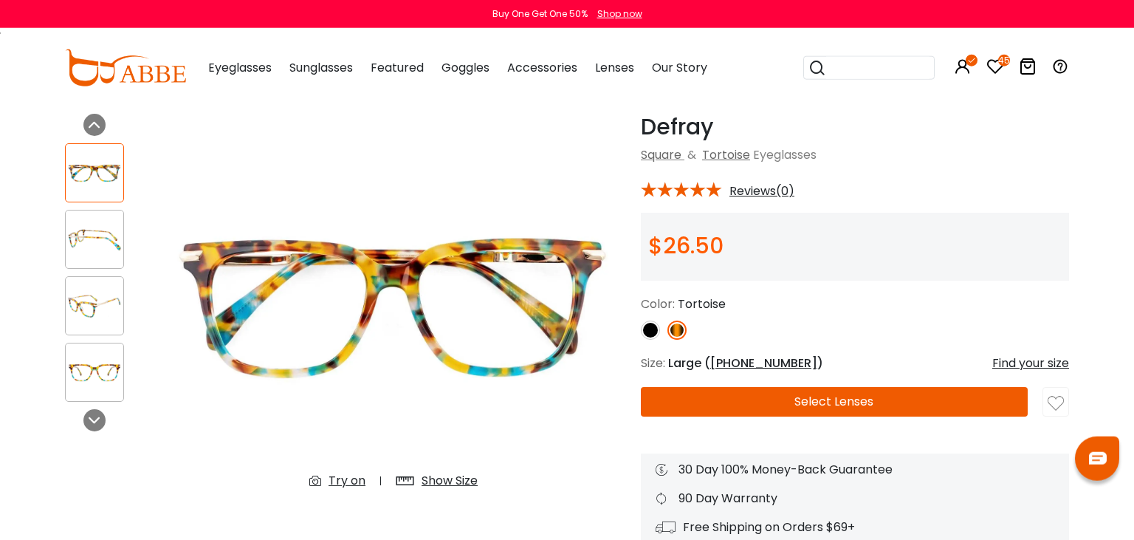
scroll to position [78, 0]
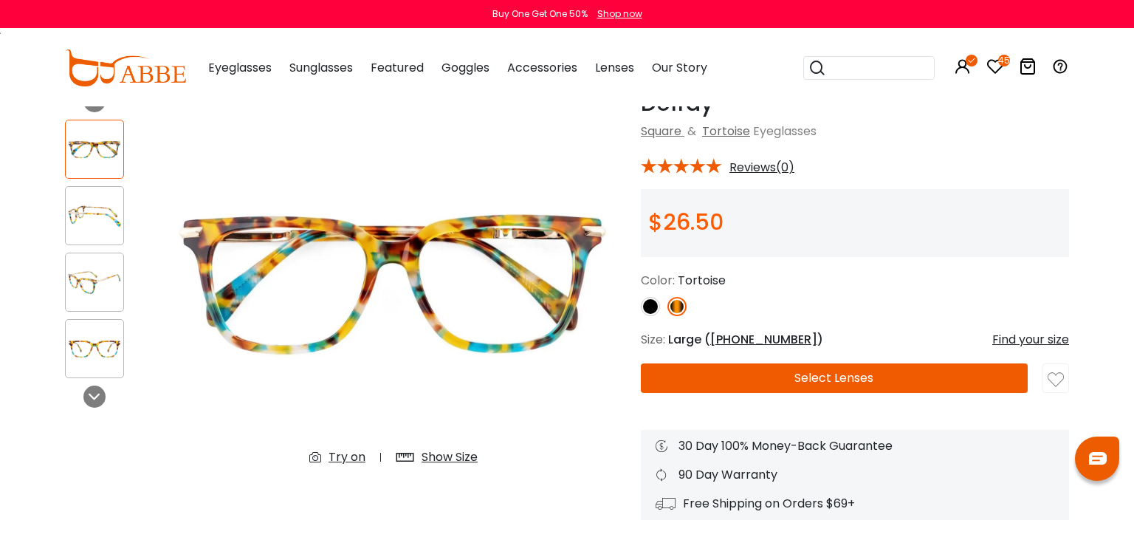
click at [335, 458] on div "Try on" at bounding box center [346, 457] width 37 height 18
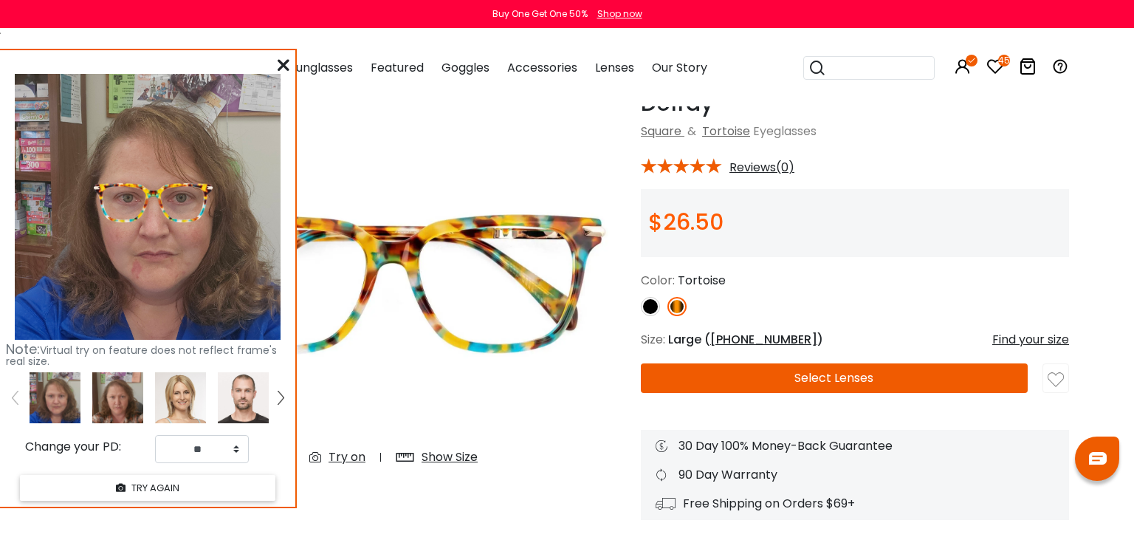
click at [653, 306] on img at bounding box center [650, 306] width 19 height 19
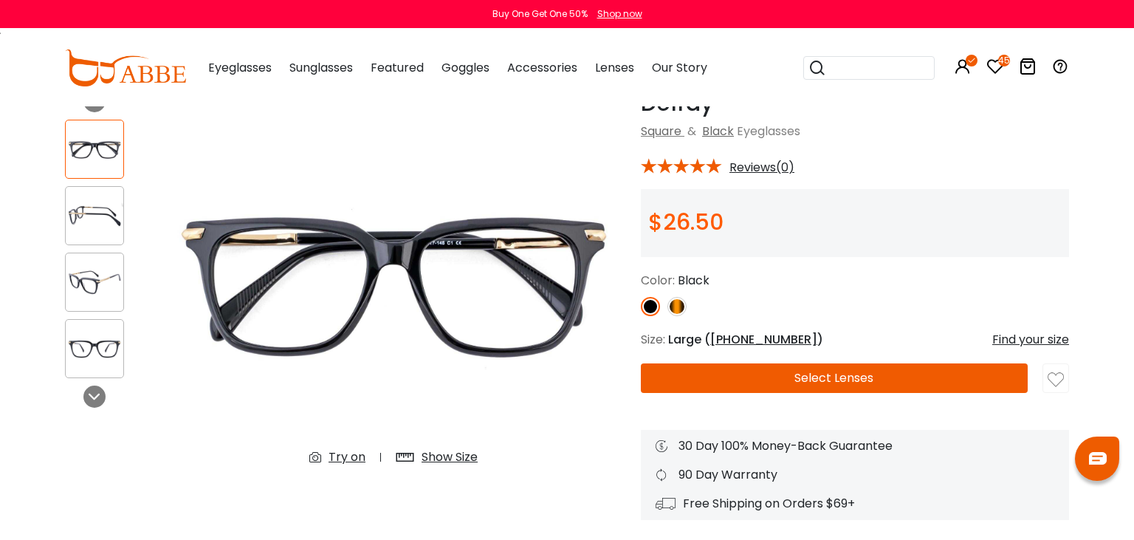
click at [680, 309] on img at bounding box center [676, 306] width 19 height 19
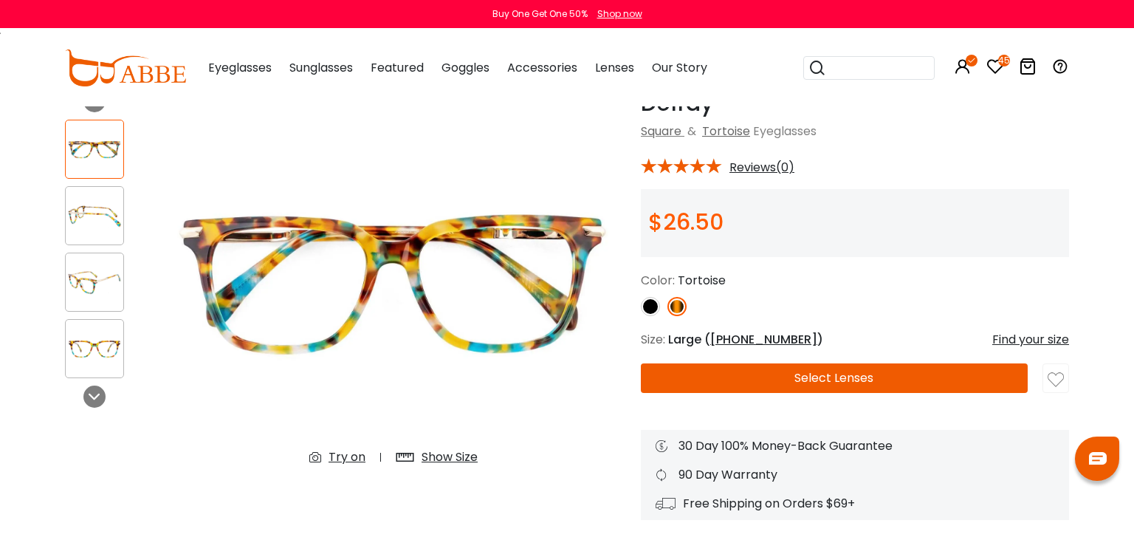
click at [355, 458] on div "Try on" at bounding box center [346, 457] width 37 height 18
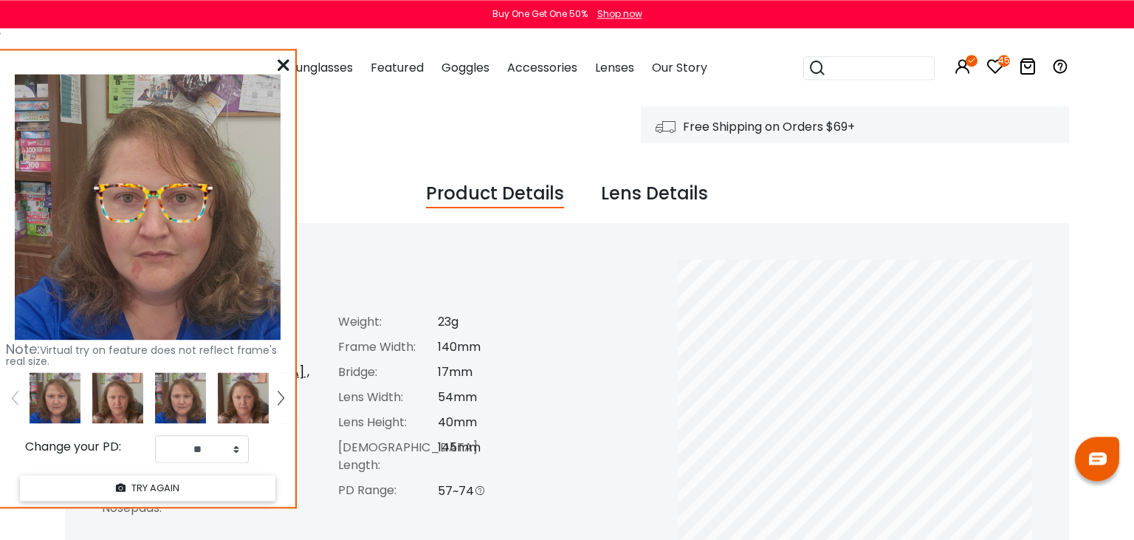
scroll to position [467, 0]
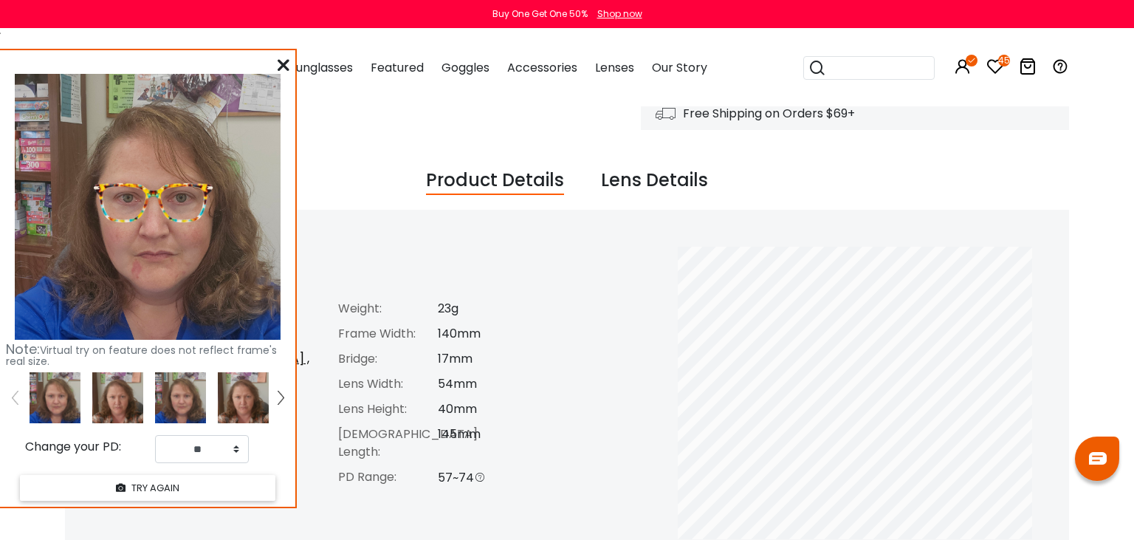
click at [286, 65] on icon at bounding box center [284, 65] width 12 height 12
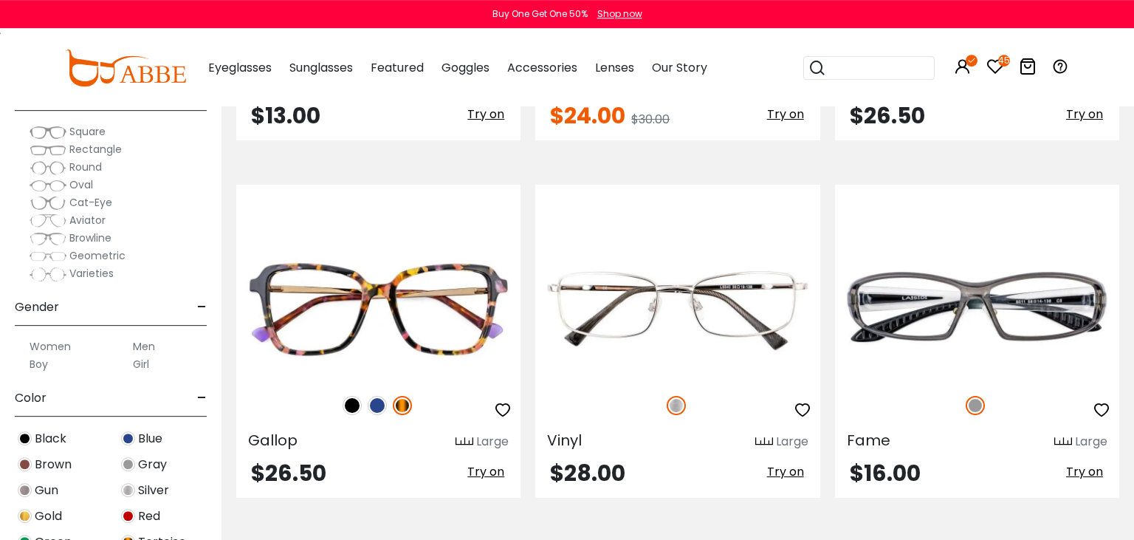
scroll to position [1715, 0]
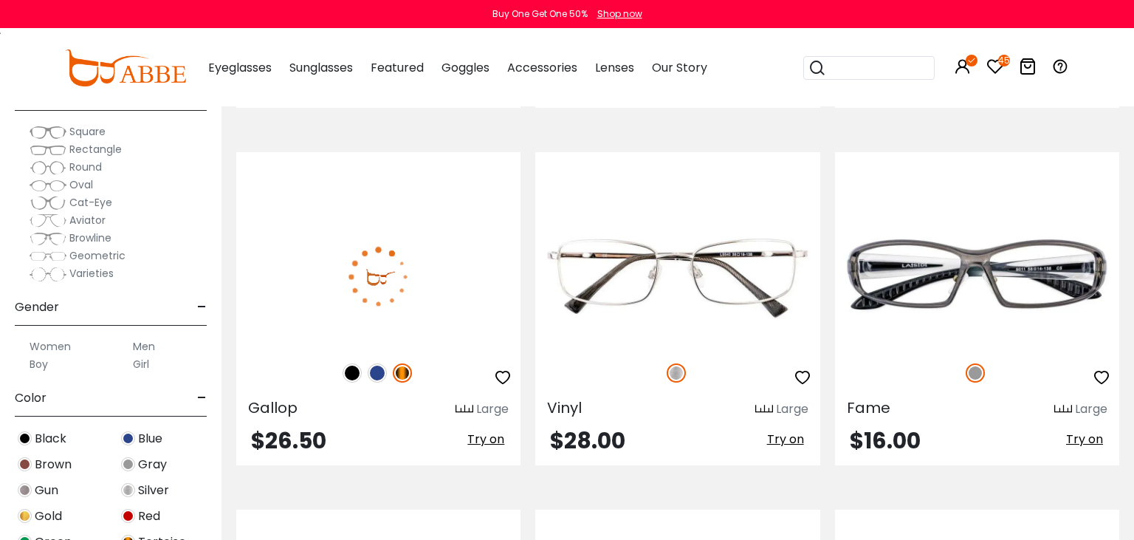
click at [446, 326] on img at bounding box center [378, 276] width 284 height 142
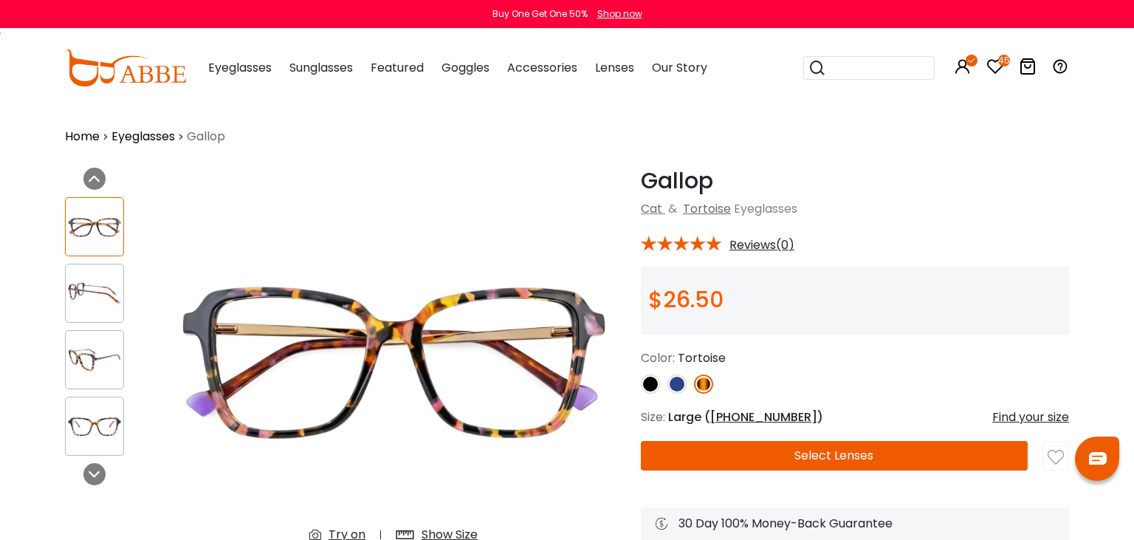
scroll to position [78, 0]
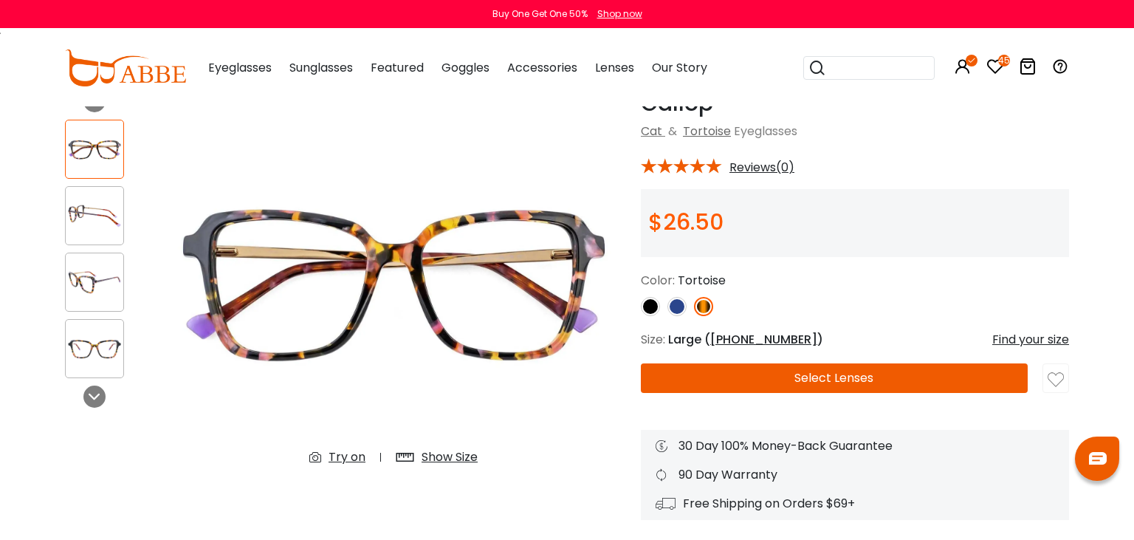
click at [348, 458] on div "Try on" at bounding box center [346, 457] width 37 height 18
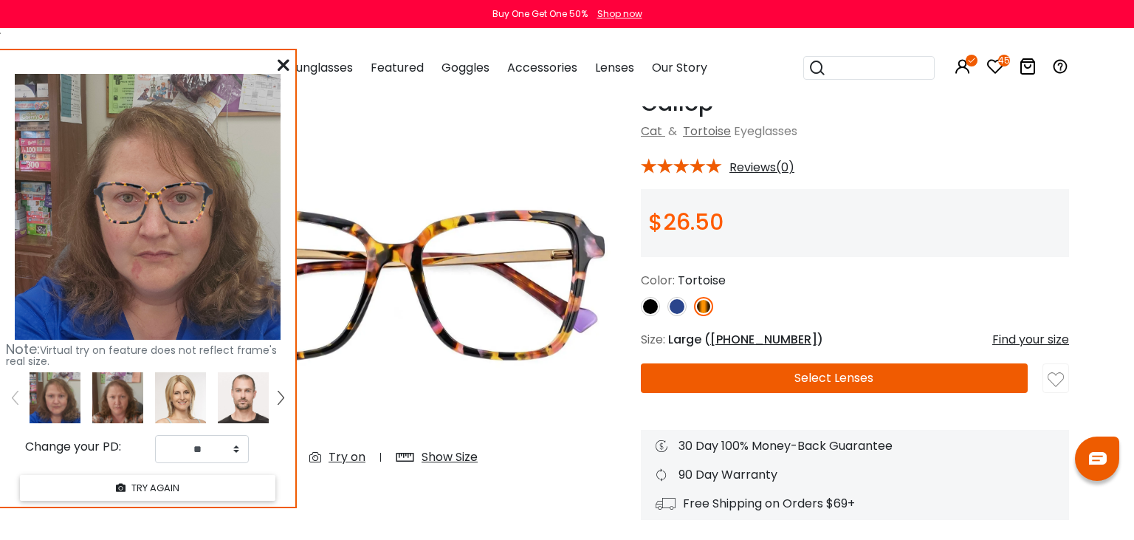
click at [680, 305] on img at bounding box center [676, 306] width 19 height 19
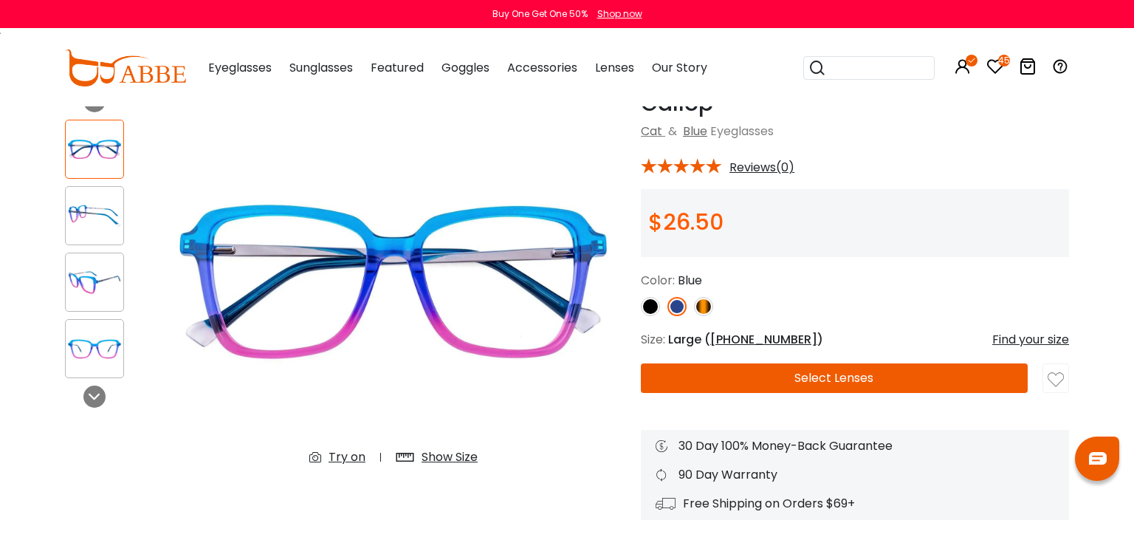
click at [355, 458] on div "Try on" at bounding box center [346, 457] width 37 height 18
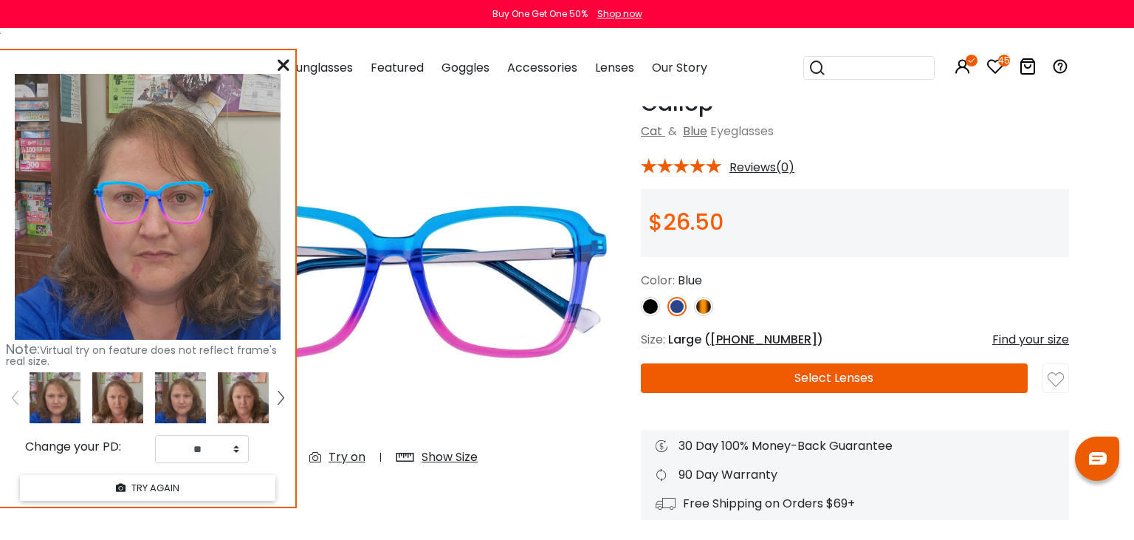
click at [278, 61] on icon at bounding box center [284, 65] width 12 height 12
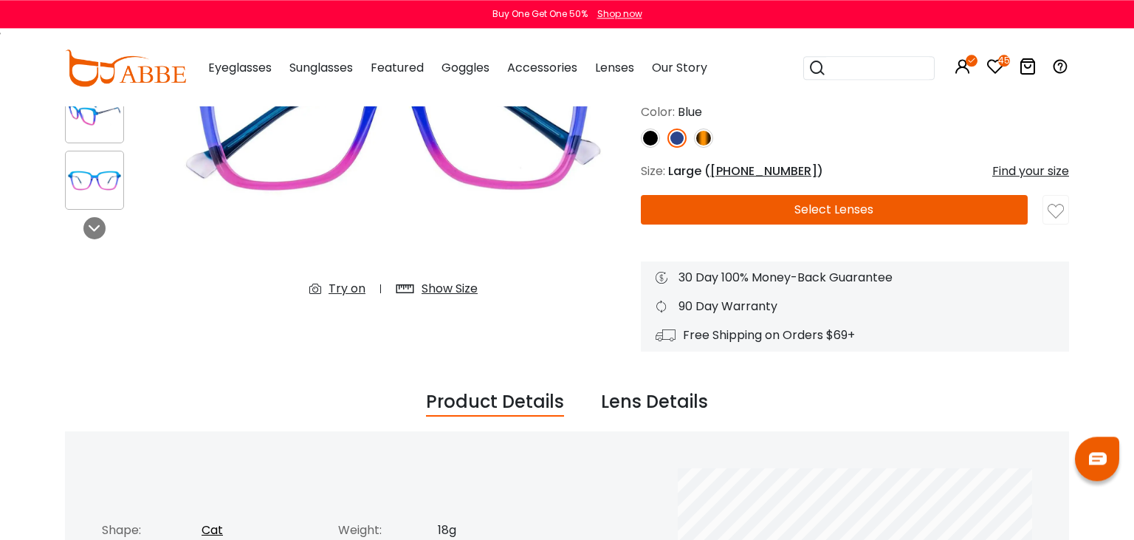
scroll to position [312, 0]
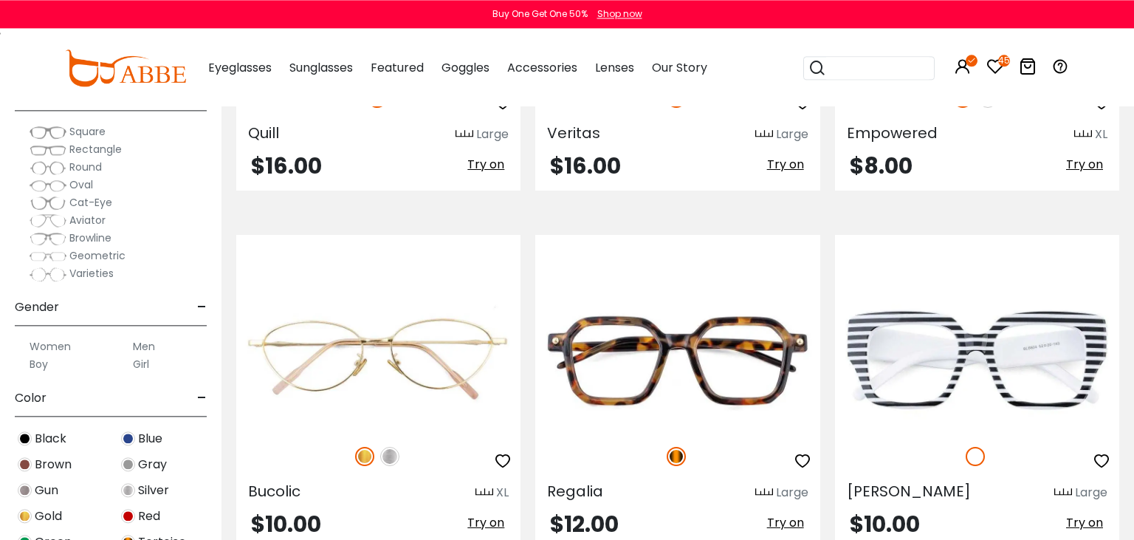
scroll to position [2416, 0]
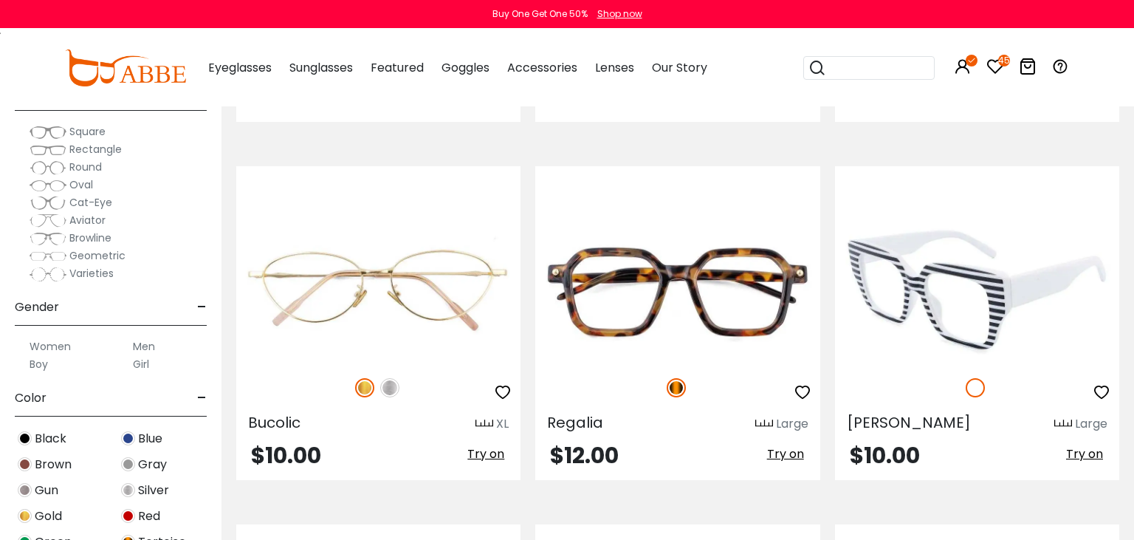
click at [996, 348] on img at bounding box center [977, 290] width 284 height 142
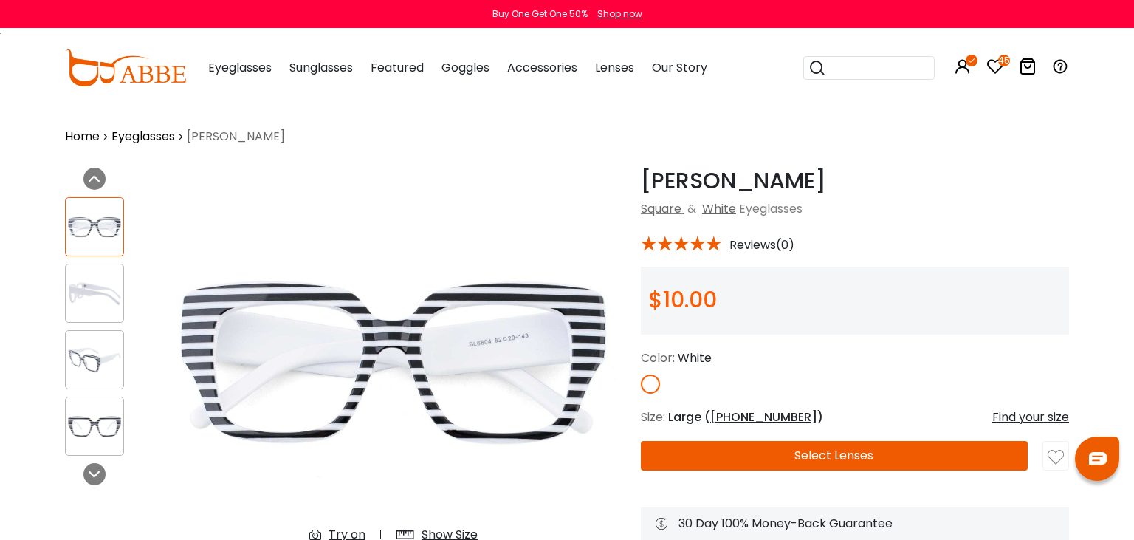
click at [346, 534] on div "Try on" at bounding box center [346, 535] width 37 height 18
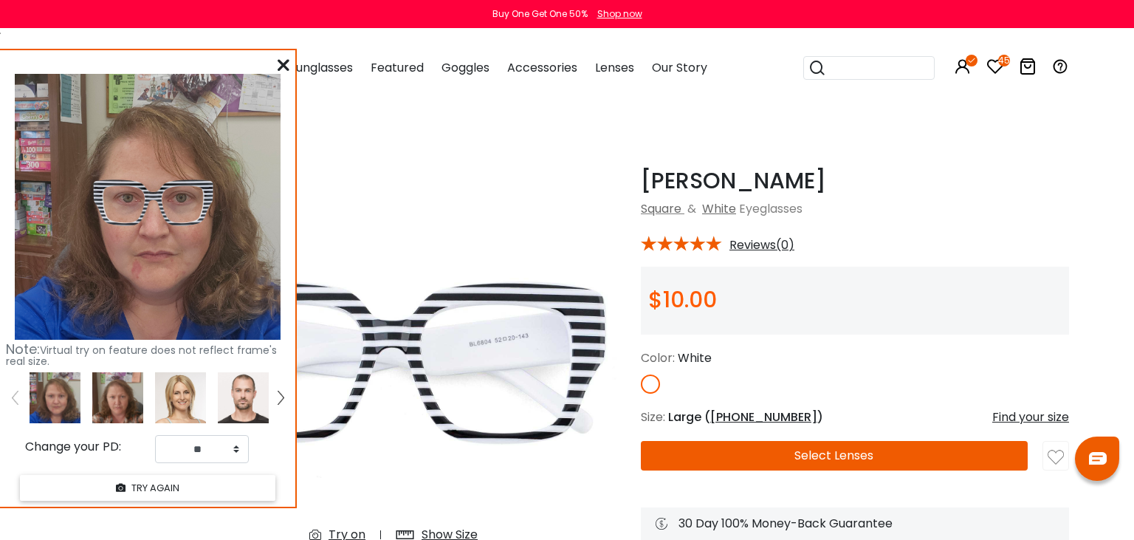
click at [129, 407] on img at bounding box center [117, 397] width 51 height 51
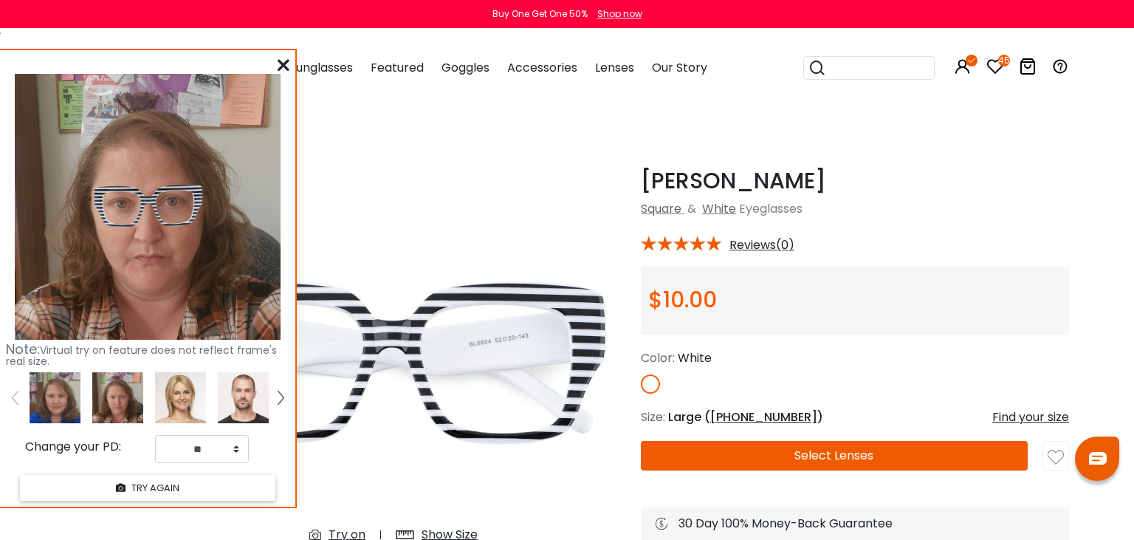
click at [288, 66] on icon at bounding box center [284, 65] width 12 height 12
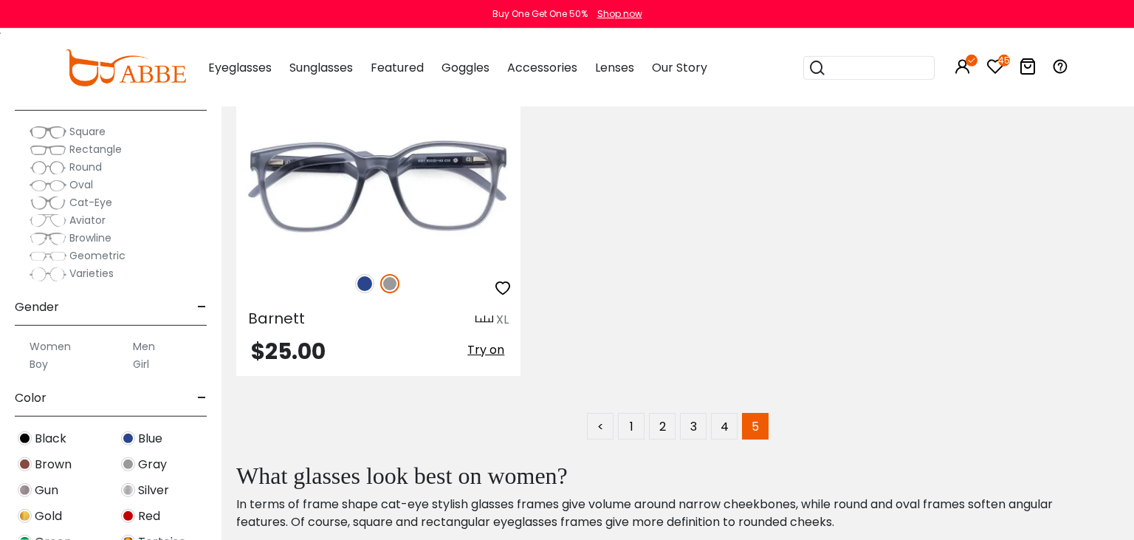
scroll to position [3663, 0]
